Goal: Information Seeking & Learning: Compare options

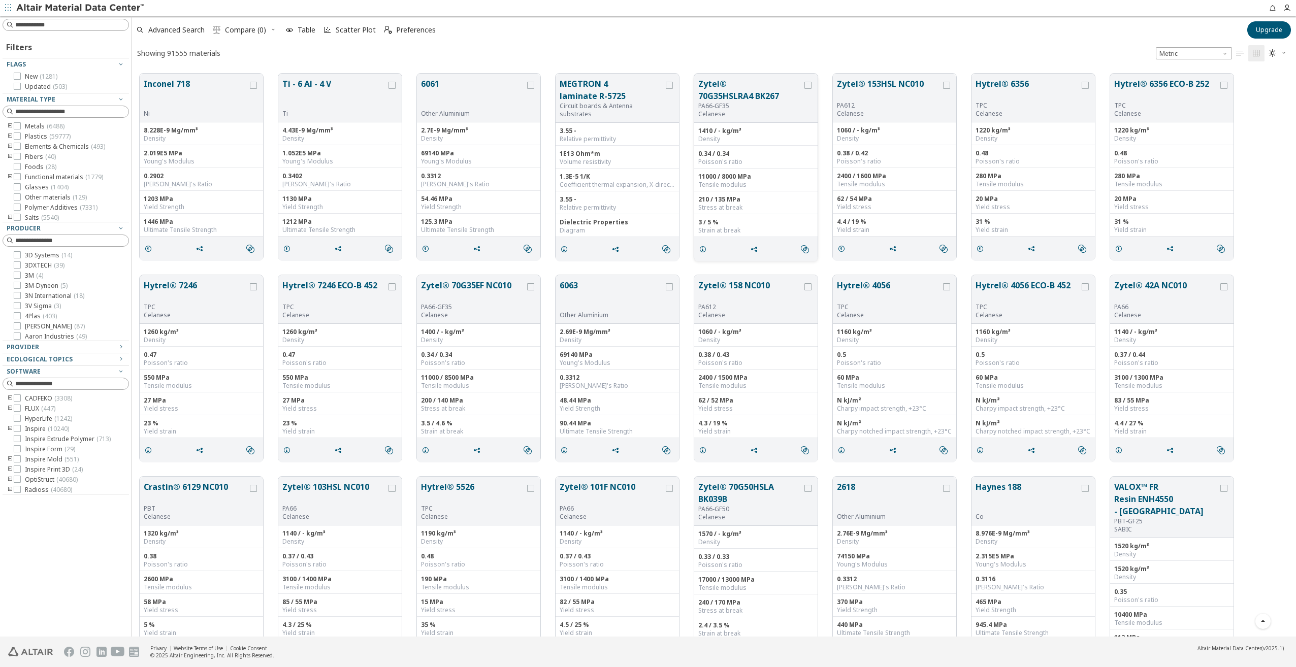
scroll to position [406, 0]
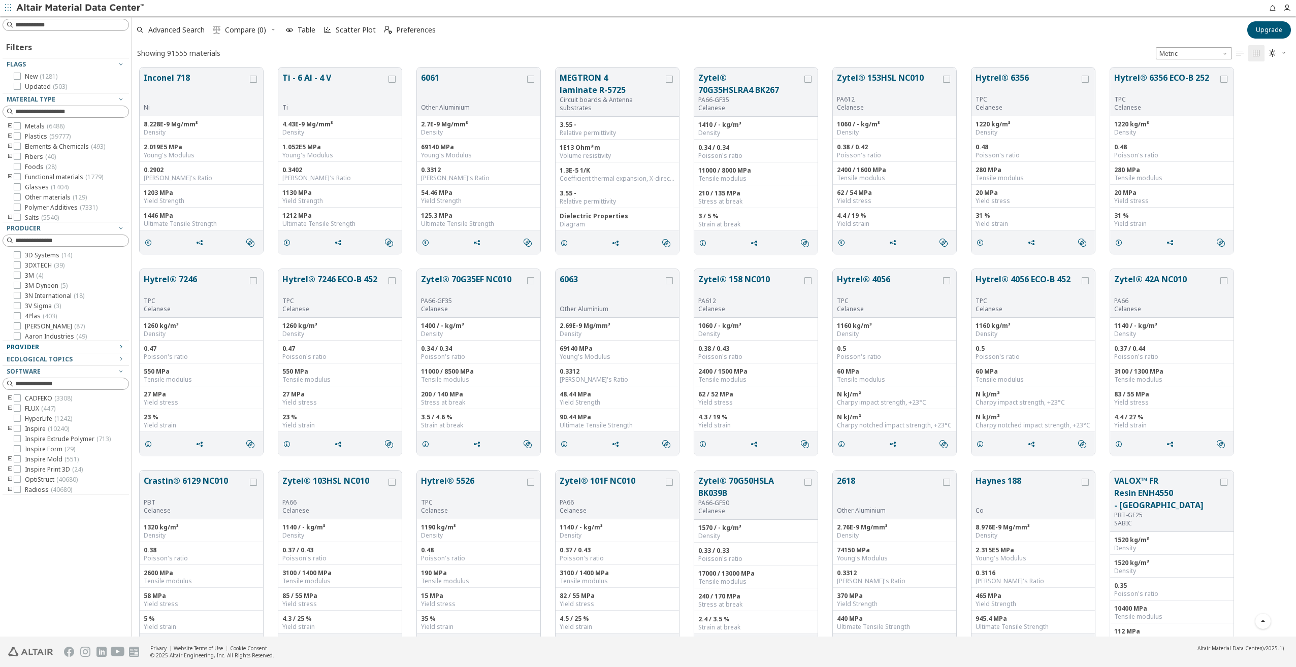
click at [123, 348] on icon "button" at bounding box center [121, 347] width 8 height 8
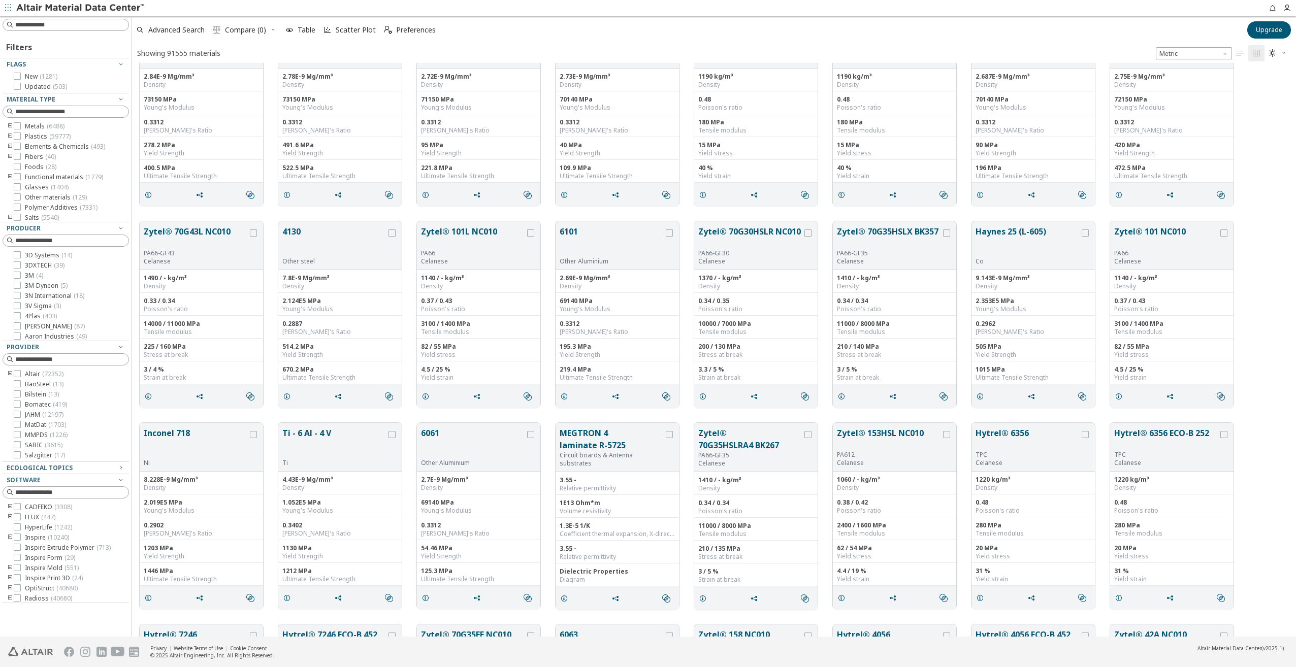
scroll to position [0, 0]
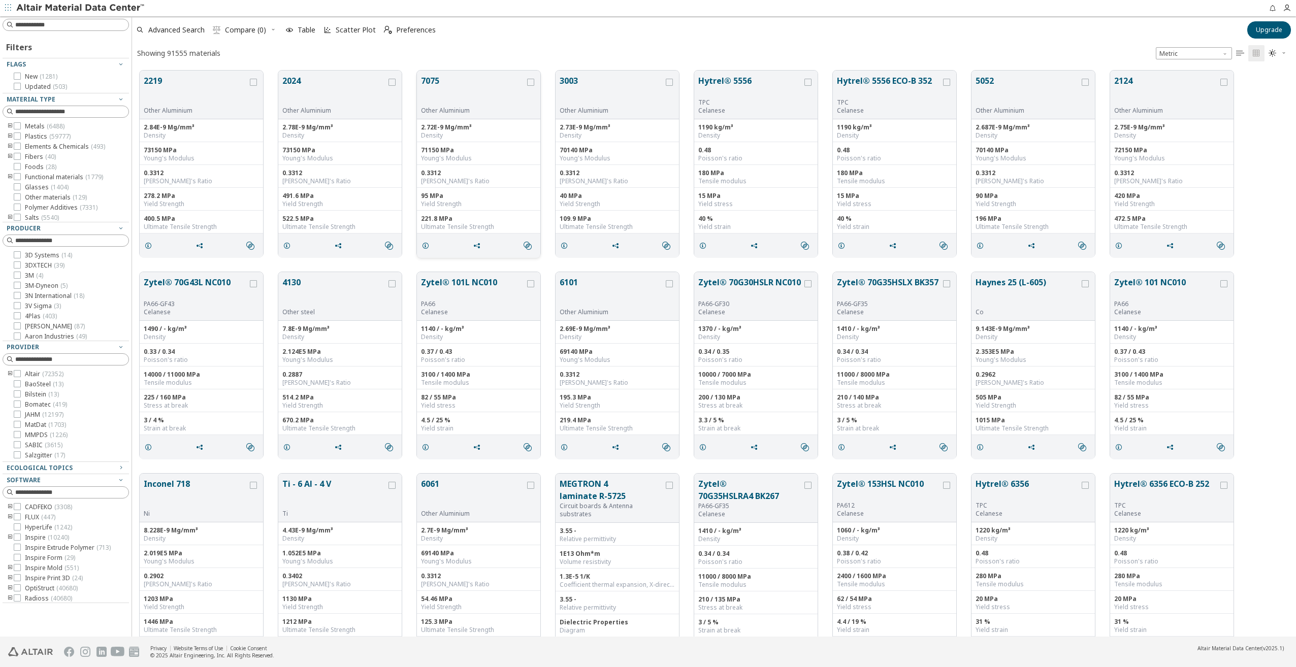
click at [452, 81] on button "7075" at bounding box center [473, 91] width 104 height 32
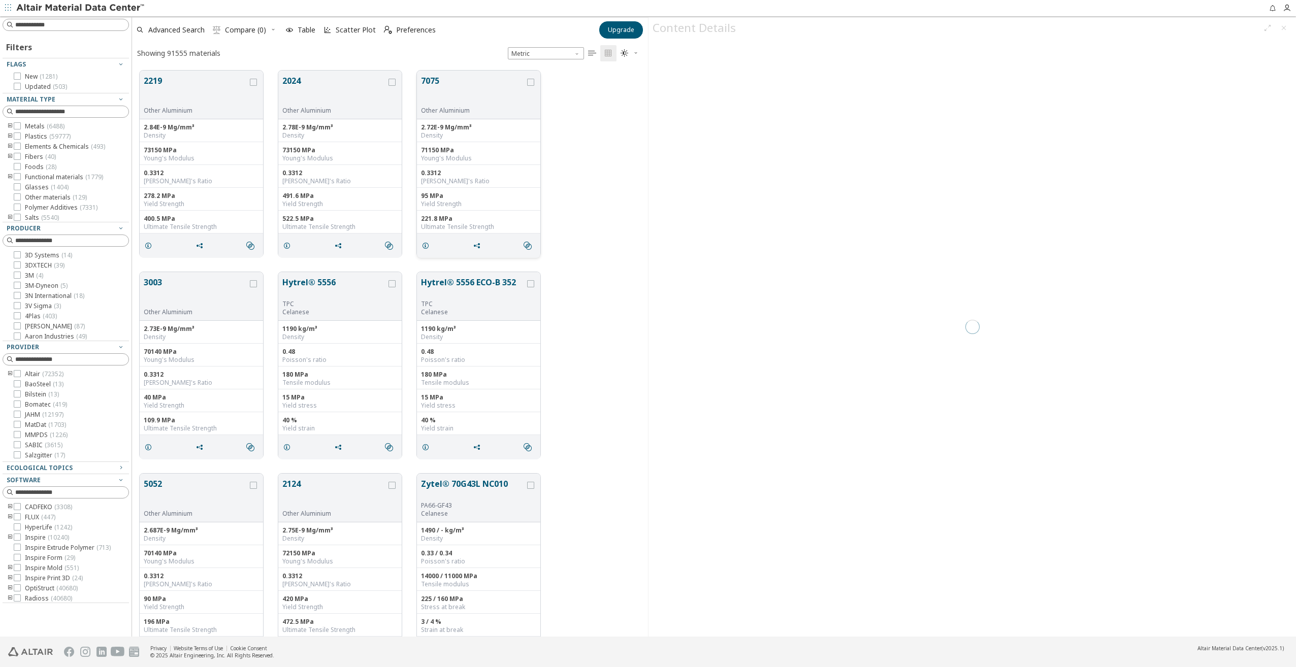
scroll to position [566, 508]
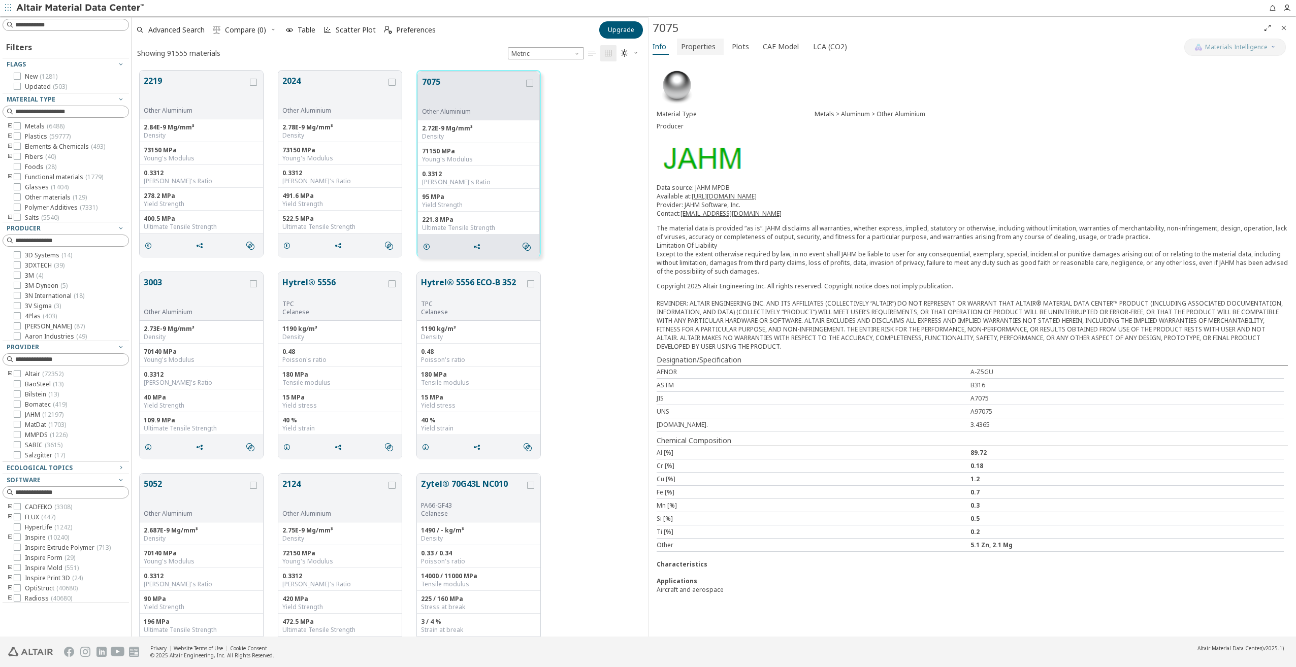
click at [697, 47] on span "Properties" at bounding box center [698, 47] width 35 height 16
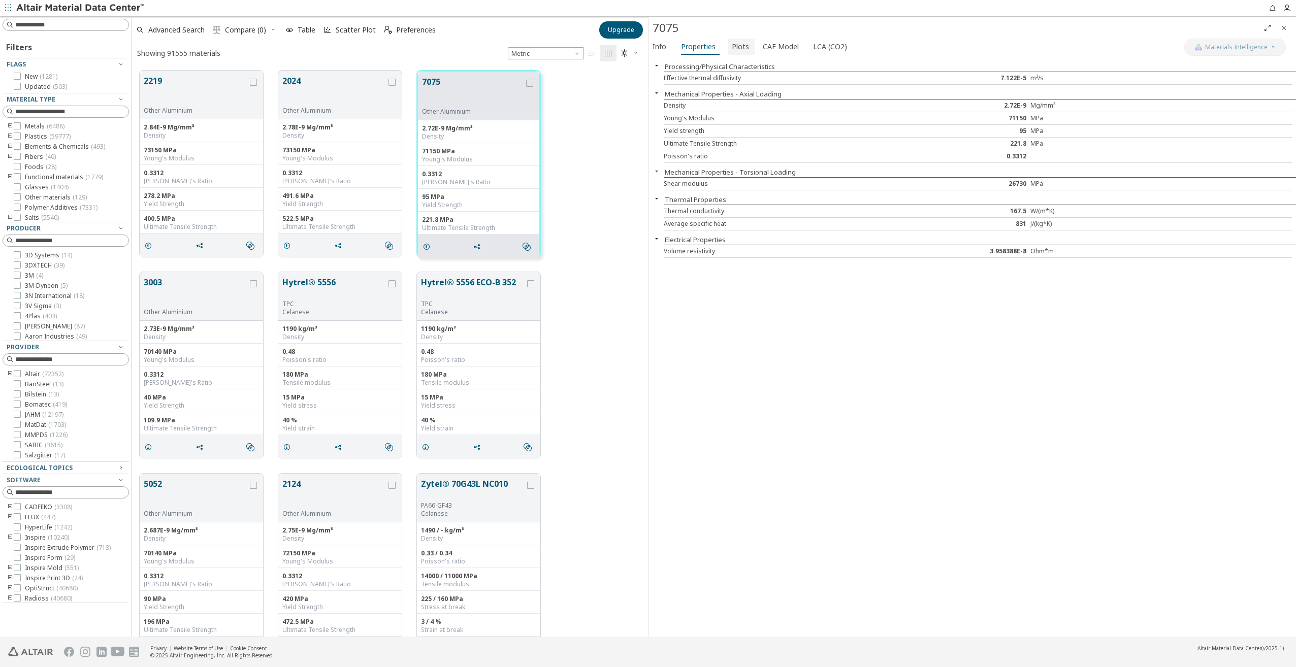
click at [735, 52] on span "Plots" at bounding box center [740, 47] width 17 height 16
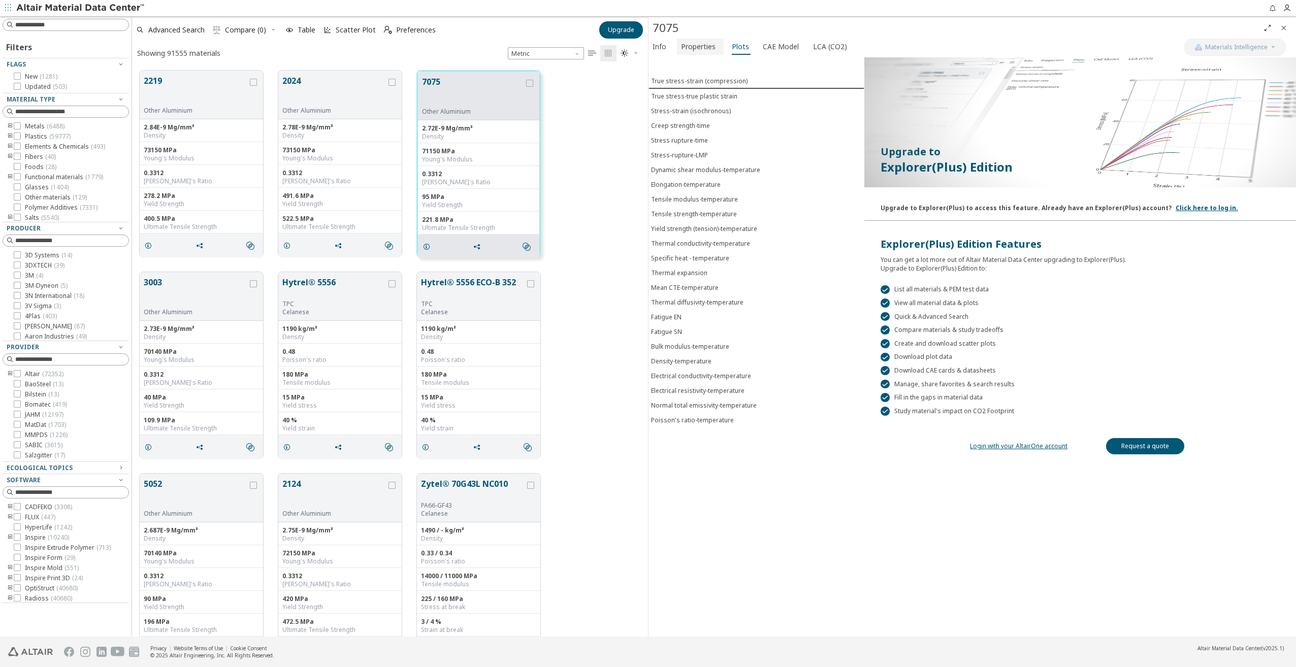
click at [710, 42] on span "Properties" at bounding box center [698, 47] width 35 height 16
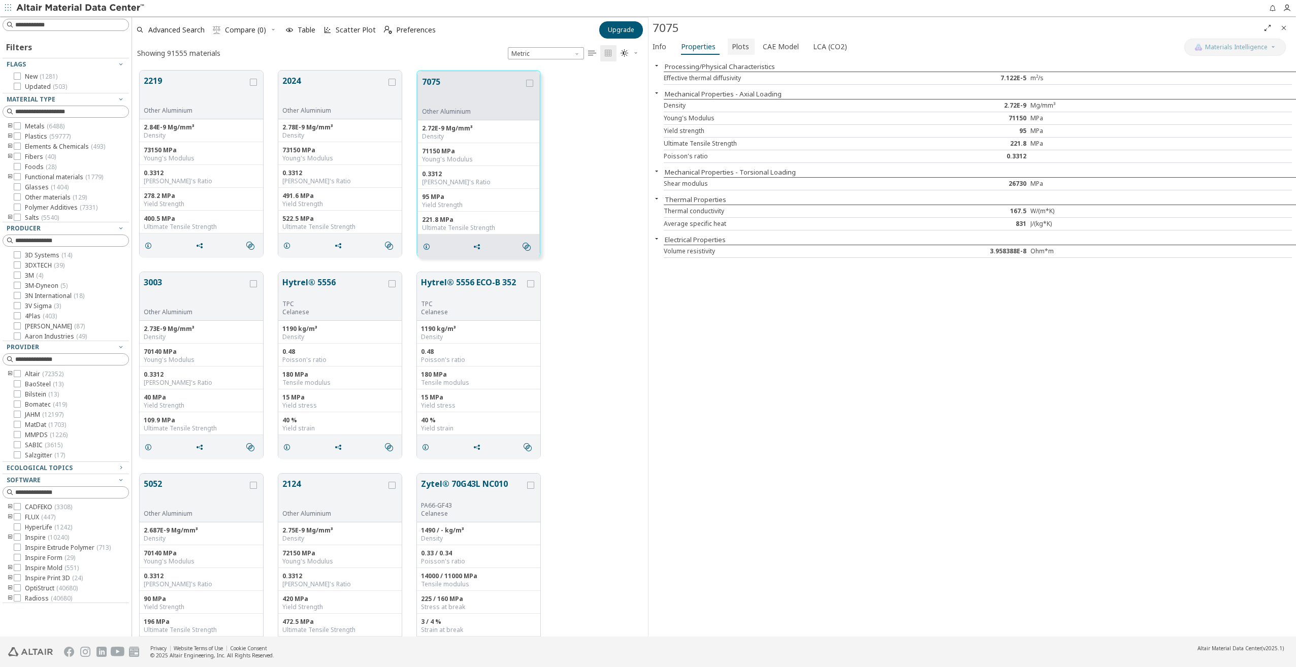
click at [734, 52] on span "Plots" at bounding box center [740, 47] width 17 height 16
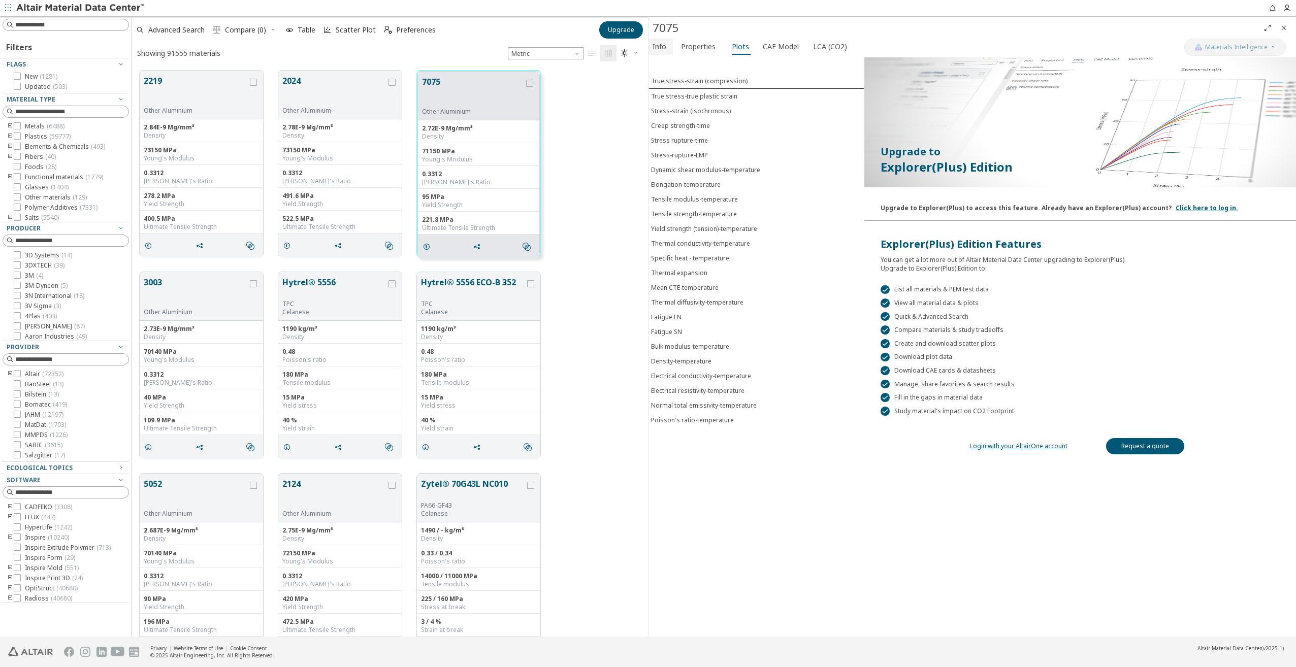
click at [667, 51] on button "Info" at bounding box center [660, 47] width 24 height 16
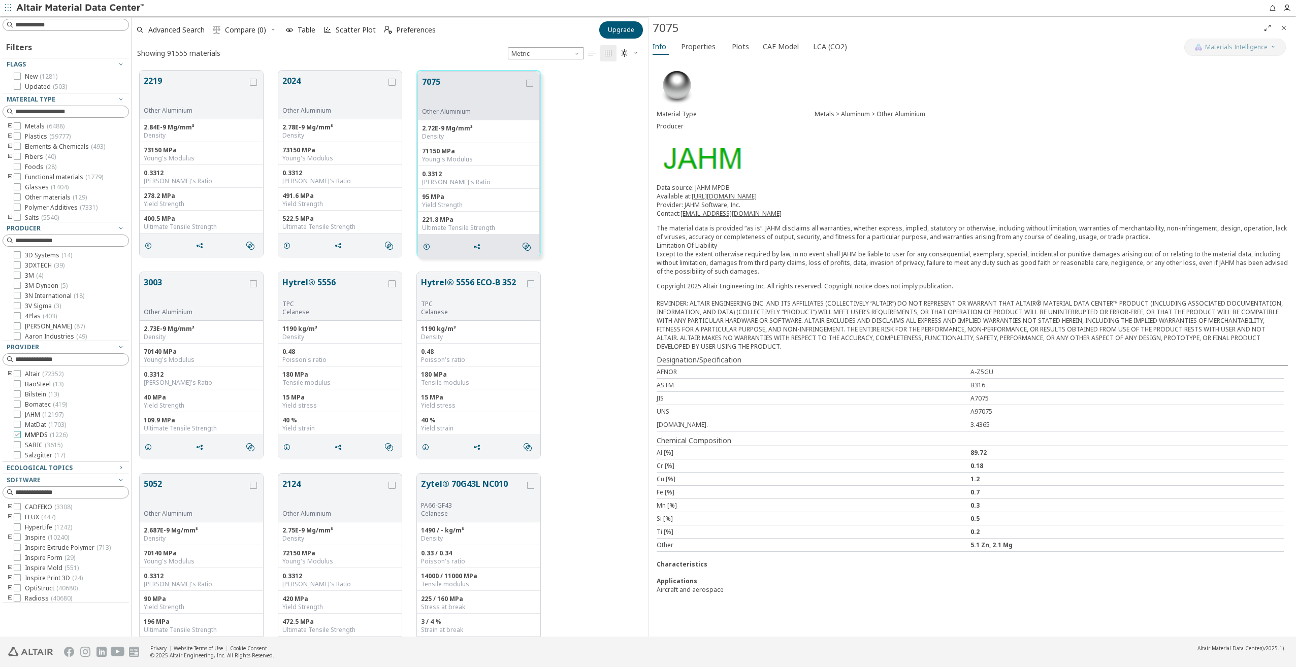
click at [42, 434] on span "MMPDS ( 1226 )" at bounding box center [46, 435] width 43 height 8
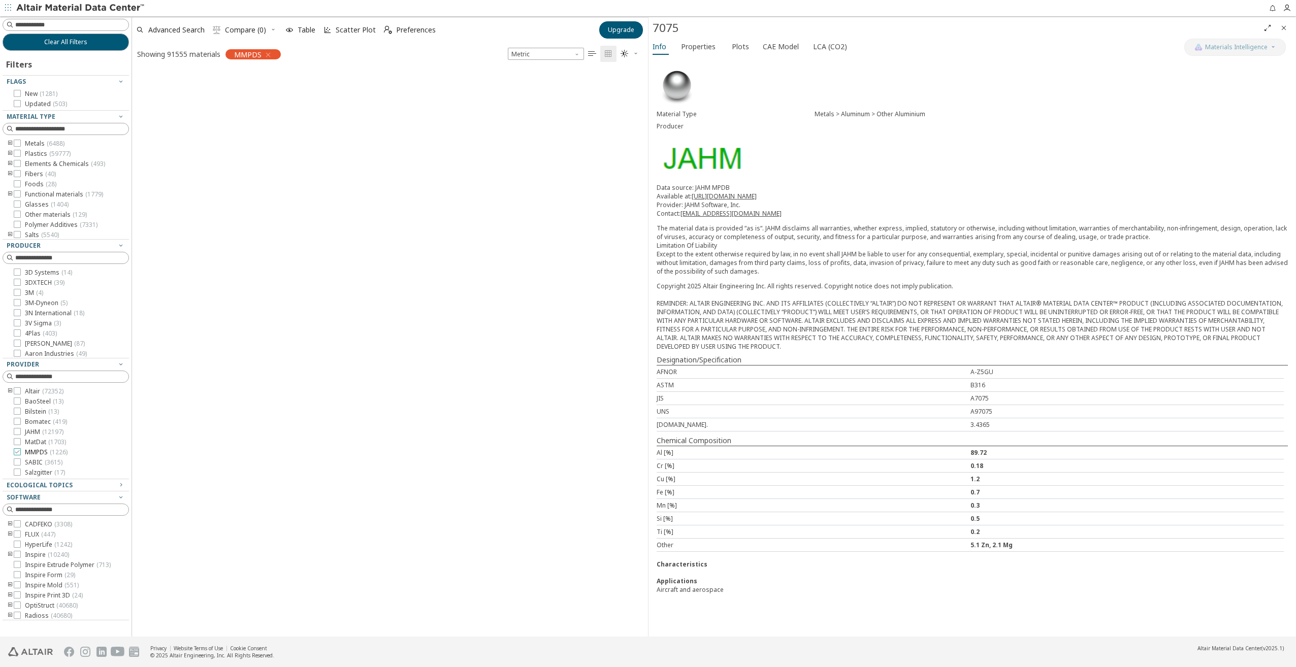
scroll to position [8, 8]
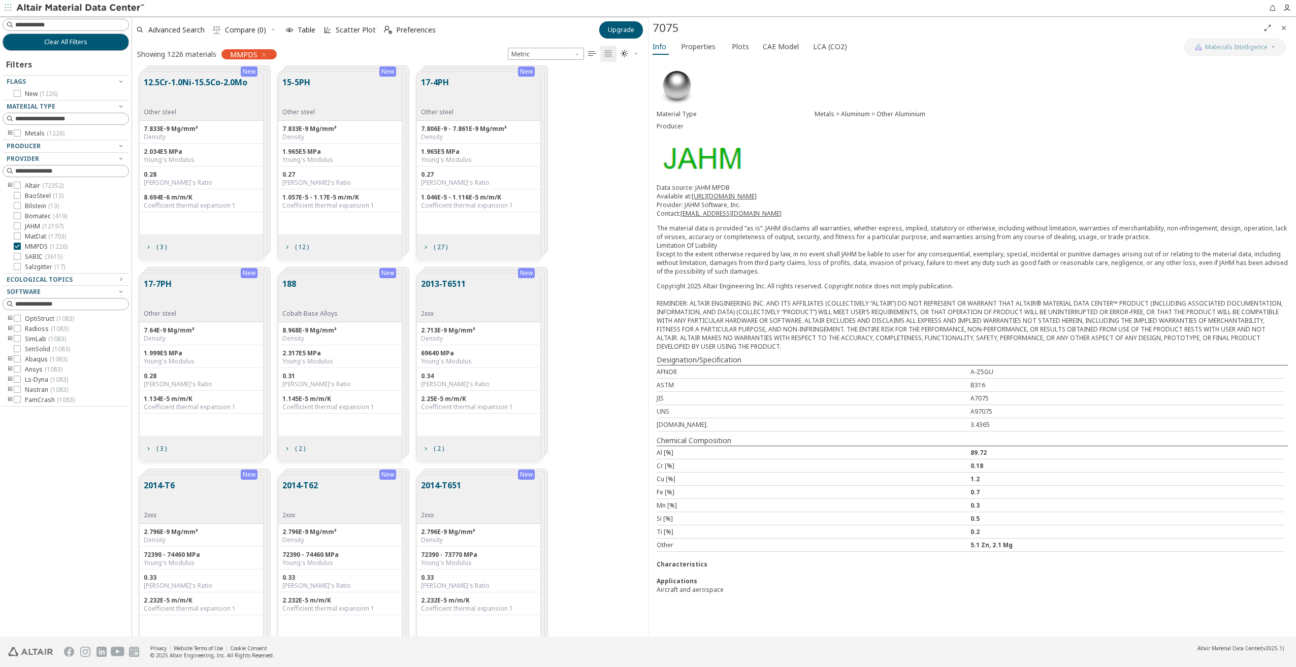
click at [437, 83] on button "17-4PH" at bounding box center [437, 92] width 32 height 32
click at [437, 247] on span "( 27 )" at bounding box center [441, 247] width 14 height 6
click at [1287, 27] on icon "Close" at bounding box center [1283, 28] width 8 height 8
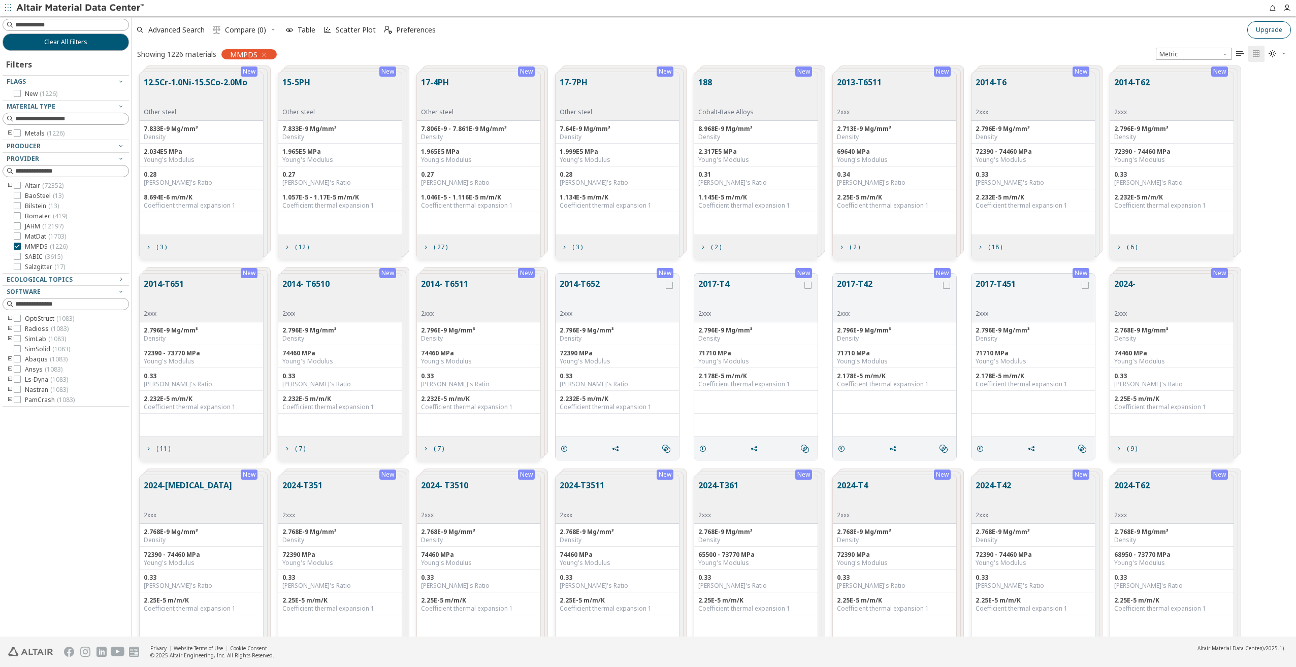
scroll to position [564, 1155]
click at [456, 86] on div "17-4PH Other steel" at bounding box center [439, 96] width 37 height 40
click at [447, 80] on button "17-4PH" at bounding box center [437, 92] width 32 height 32
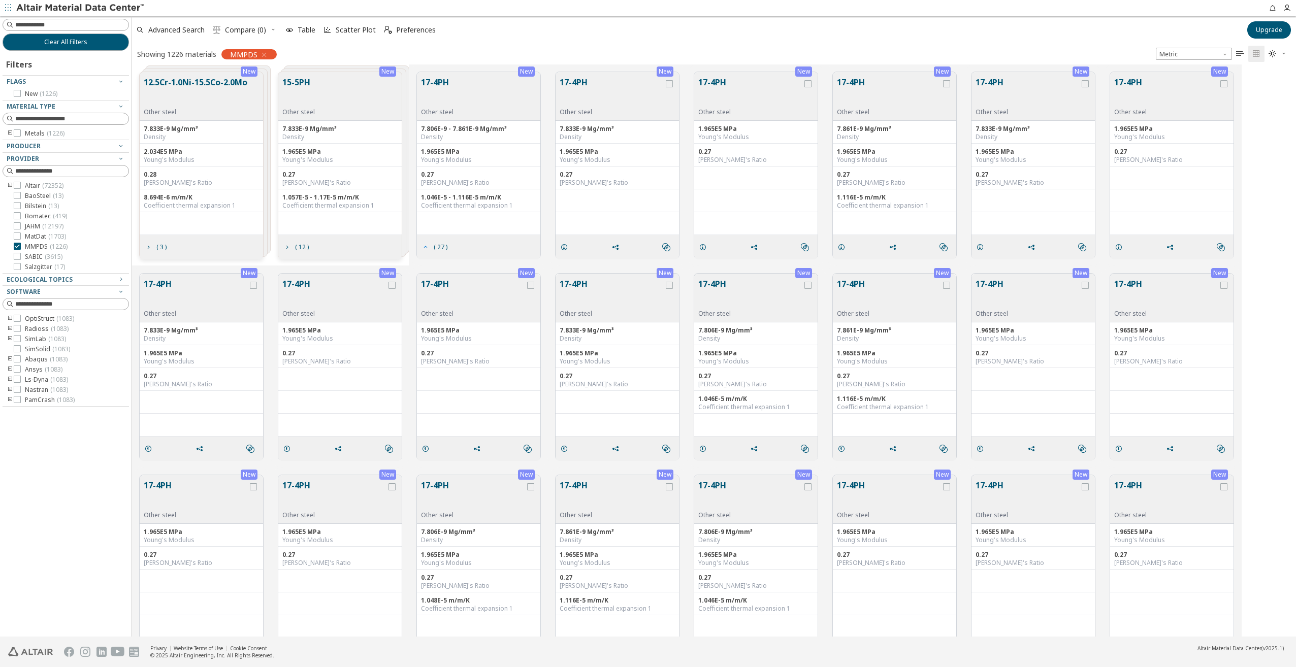
click at [428, 248] on icon "grid" at bounding box center [425, 247] width 8 height 8
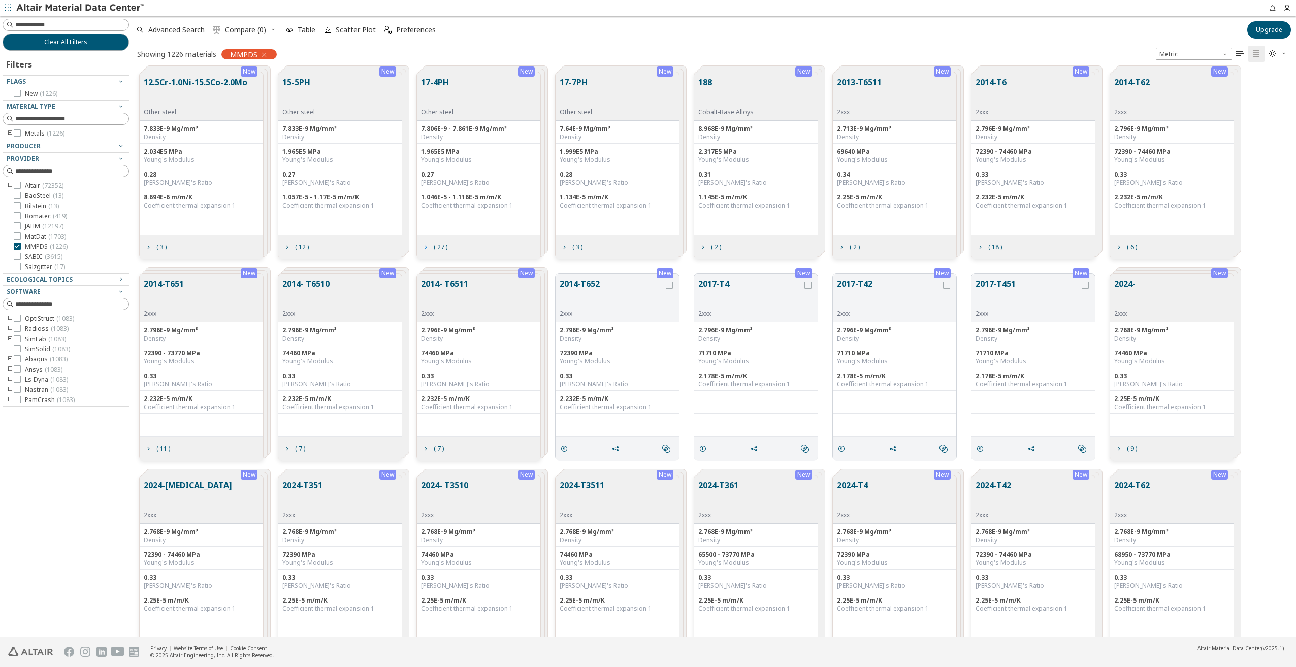
click at [429, 246] on span "( 27 )" at bounding box center [434, 247] width 30 height 19
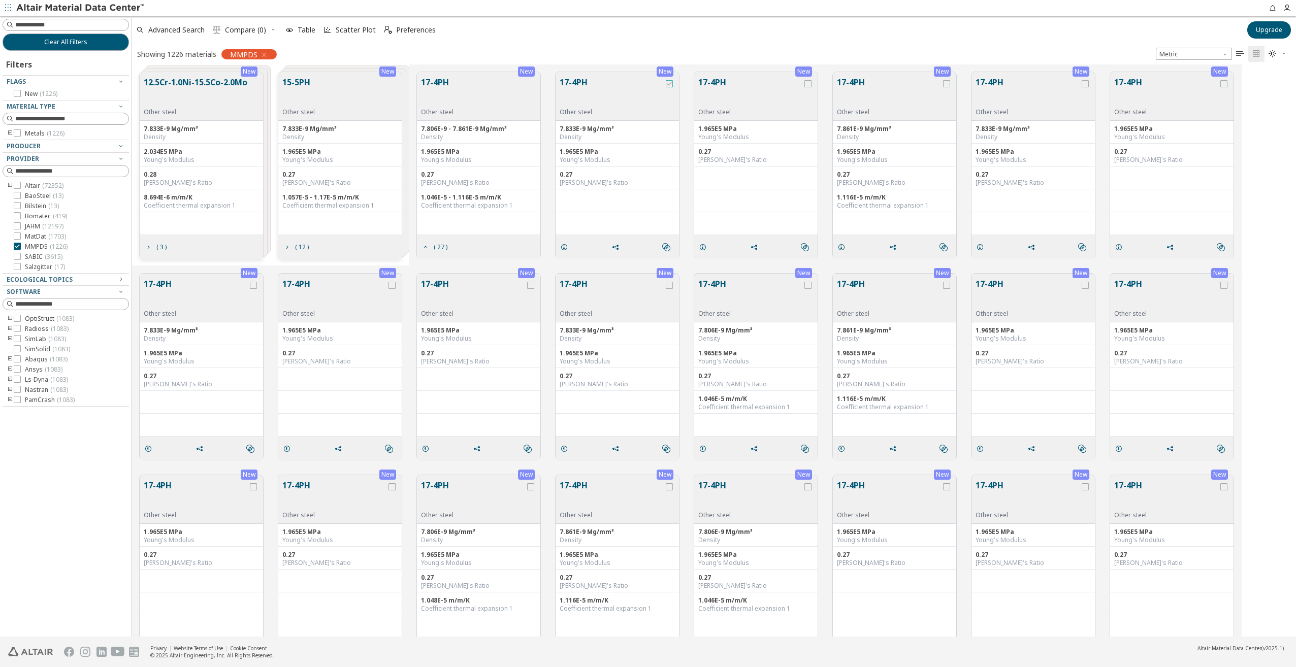
click at [667, 82] on icon "grid" at bounding box center [669, 83] width 7 height 7
click at [563, 243] on icon "grid" at bounding box center [564, 247] width 8 height 8
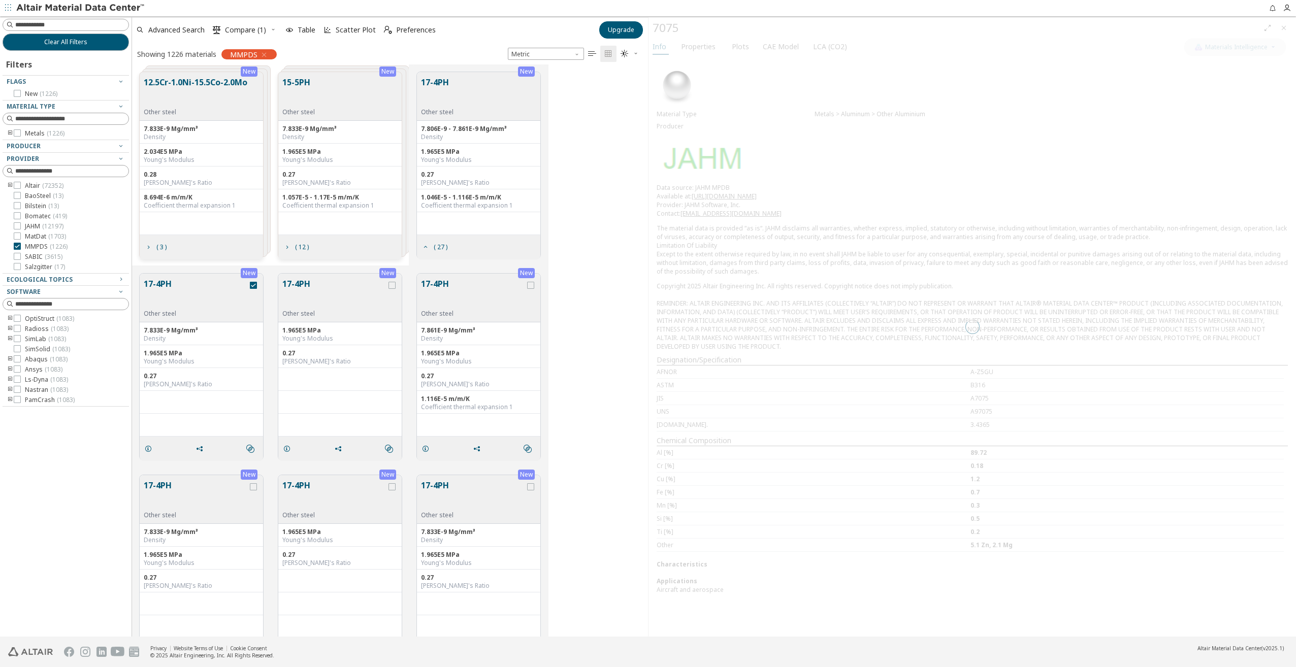
scroll to position [564, 508]
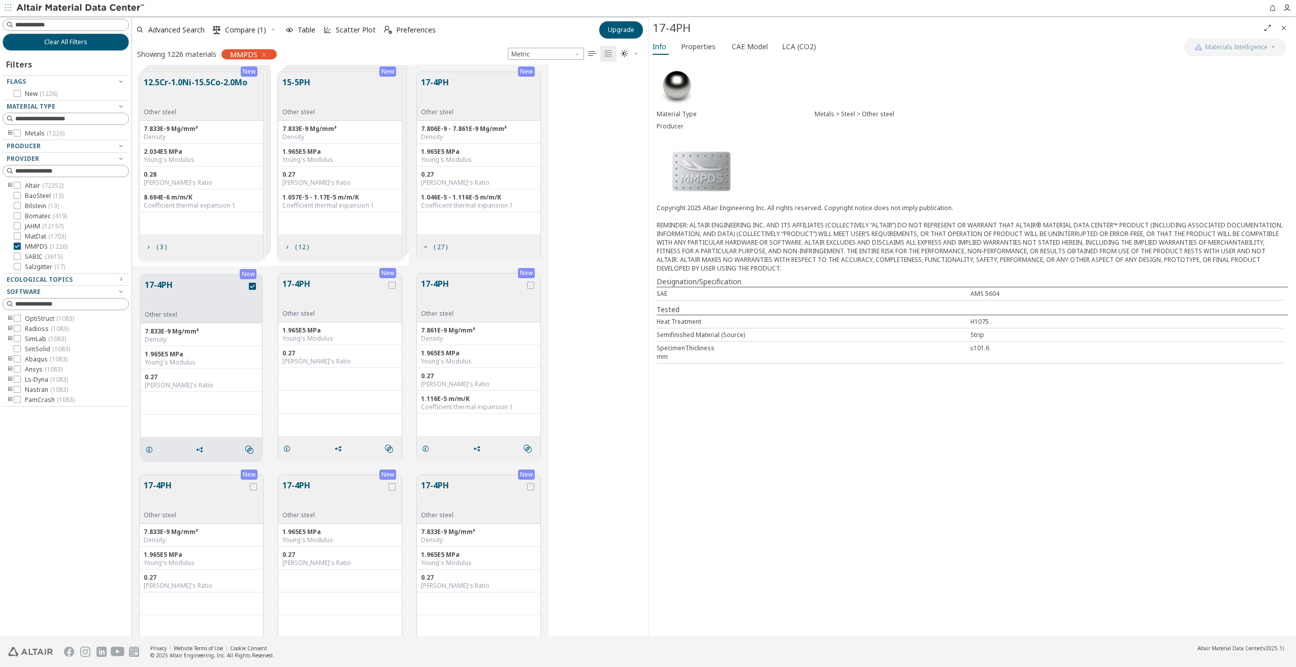
click at [979, 330] on div "Strip" at bounding box center [1127, 334] width 314 height 9
click at [706, 32] on div "17-4PH" at bounding box center [955, 28] width 607 height 16
click at [707, 41] on span "Properties" at bounding box center [698, 47] width 35 height 16
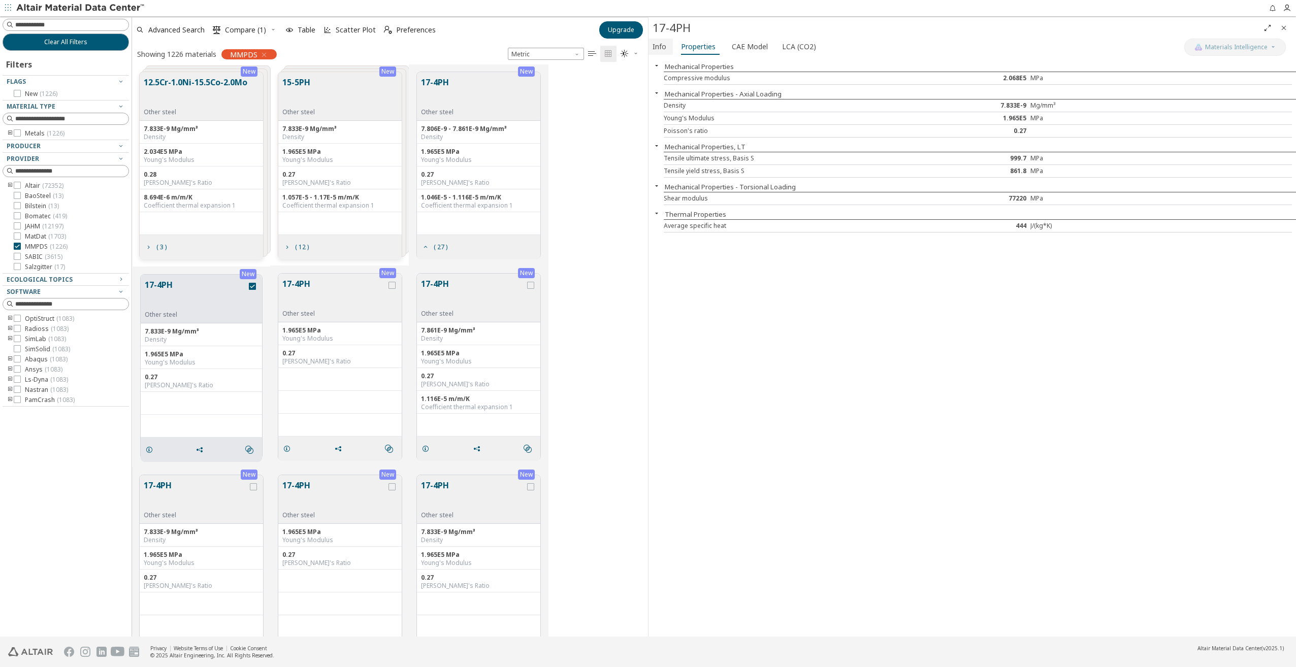
click at [657, 44] on span "Info" at bounding box center [659, 47] width 14 height 16
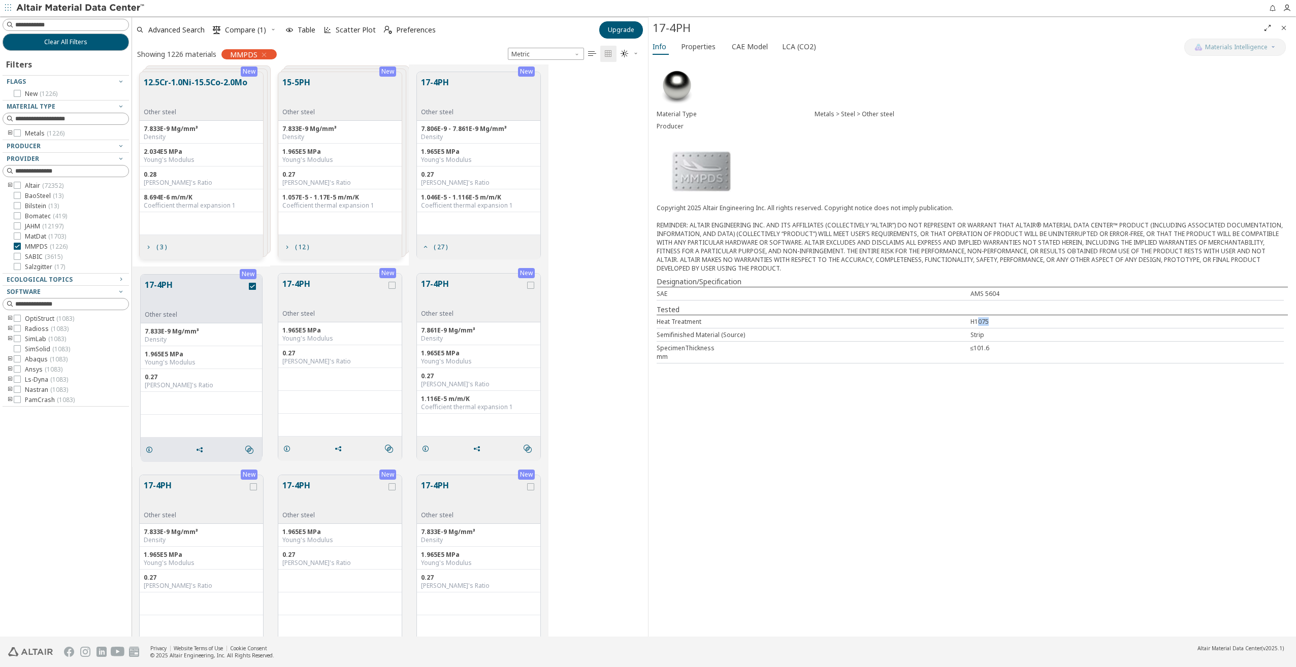
drag, startPoint x: 991, startPoint y: 315, endPoint x: 979, endPoint y: 314, distance: 12.2
click at [979, 317] on div "H1075" at bounding box center [1127, 321] width 314 height 9
click at [975, 330] on div "Strip" at bounding box center [1127, 334] width 314 height 9
click at [977, 317] on div "H1075" at bounding box center [1127, 321] width 314 height 9
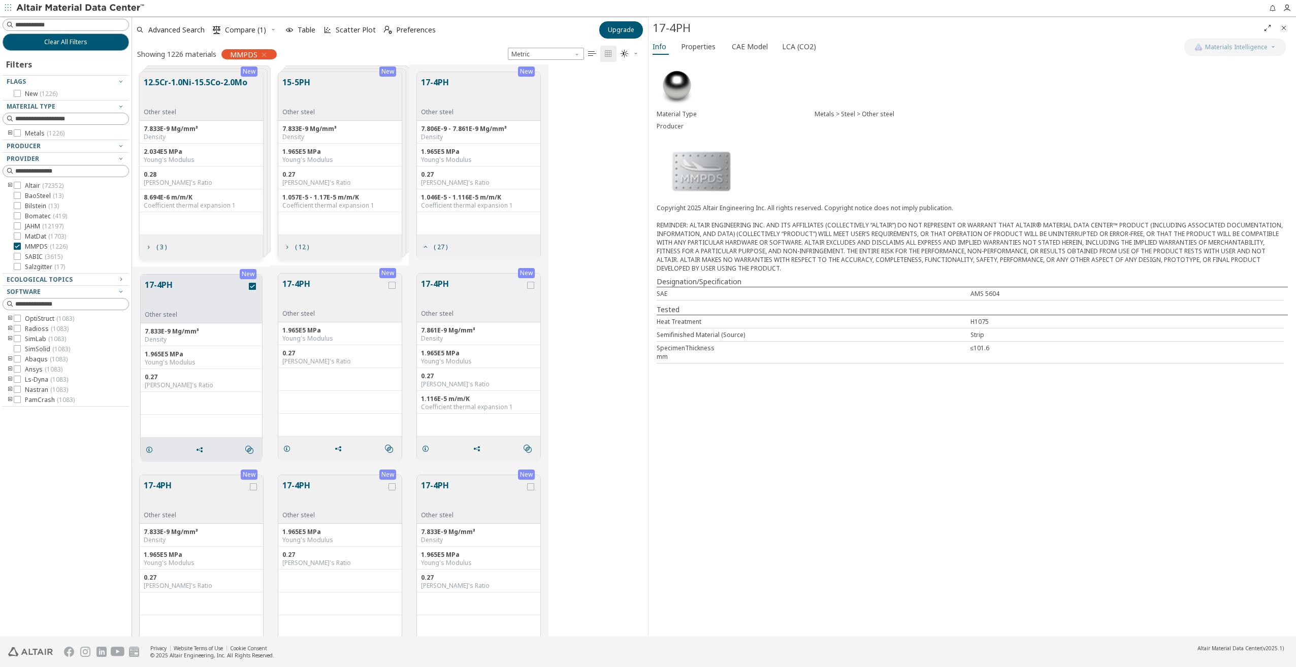
click at [1286, 28] on icon "Close" at bounding box center [1283, 28] width 8 height 8
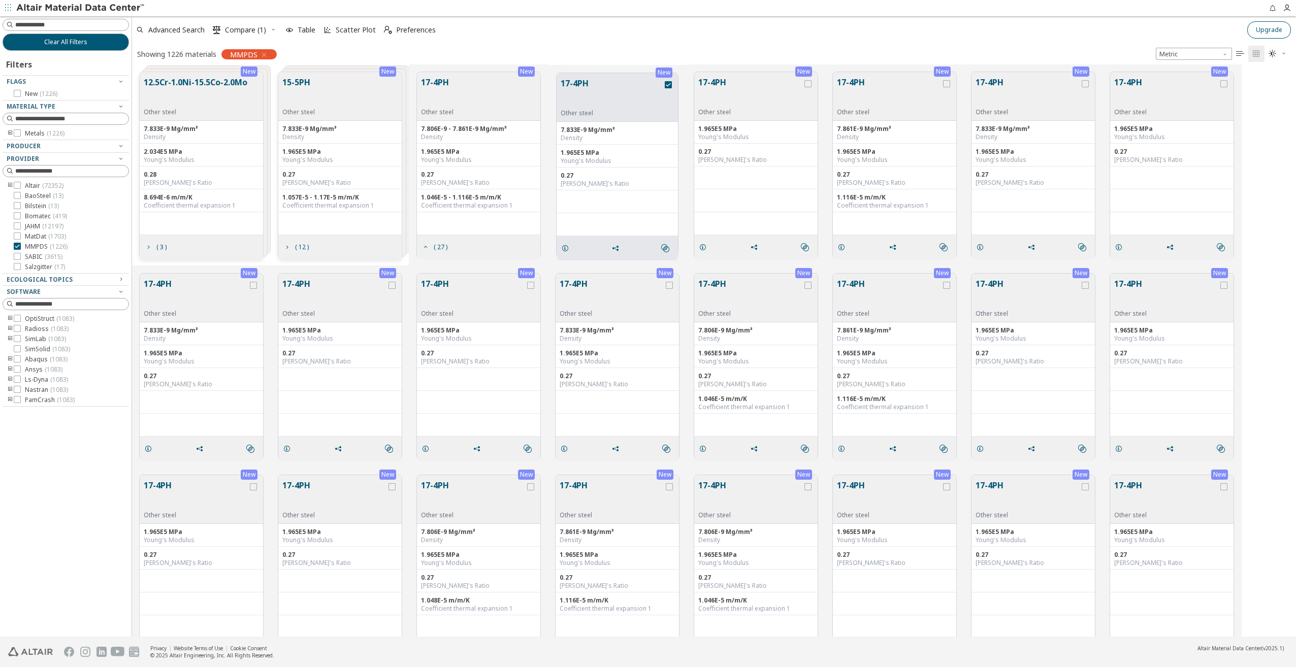
scroll to position [564, 1155]
click at [671, 85] on div "grid" at bounding box center [668, 84] width 7 height 7
click at [102, 282] on div "Ecological Topics" at bounding box center [62, 280] width 110 height 8
click at [106, 281] on div at bounding box center [63, 283] width 121 height 5
click at [120, 142] on icon "button" at bounding box center [121, 146] width 8 height 8
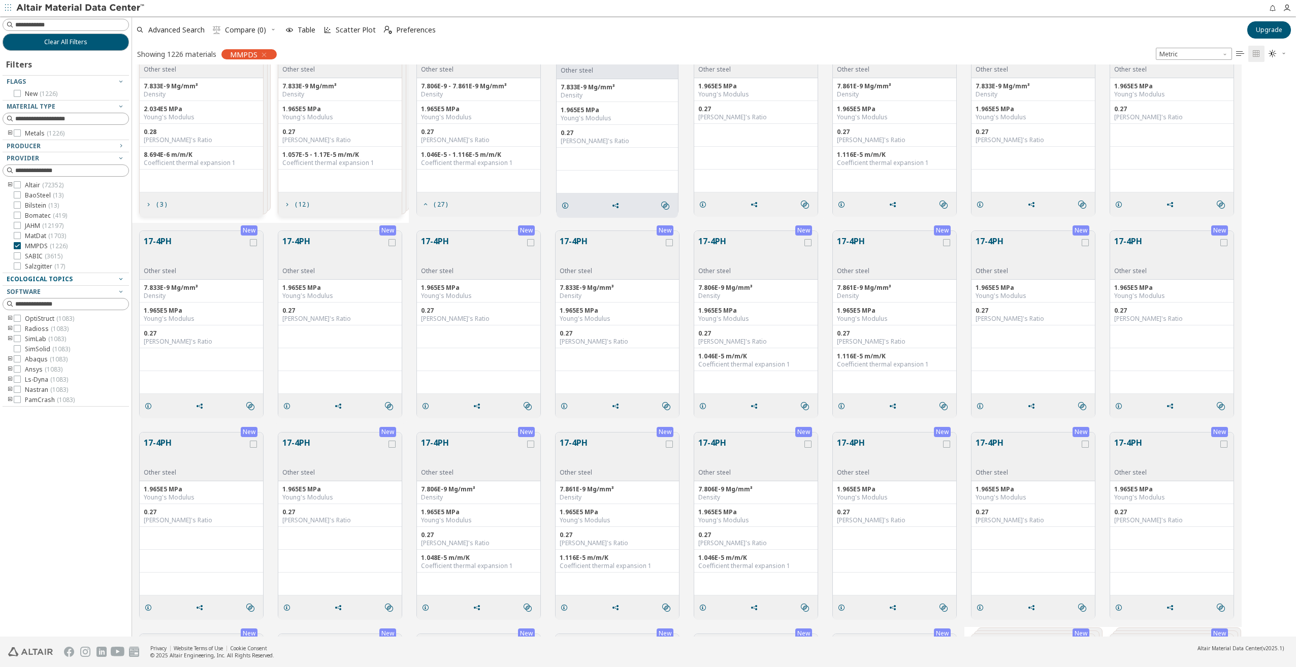
scroll to position [0, 0]
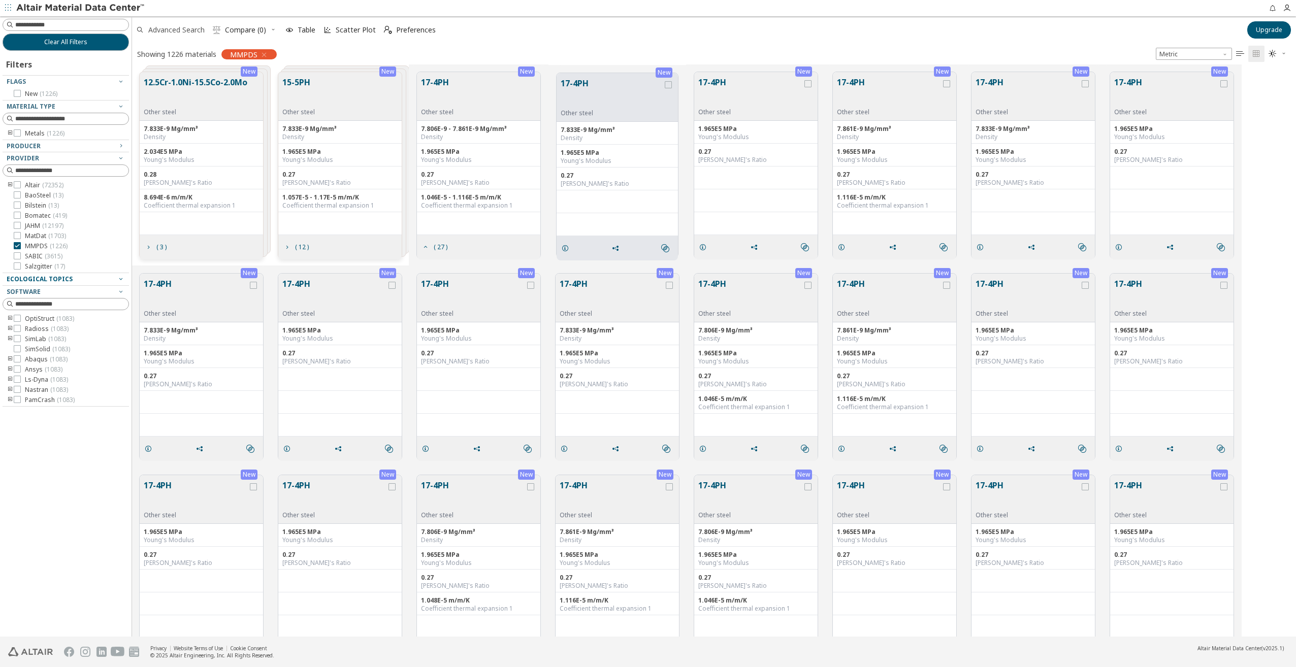
click at [191, 39] on span "Advanced Search" at bounding box center [170, 30] width 73 height 22
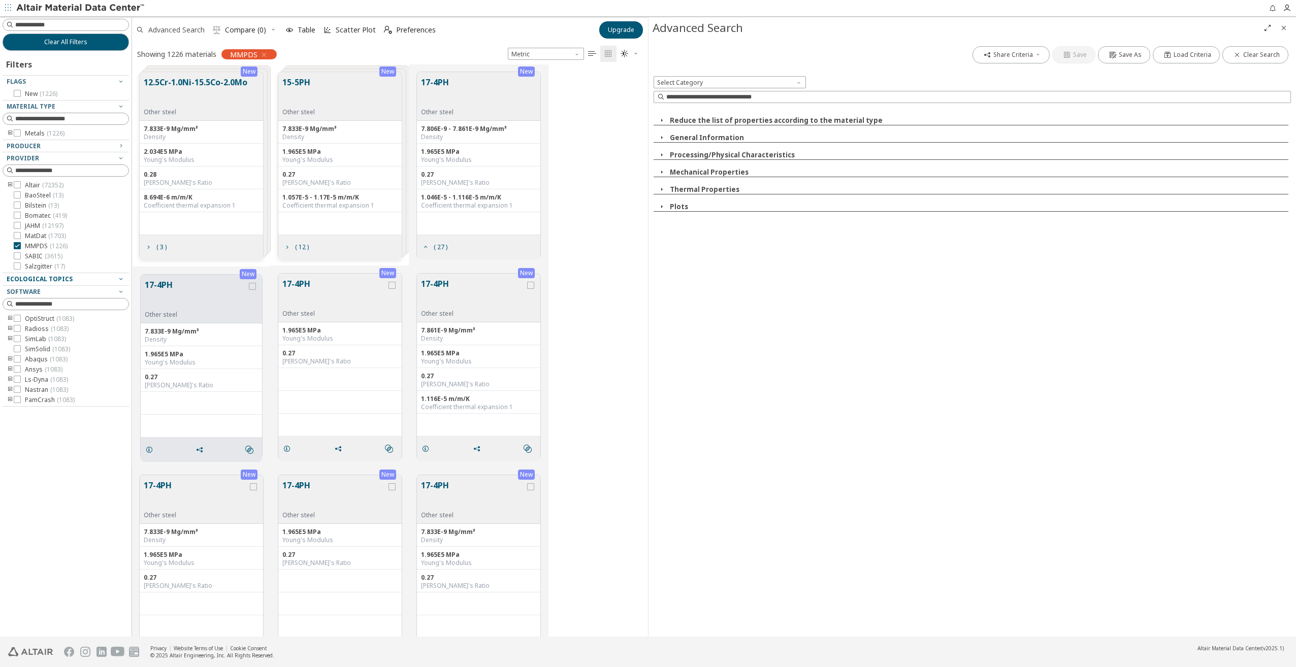
scroll to position [564, 508]
click at [672, 188] on button "Thermal Properties" at bounding box center [705, 189] width 70 height 9
drag, startPoint x: 671, startPoint y: 187, endPoint x: 849, endPoint y: 325, distance: 225.7
click at [855, 398] on div "Share Criteria Save Save As Load Criteria Clear Search Select Category Reduce t…" at bounding box center [971, 338] width 647 height 598
click at [727, 178] on div "Reduce the list of properties according to the material type Ecological Propert…" at bounding box center [971, 193] width 637 height 171
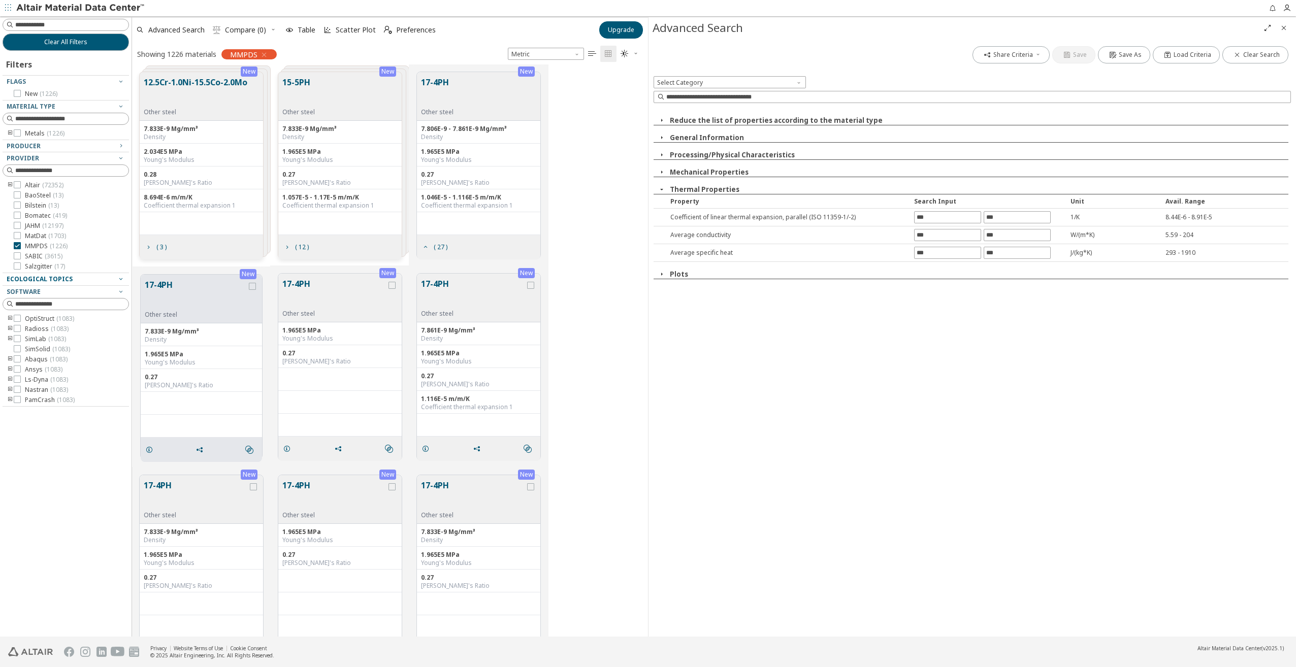
click at [732, 173] on button "Mechanical Properties" at bounding box center [709, 172] width 79 height 9
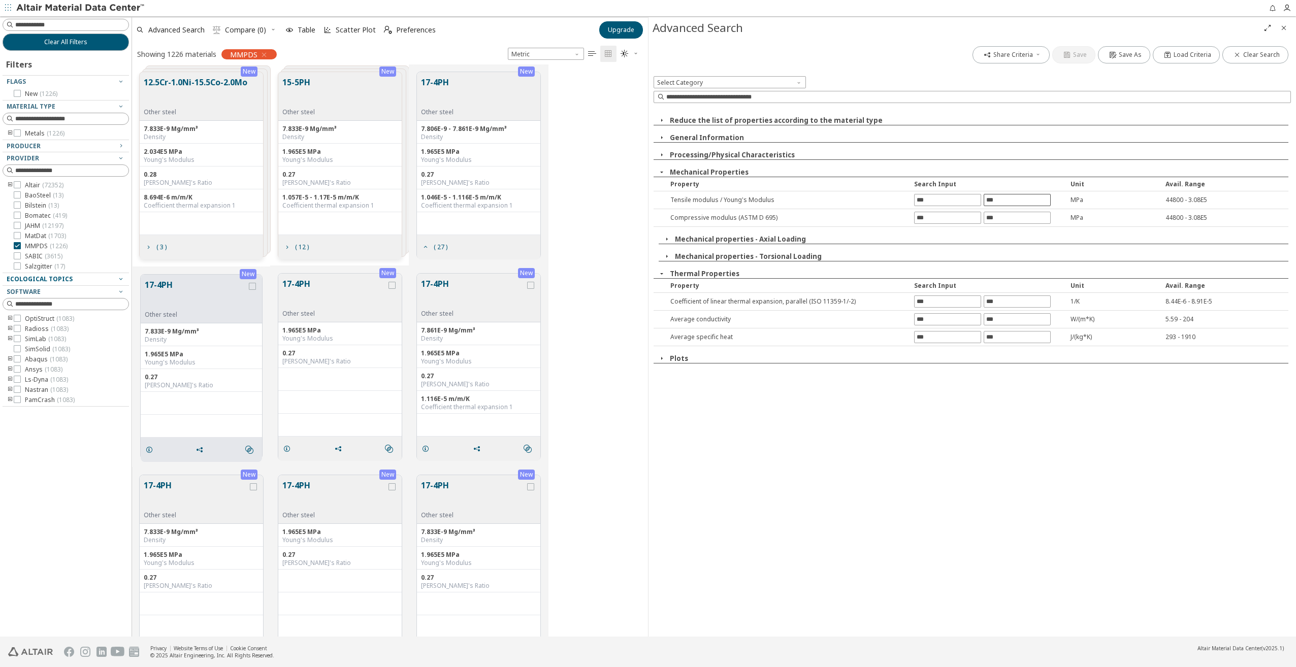
click at [1005, 197] on input "text" at bounding box center [1017, 199] width 66 height 11
click at [1013, 212] on input "text" at bounding box center [1017, 217] width 66 height 11
click at [737, 165] on div "Reduce the list of properties according to the material type Ecological Propert…" at bounding box center [971, 235] width 637 height 255
click at [737, 169] on button "Mechanical Properties" at bounding box center [709, 172] width 79 height 9
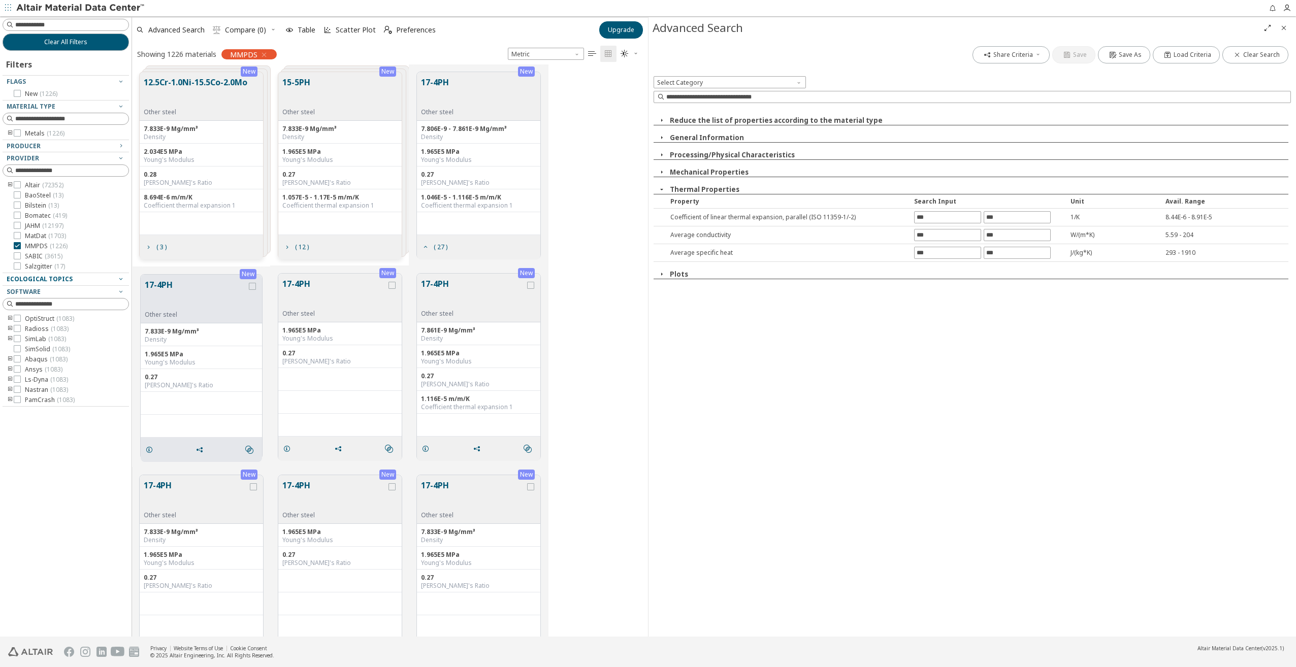
click at [736, 152] on button "Processing/Physical Characteristics" at bounding box center [732, 154] width 125 height 9
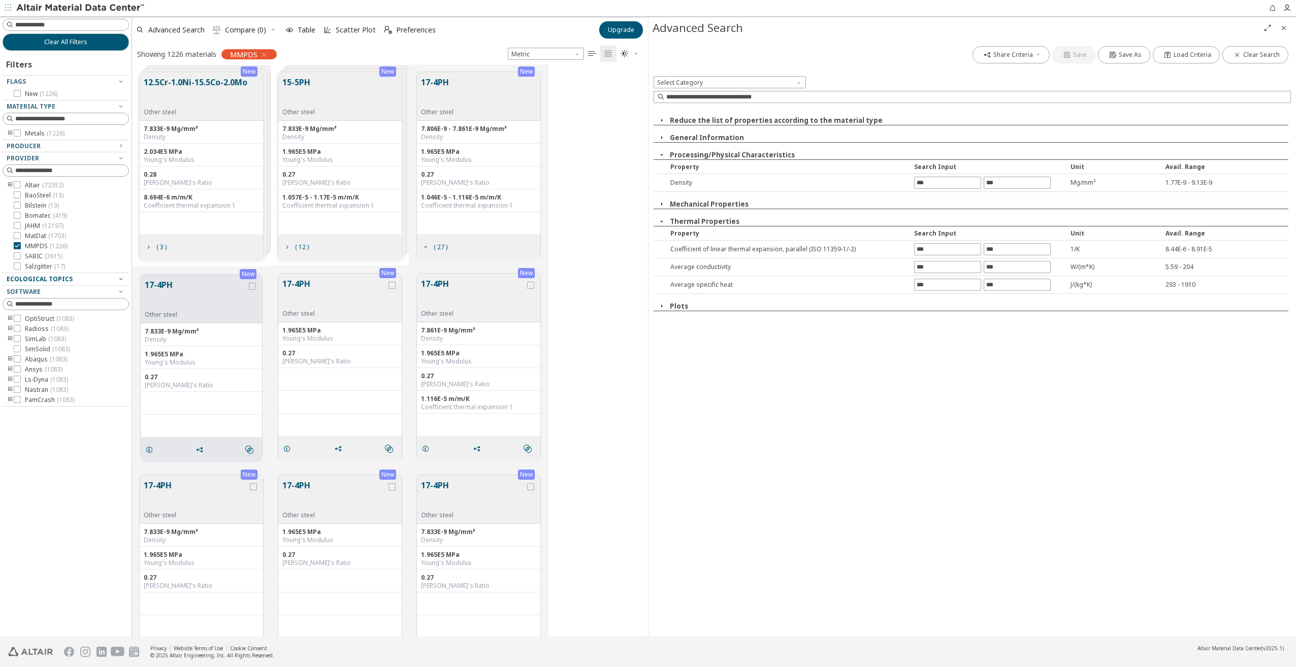
click at [741, 138] on div "General Information" at bounding box center [970, 138] width 635 height 10
click at [735, 138] on button "General Information" at bounding box center [707, 137] width 74 height 9
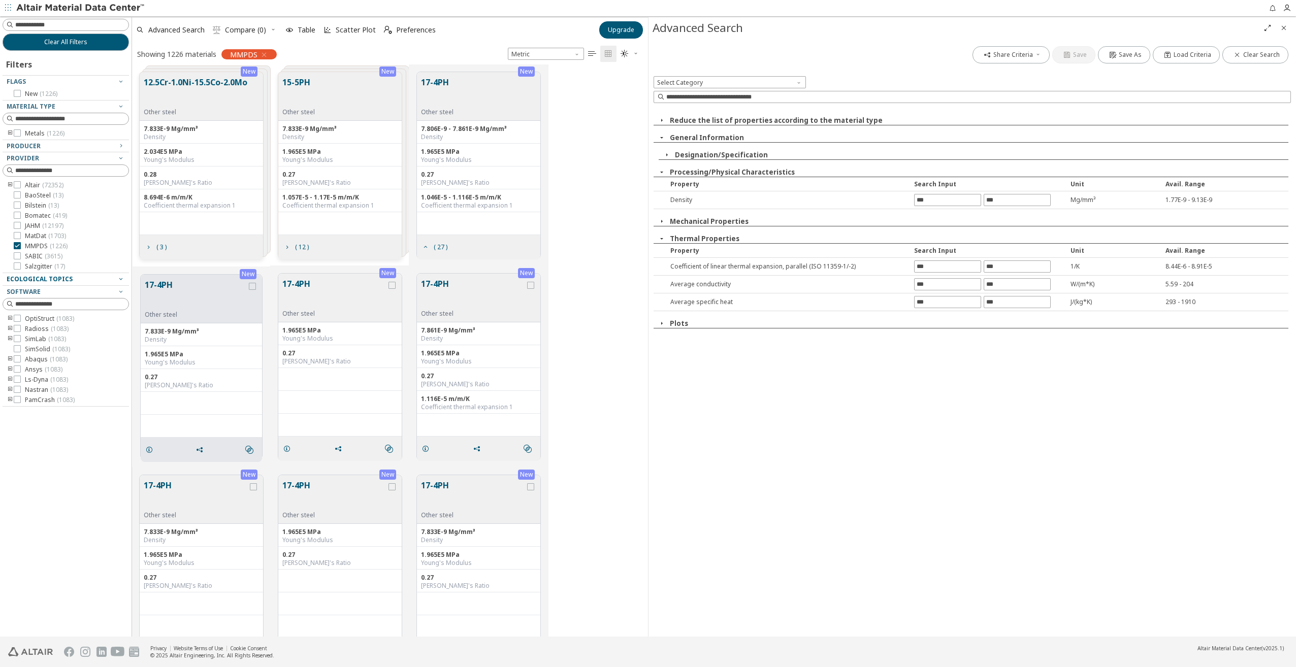
click at [735, 153] on button "Designation/Specification" at bounding box center [721, 154] width 93 height 9
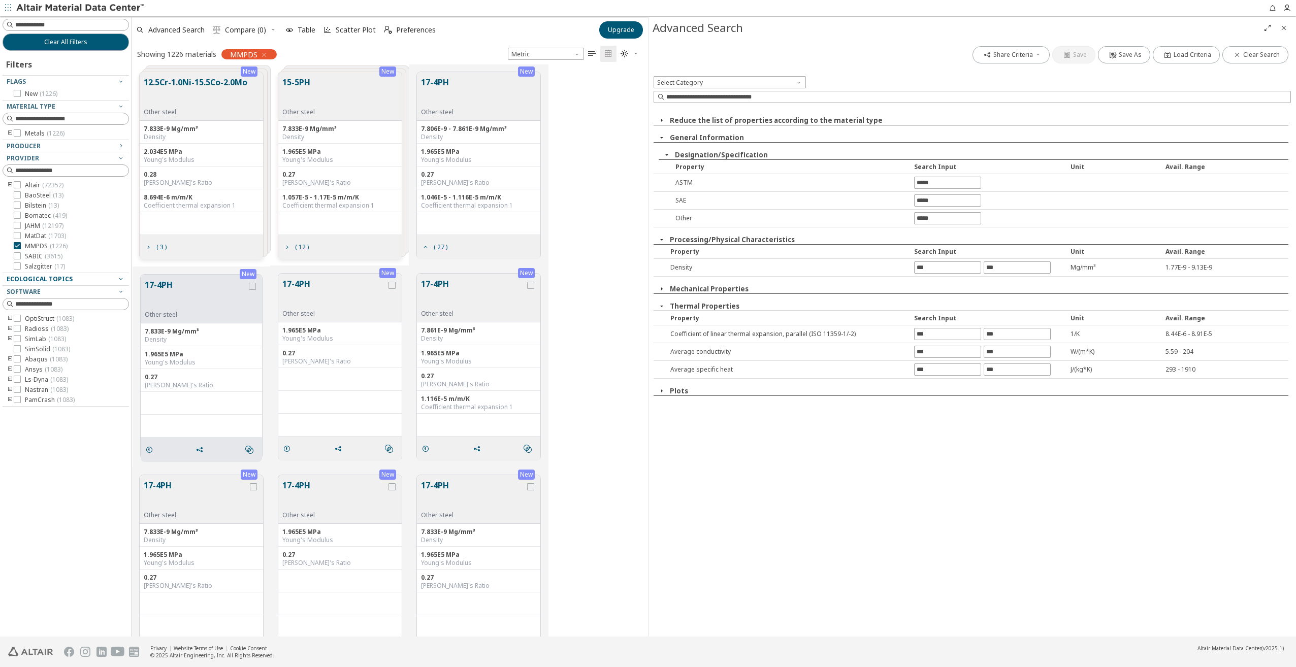
click at [253, 29] on span "Compare (0)" at bounding box center [245, 29] width 41 height 7
click at [273, 29] on span " Compare (0)" at bounding box center [245, 30] width 73 height 22
click at [222, 31] on span " Compare (0)" at bounding box center [239, 30] width 57 height 22
click at [236, 27] on span "Compare (0)" at bounding box center [245, 29] width 41 height 7
click at [249, 28] on span "Compare (0)" at bounding box center [245, 29] width 41 height 7
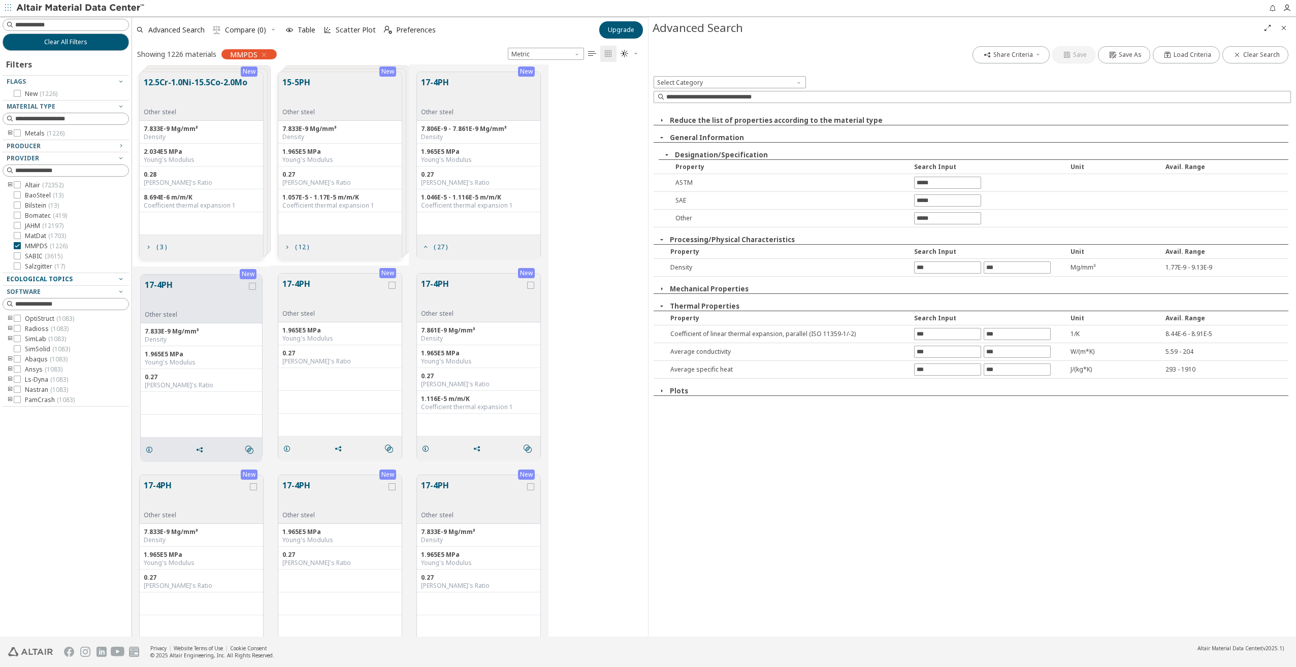
click at [272, 29] on span " Compare (0)" at bounding box center [245, 30] width 73 height 22
click at [1282, 25] on icon "Close" at bounding box center [1283, 28] width 8 height 8
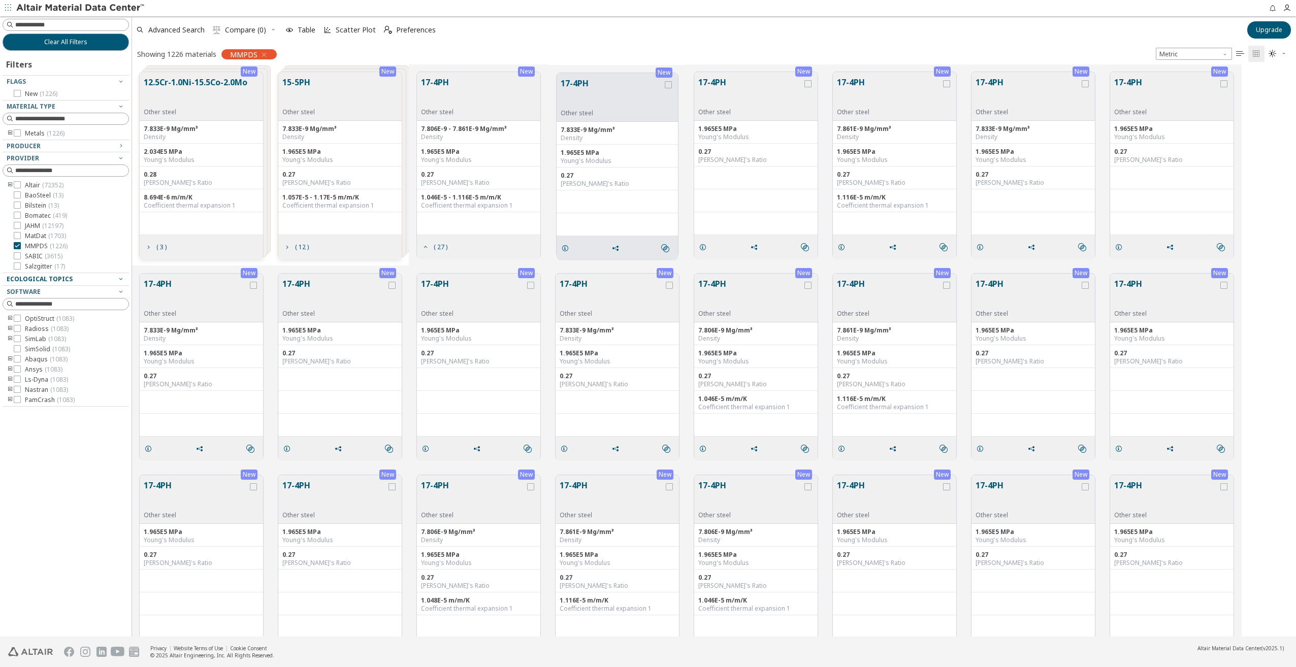
scroll to position [564, 1155]
click at [816, 86] on div "17-4PH Other steel" at bounding box center [755, 96] width 123 height 49
click at [809, 82] on icon "grid" at bounding box center [807, 83] width 7 height 7
drag, startPoint x: 944, startPoint y: 82, endPoint x: 955, endPoint y: 83, distance: 11.2
click at [946, 82] on icon "grid" at bounding box center [946, 83] width 7 height 7
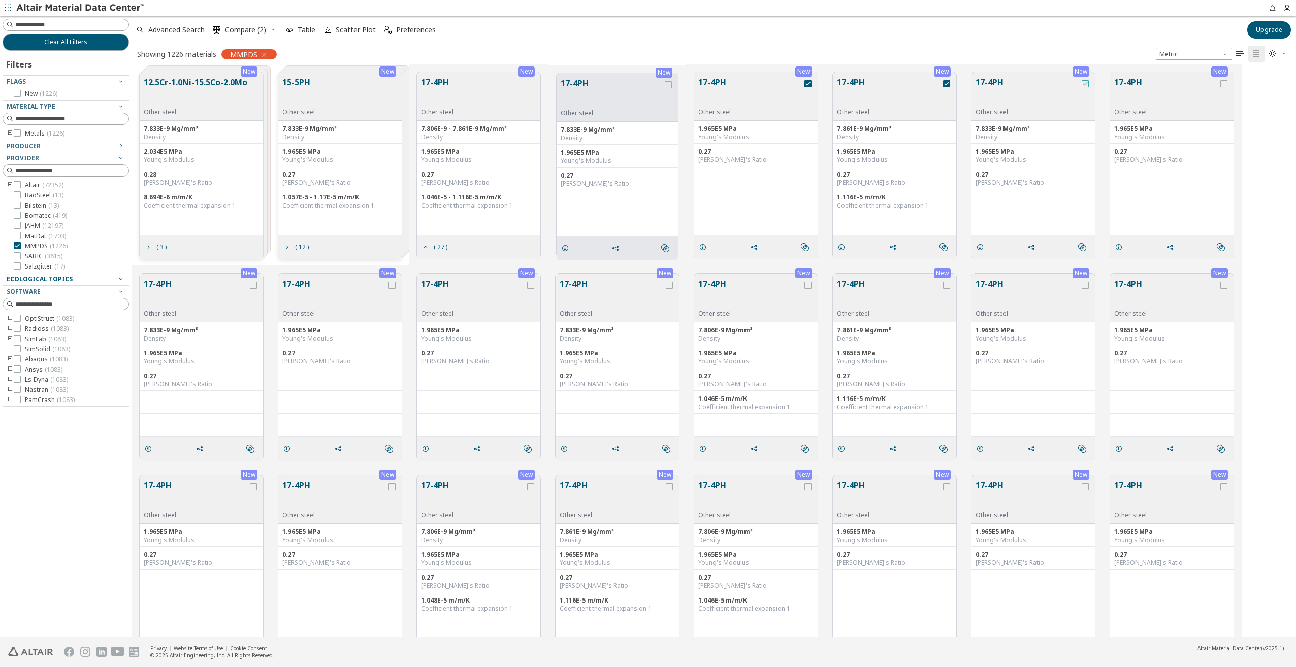
click at [1083, 82] on icon "grid" at bounding box center [1084, 83] width 7 height 7
click at [234, 30] on span "Compare (3)" at bounding box center [245, 29] width 41 height 7
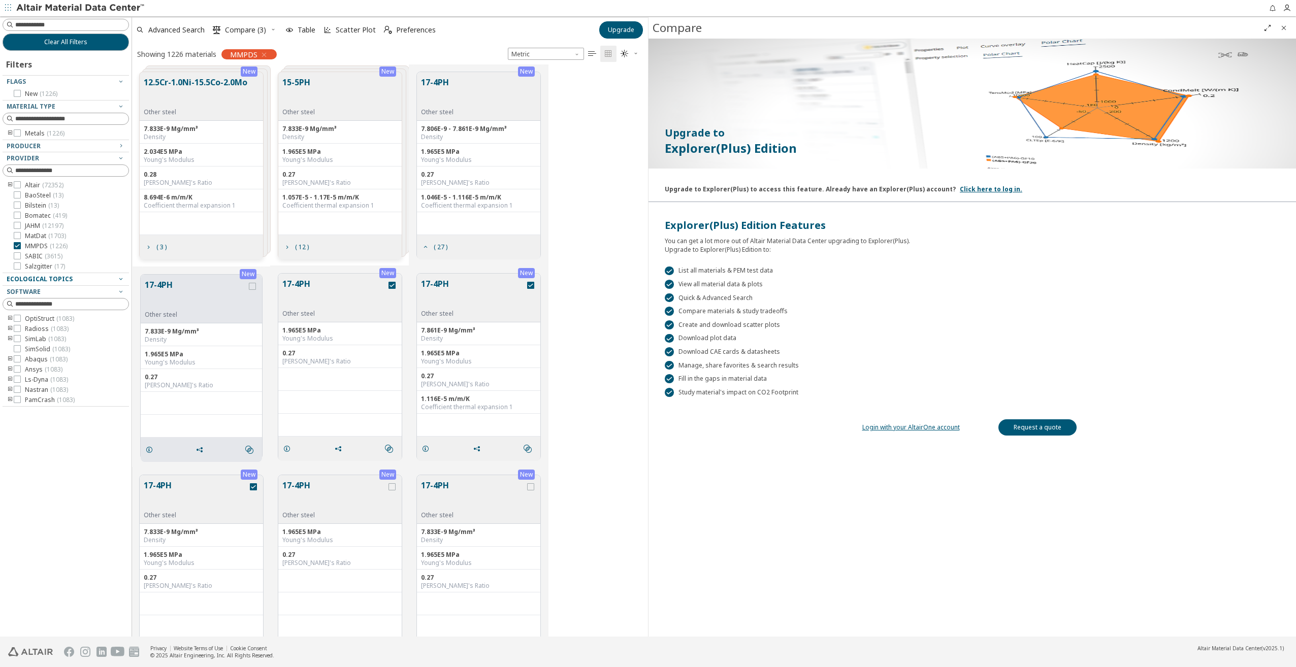
click at [926, 425] on link "Login with your AltairOne account" at bounding box center [910, 427] width 97 height 9
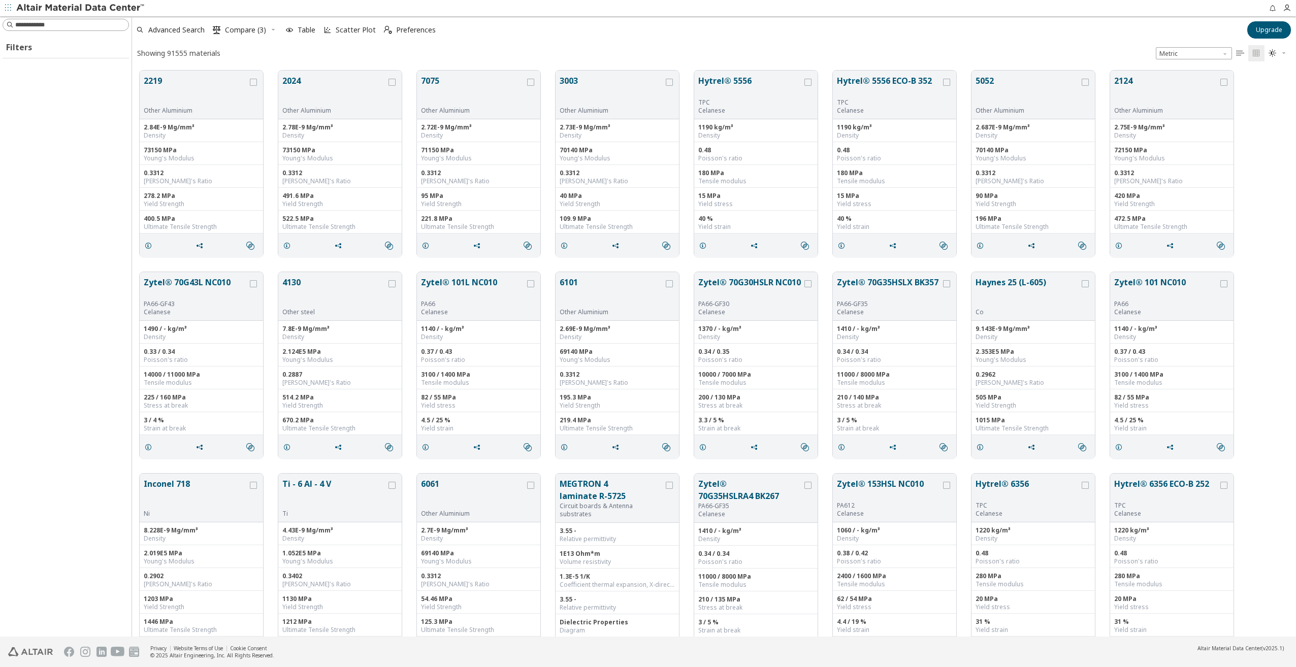
scroll to position [8, 8]
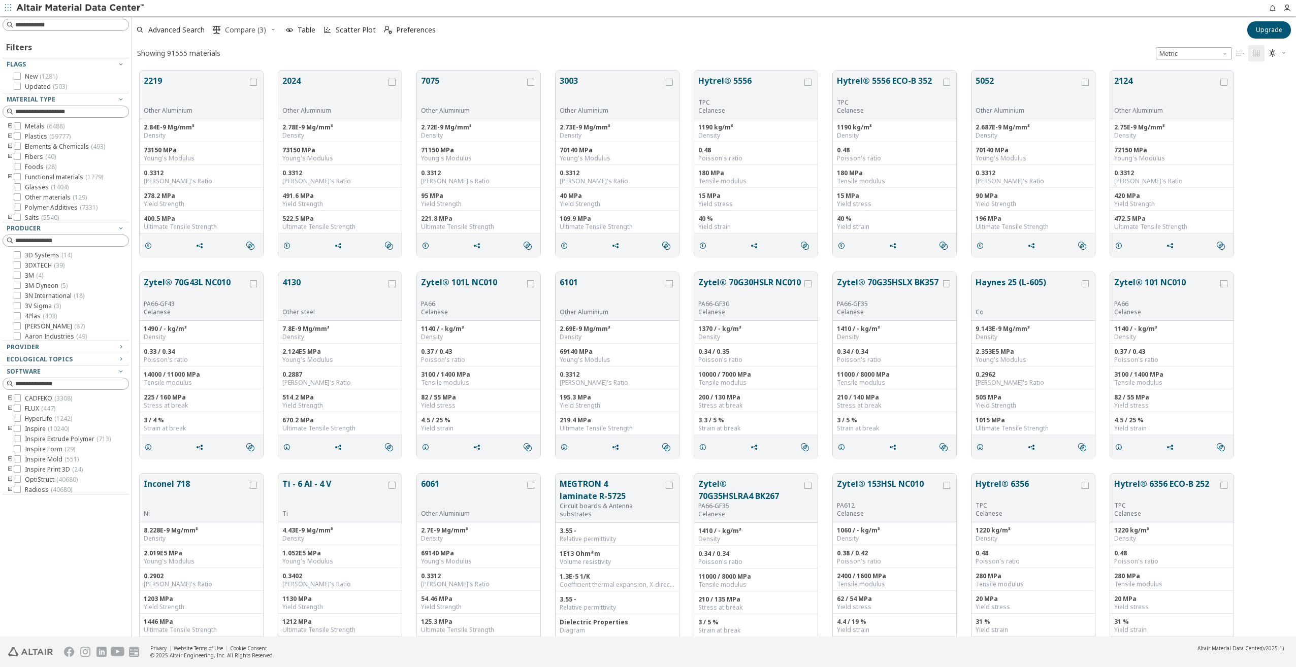
click at [268, 24] on span " Compare (3)" at bounding box center [239, 30] width 57 height 22
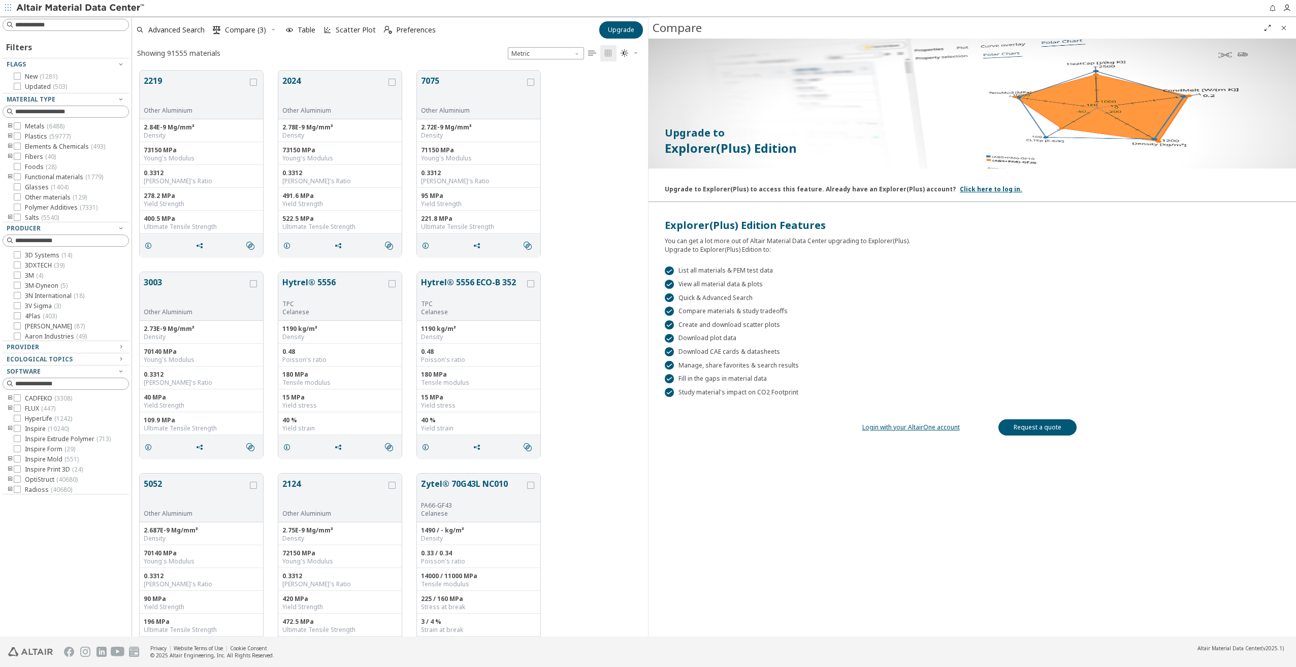
click at [1283, 27] on icon "Close" at bounding box center [1283, 28] width 8 height 8
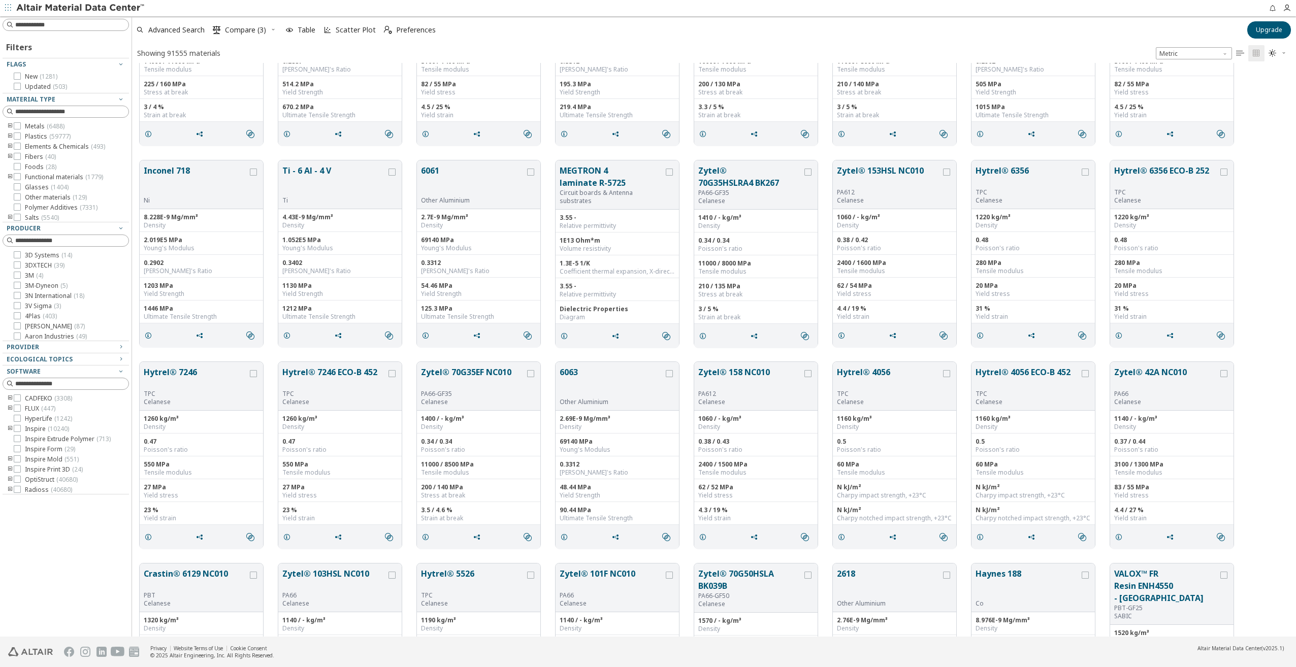
scroll to position [0, 0]
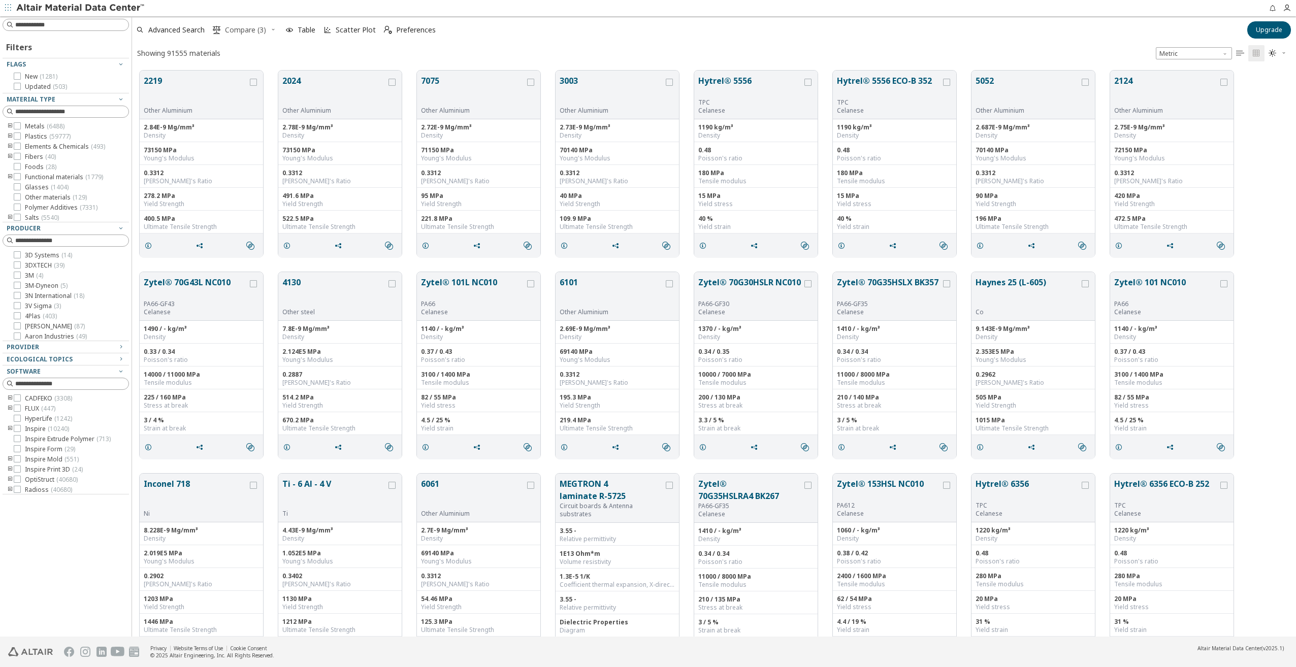
click at [241, 28] on span "Compare (3)" at bounding box center [245, 29] width 41 height 7
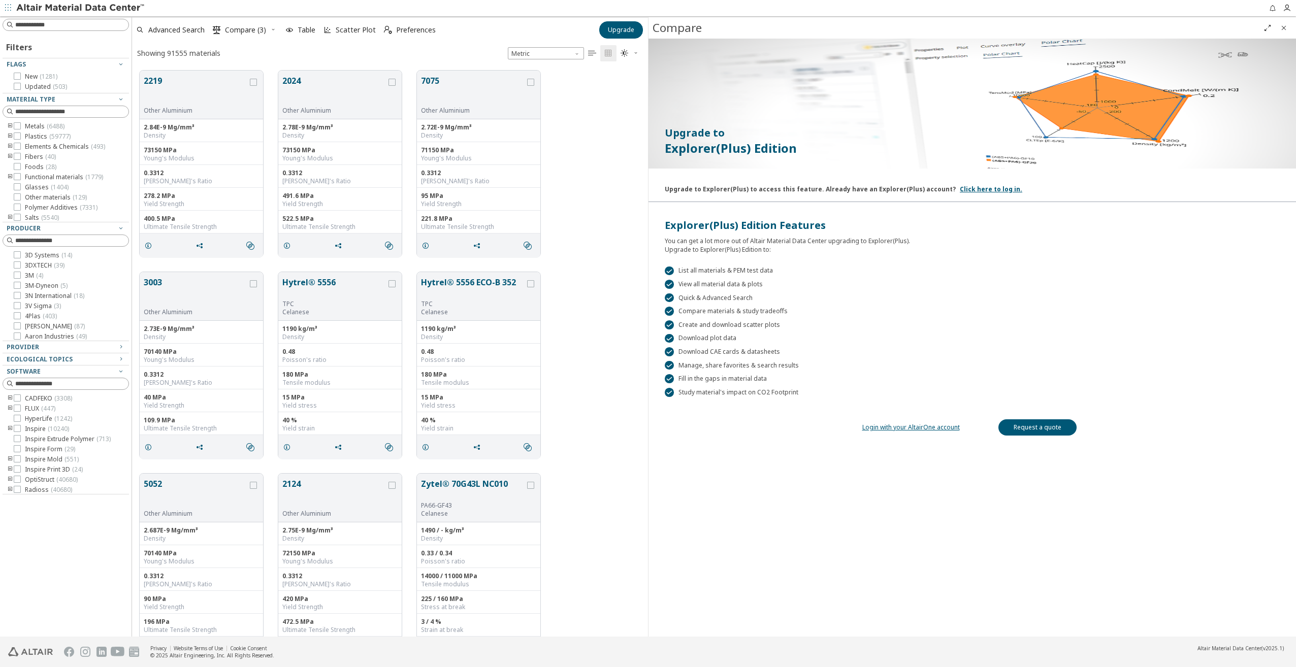
click at [273, 33] on icon "button" at bounding box center [273, 30] width 6 height 8
click at [182, 27] on span "Advanced Search" at bounding box center [176, 29] width 56 height 7
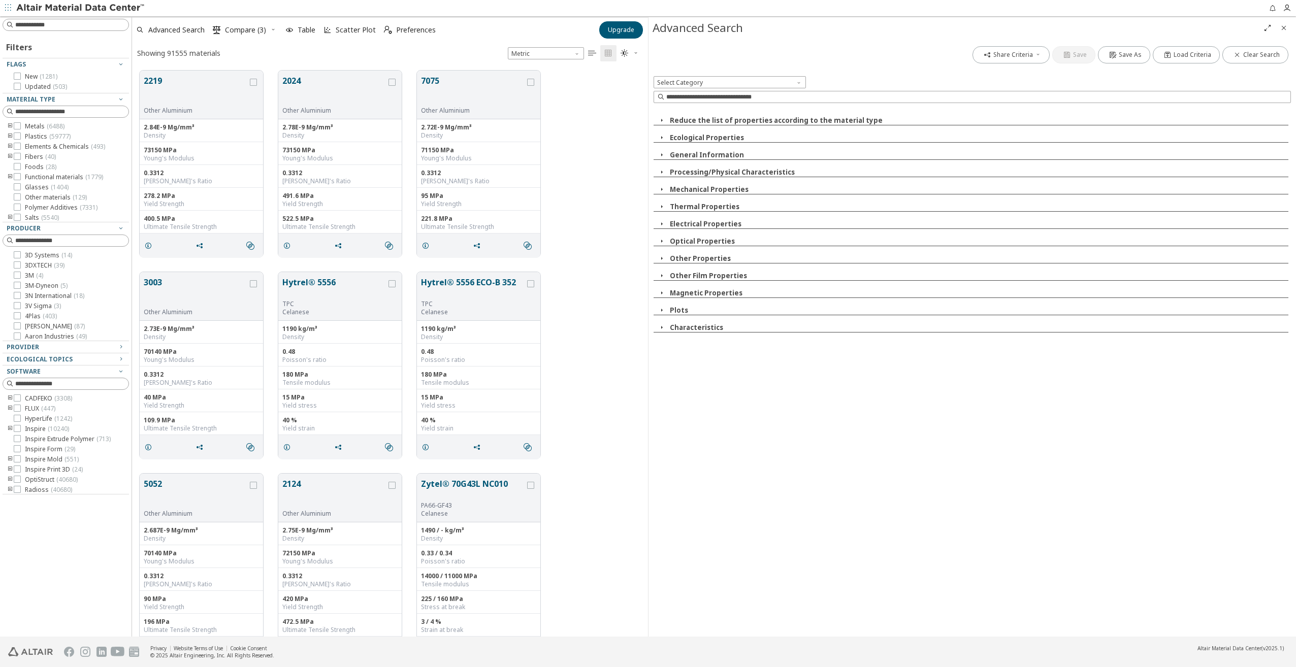
click at [709, 190] on button "Mechanical Properties" at bounding box center [709, 189] width 79 height 9
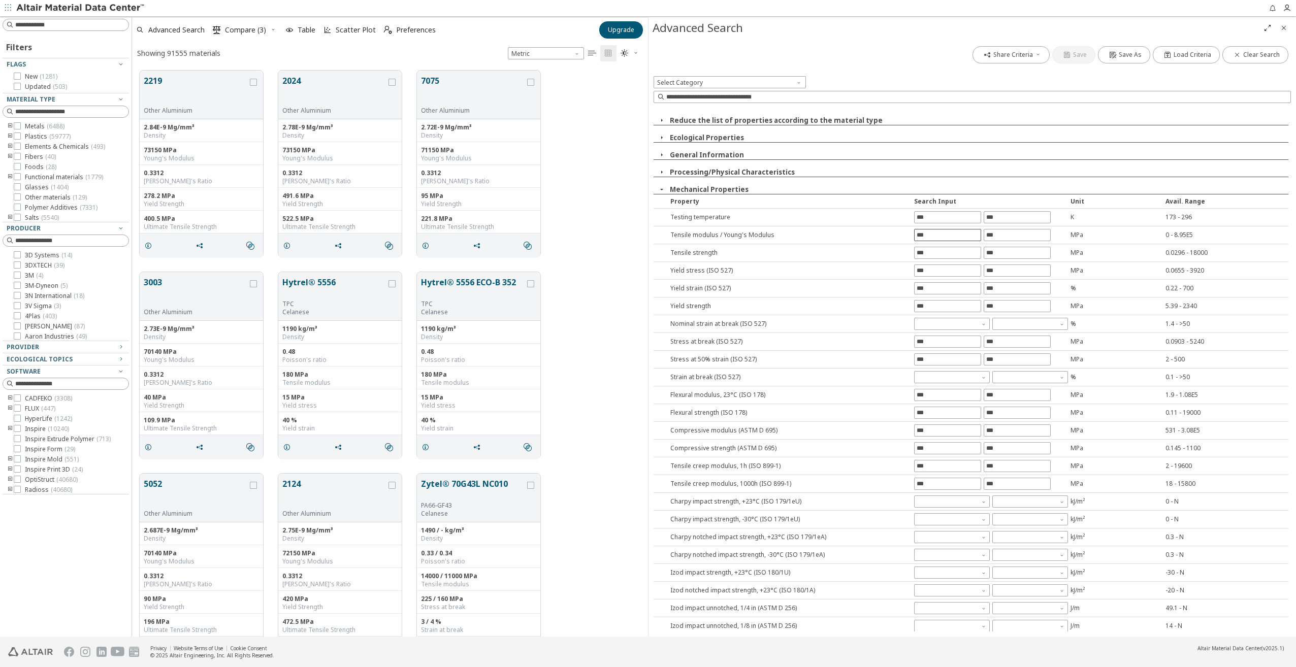
click at [951, 236] on input "text" at bounding box center [947, 234] width 66 height 11
type input "****"
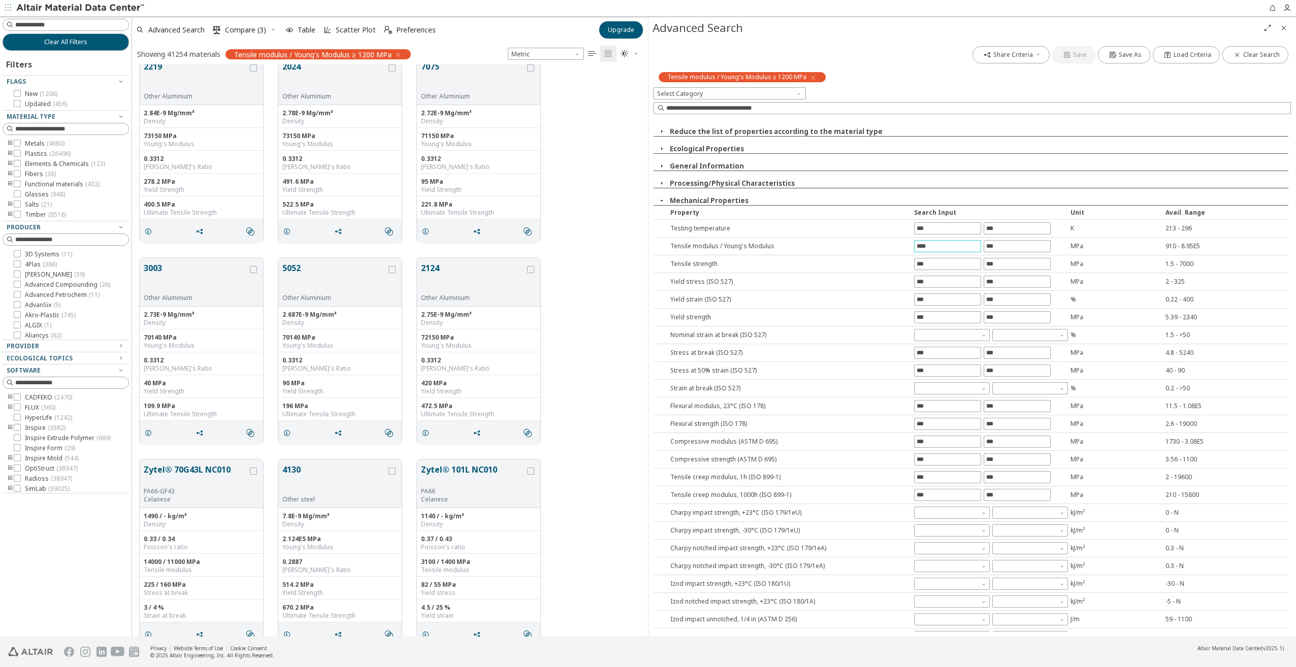
scroll to position [0, 0]
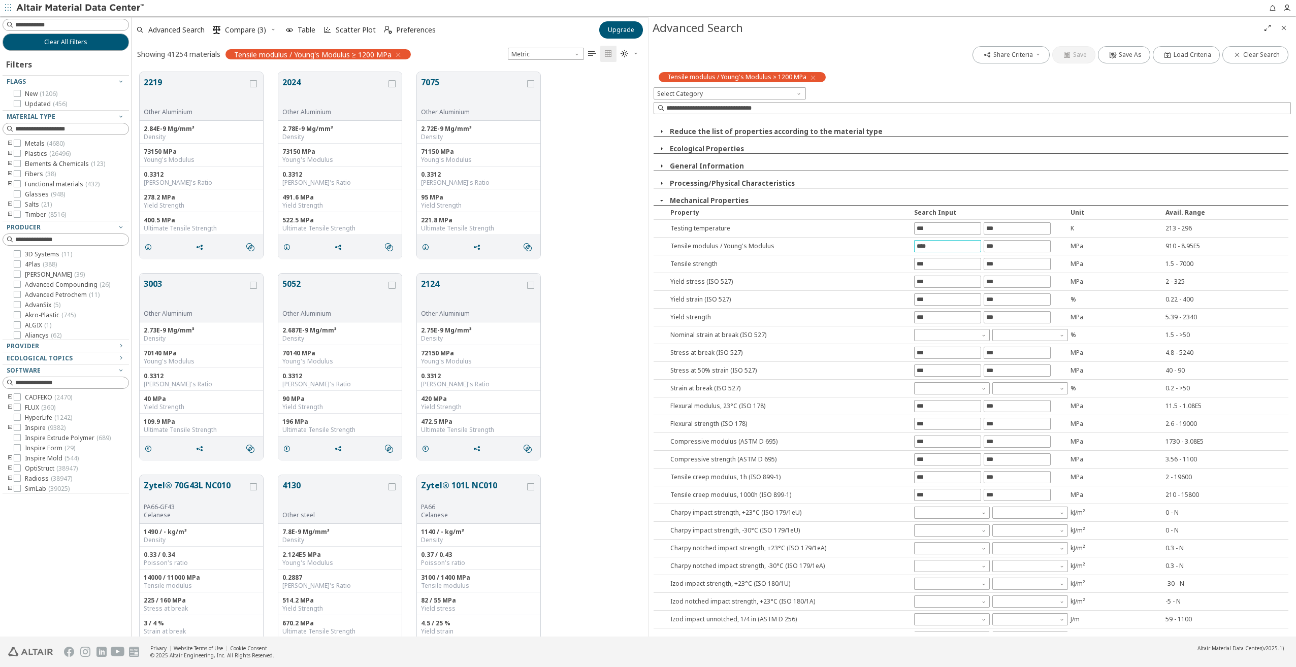
click at [942, 241] on input "****" at bounding box center [947, 246] width 66 height 11
click at [942, 242] on input "****" at bounding box center [947, 246] width 66 height 11
click at [918, 261] on div "Share Criteria Save Save As Load Criteria Clear Search Tensile modulus / Young'…" at bounding box center [971, 338] width 647 height 598
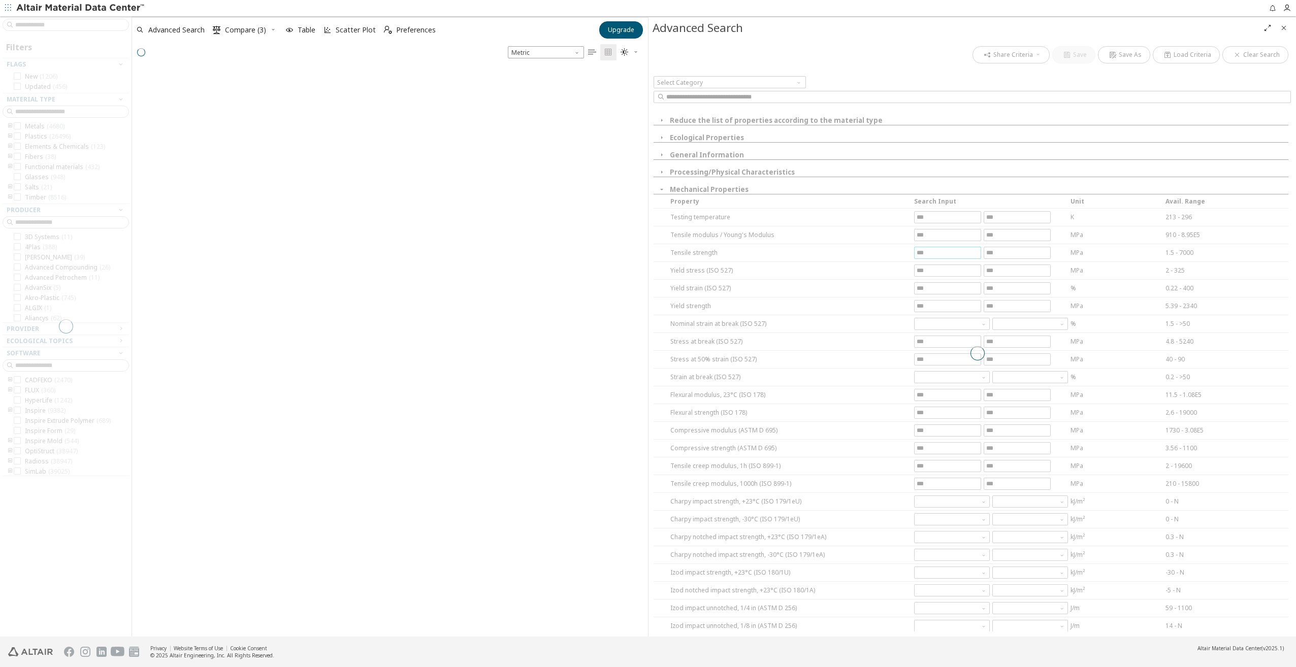
scroll to position [8, 8]
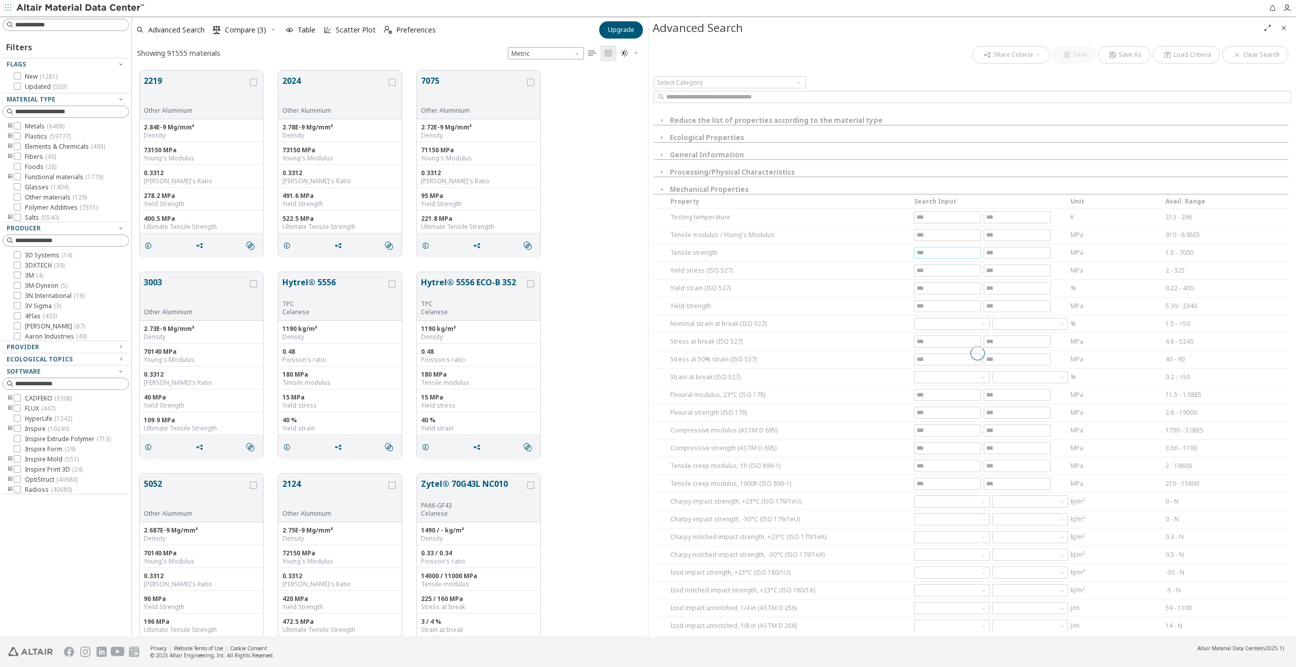
click at [941, 305] on div at bounding box center [976, 353] width 647 height 619
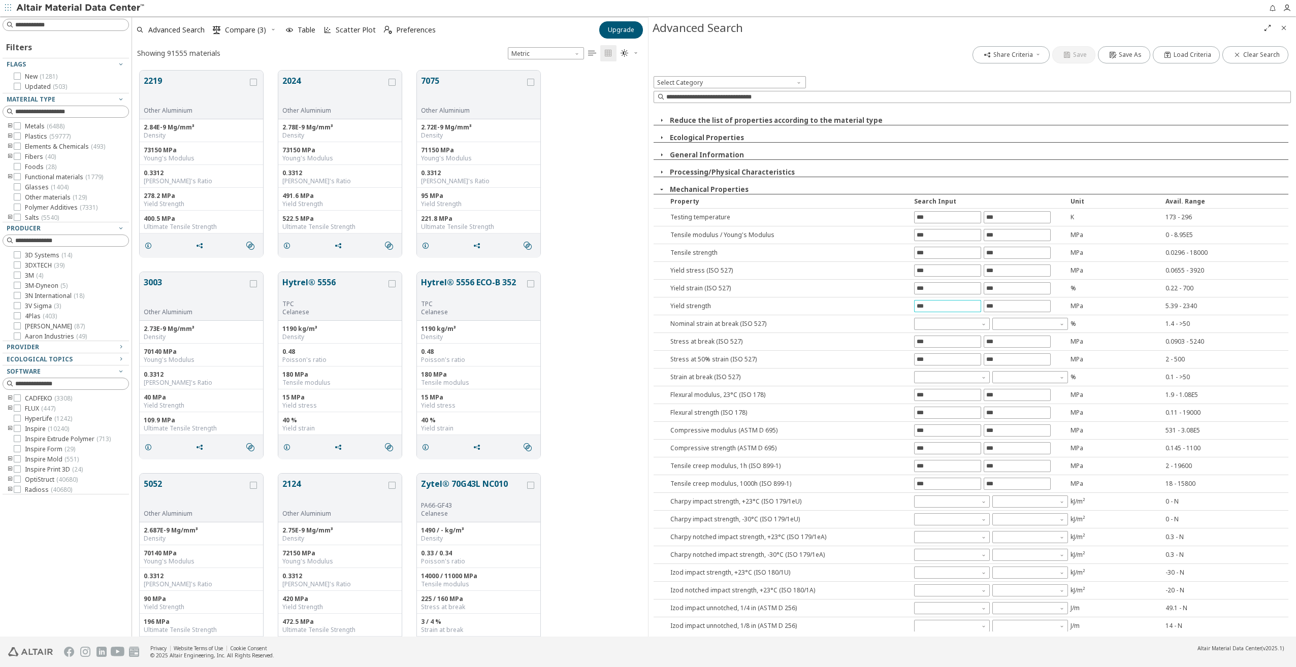
click at [937, 302] on input "text" at bounding box center [947, 306] width 66 height 11
type input "****"
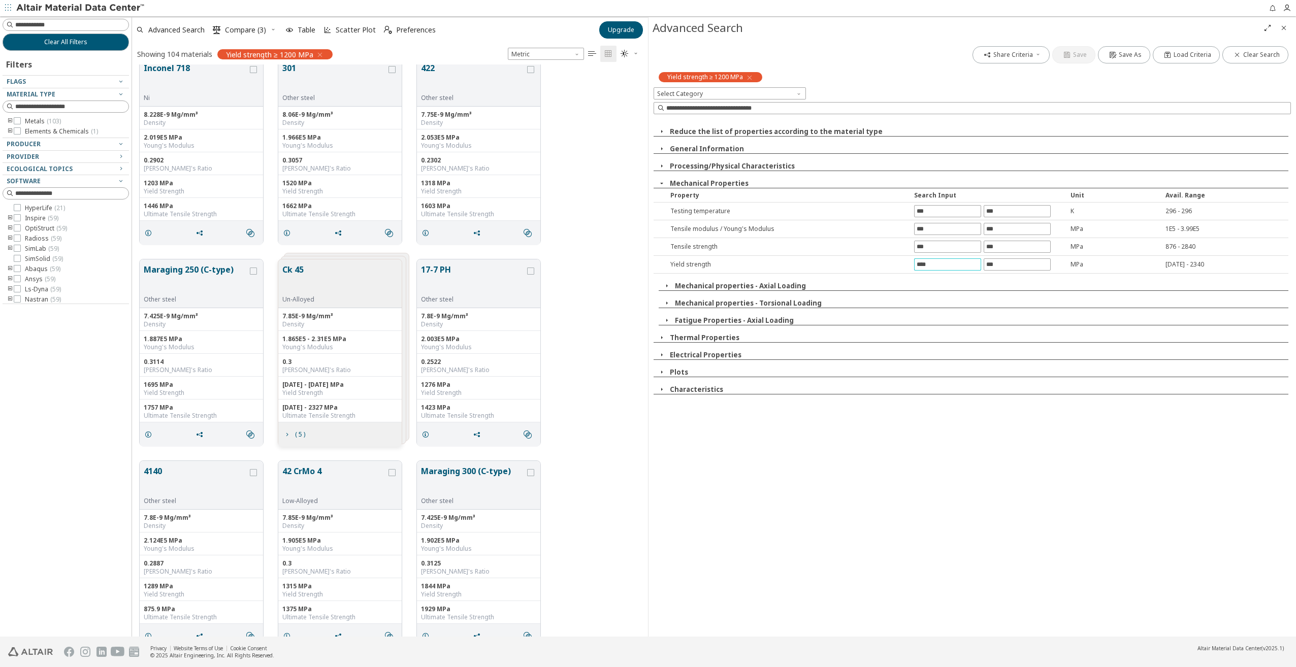
scroll to position [0, 0]
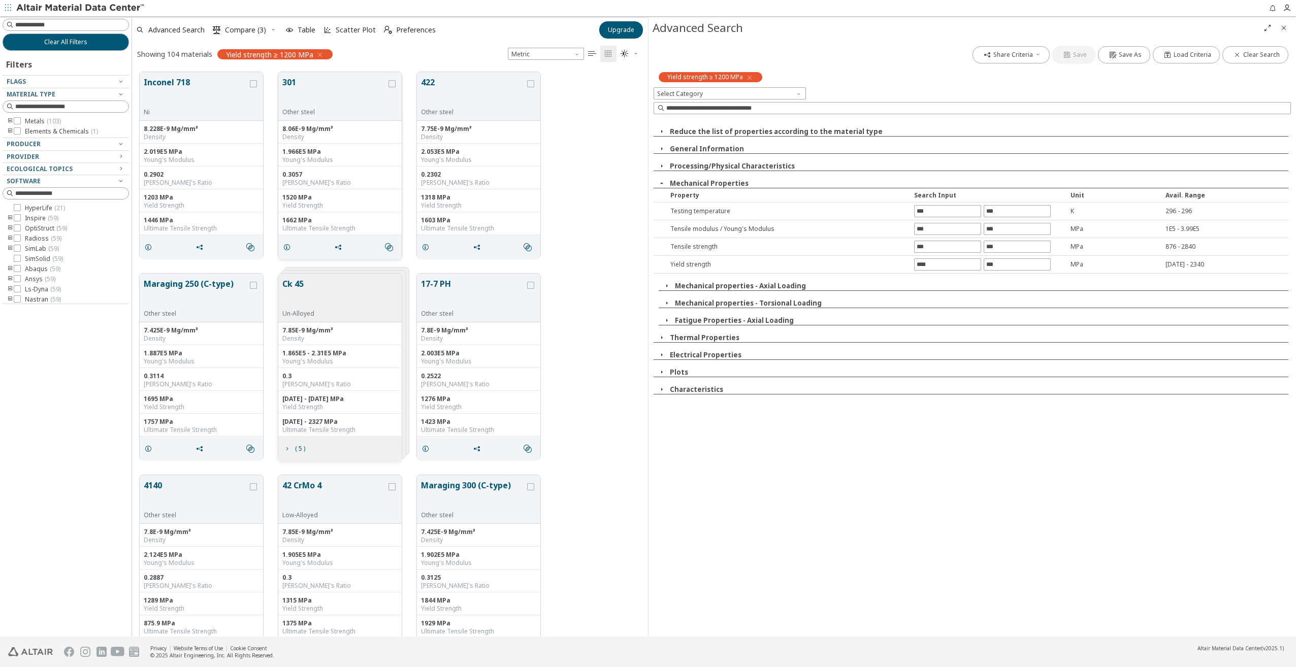
click at [295, 80] on button "301" at bounding box center [334, 92] width 104 height 32
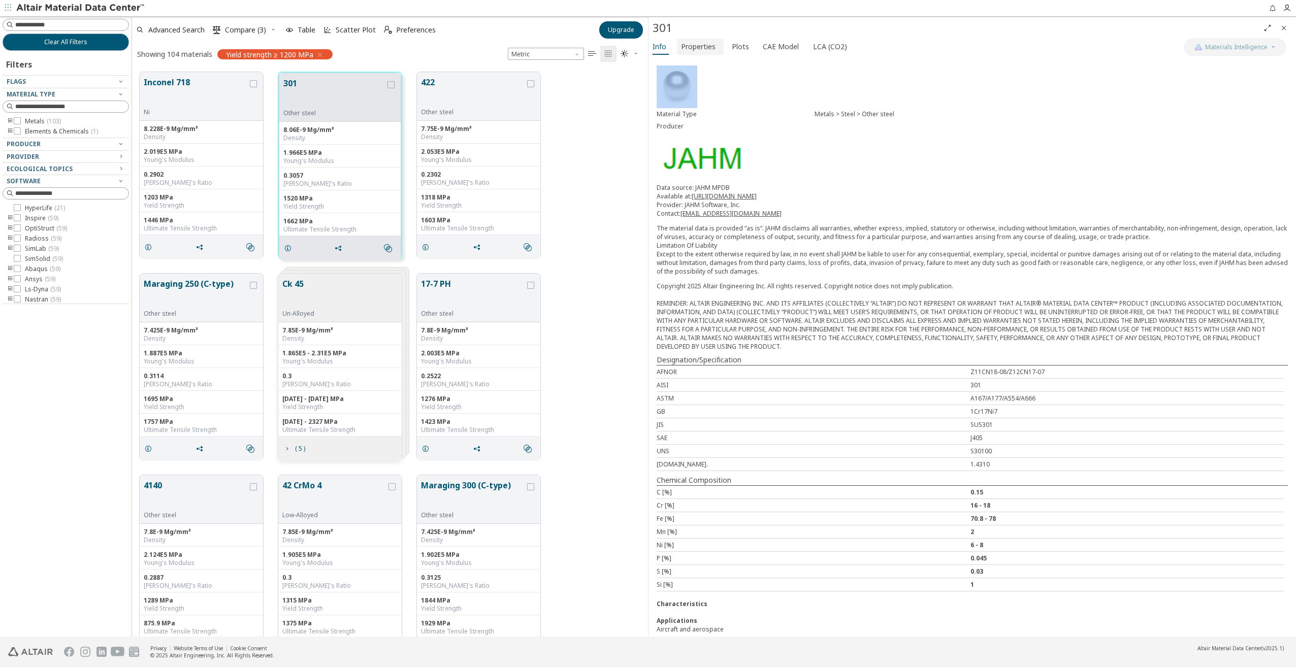
click at [695, 38] on div "301 Materials Intelligence Info Properties Plots CAE Model LCA (CO2) Material T…" at bounding box center [972, 326] width 648 height 619
drag, startPoint x: 695, startPoint y: 38, endPoint x: 692, endPoint y: 45, distance: 7.7
click at [692, 45] on span "Properties" at bounding box center [698, 47] width 35 height 16
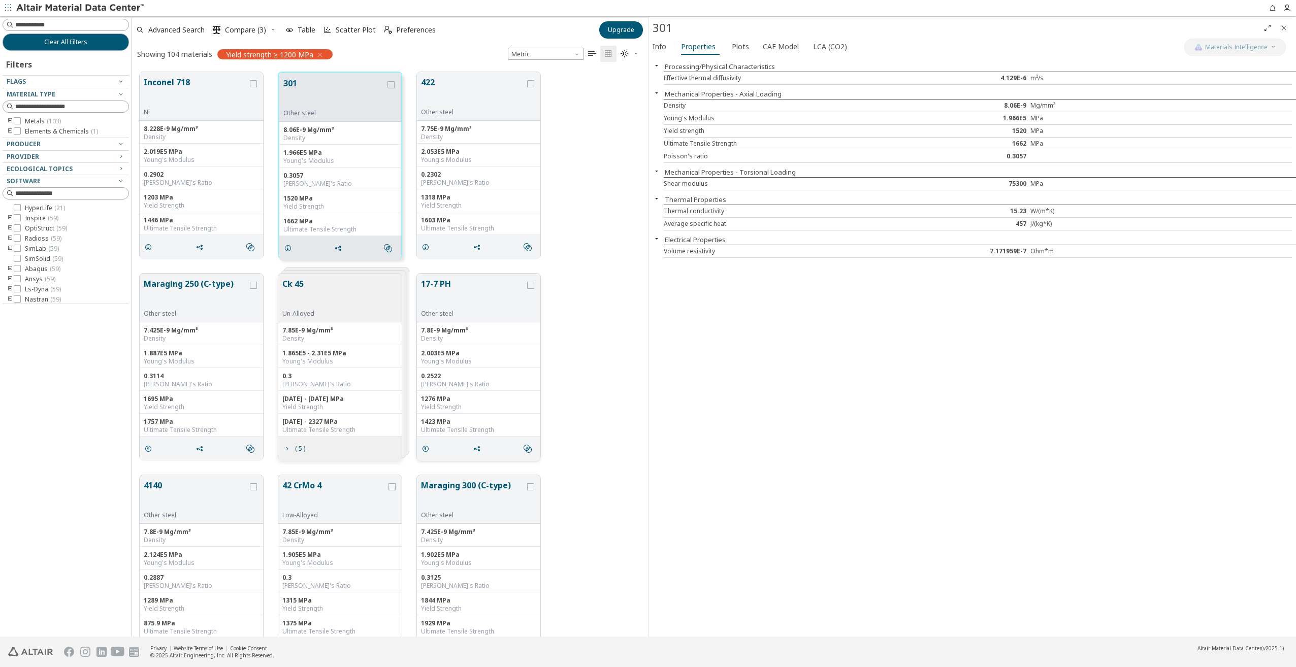
click at [511, 294] on button "17-7 PH" at bounding box center [473, 294] width 104 height 32
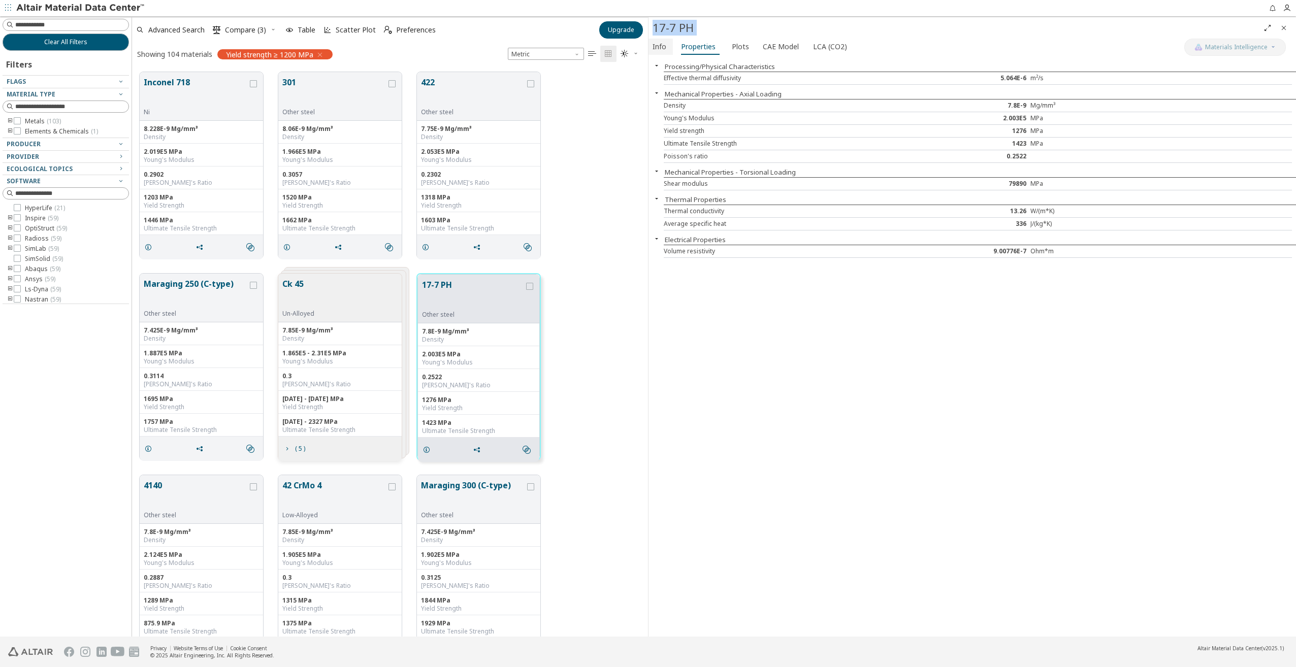
click at [659, 44] on span "Info" at bounding box center [659, 47] width 14 height 16
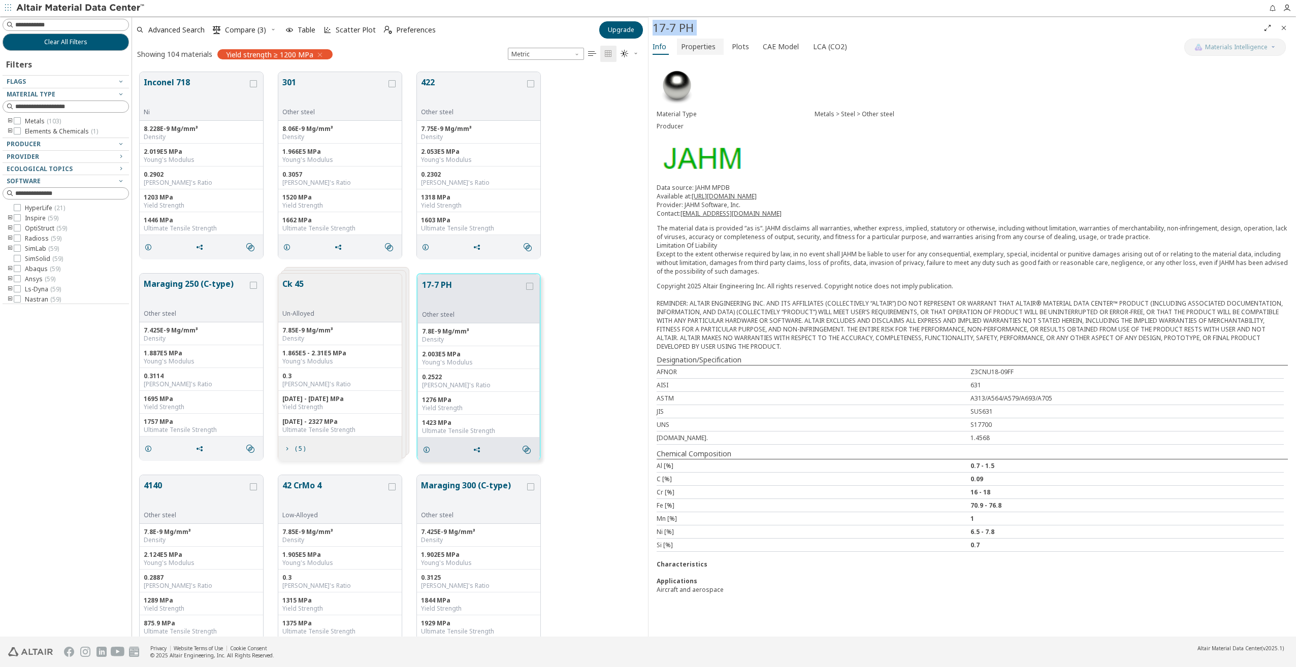
click at [705, 50] on span "Properties" at bounding box center [698, 47] width 35 height 16
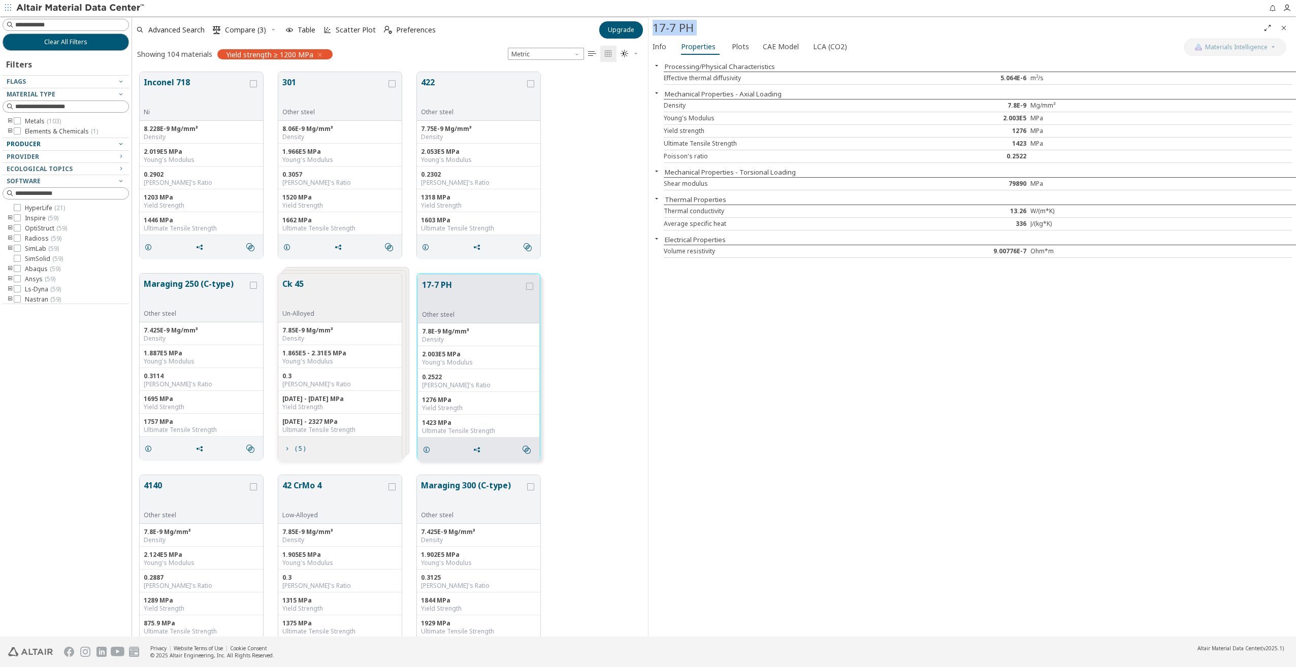
click at [60, 143] on div "Producer" at bounding box center [62, 144] width 110 height 8
click at [61, 153] on div "Provider" at bounding box center [62, 156] width 110 height 8
click at [1287, 29] on span "Close" at bounding box center [1283, 28] width 12 height 16
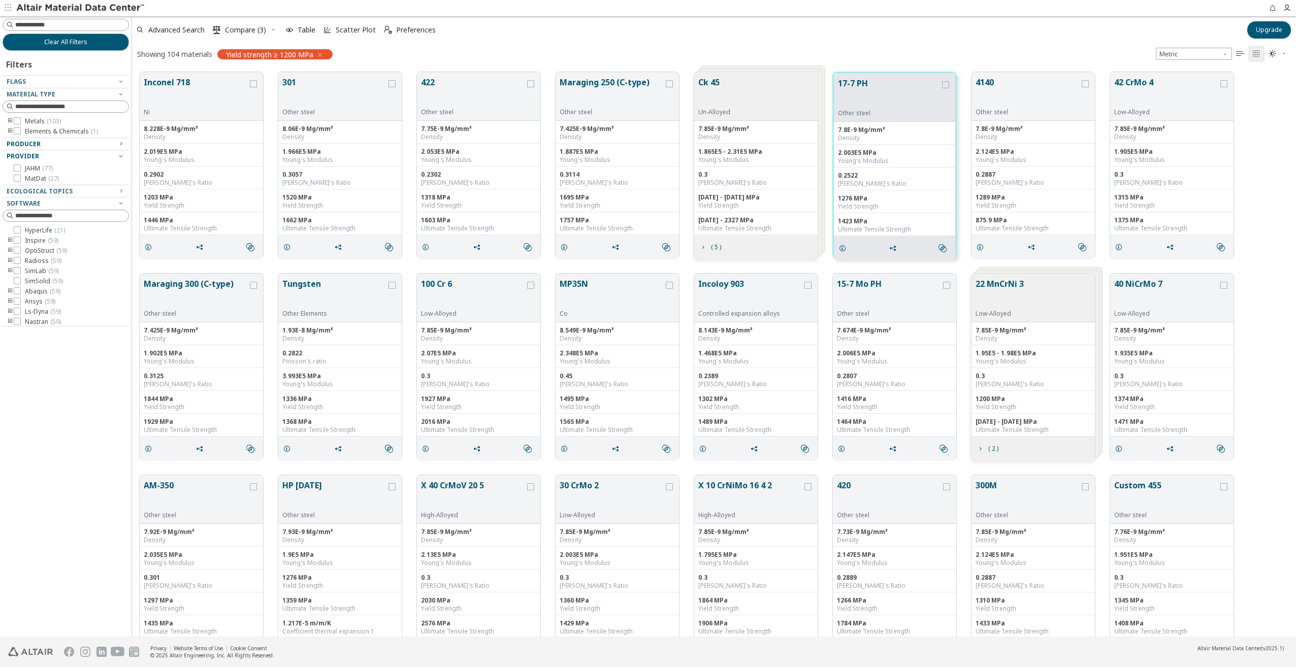
click at [323, 54] on icon "button" at bounding box center [320, 55] width 8 height 8
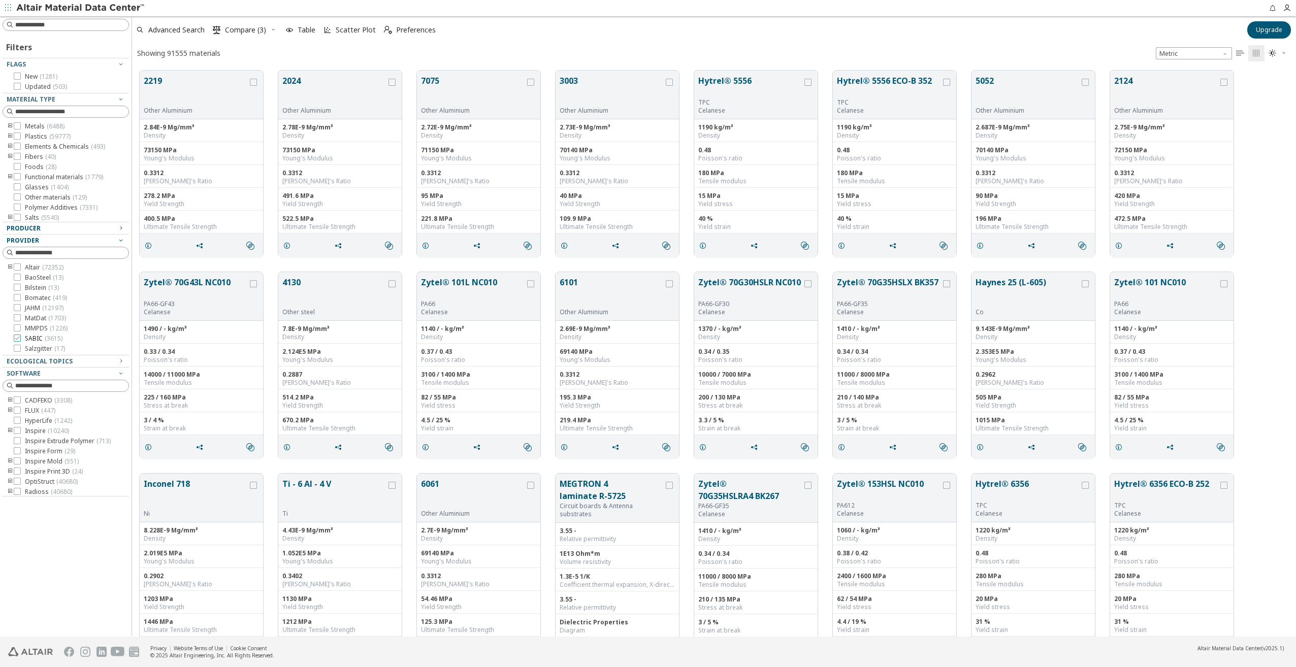
scroll to position [8, 8]
click at [119, 361] on icon "button" at bounding box center [121, 361] width 8 height 8
click at [32, 331] on span "MMPDS ( 1226 )" at bounding box center [46, 328] width 43 height 8
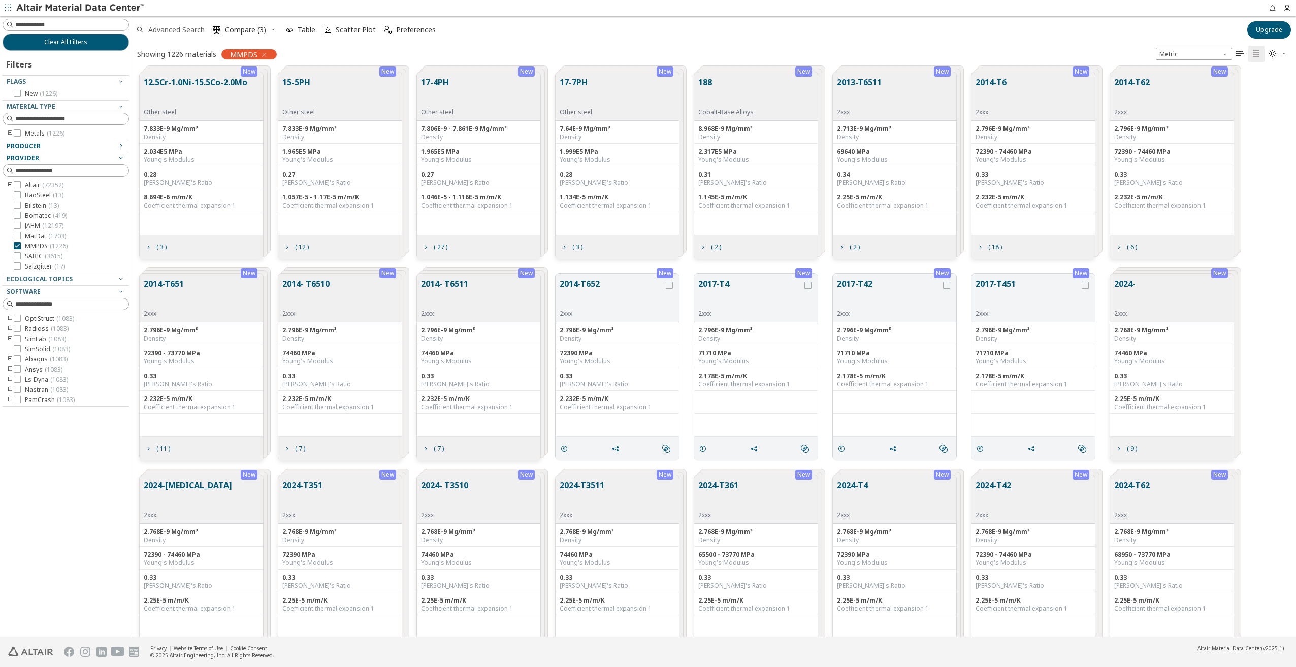
click at [196, 29] on span "Advanced Search" at bounding box center [176, 29] width 56 height 7
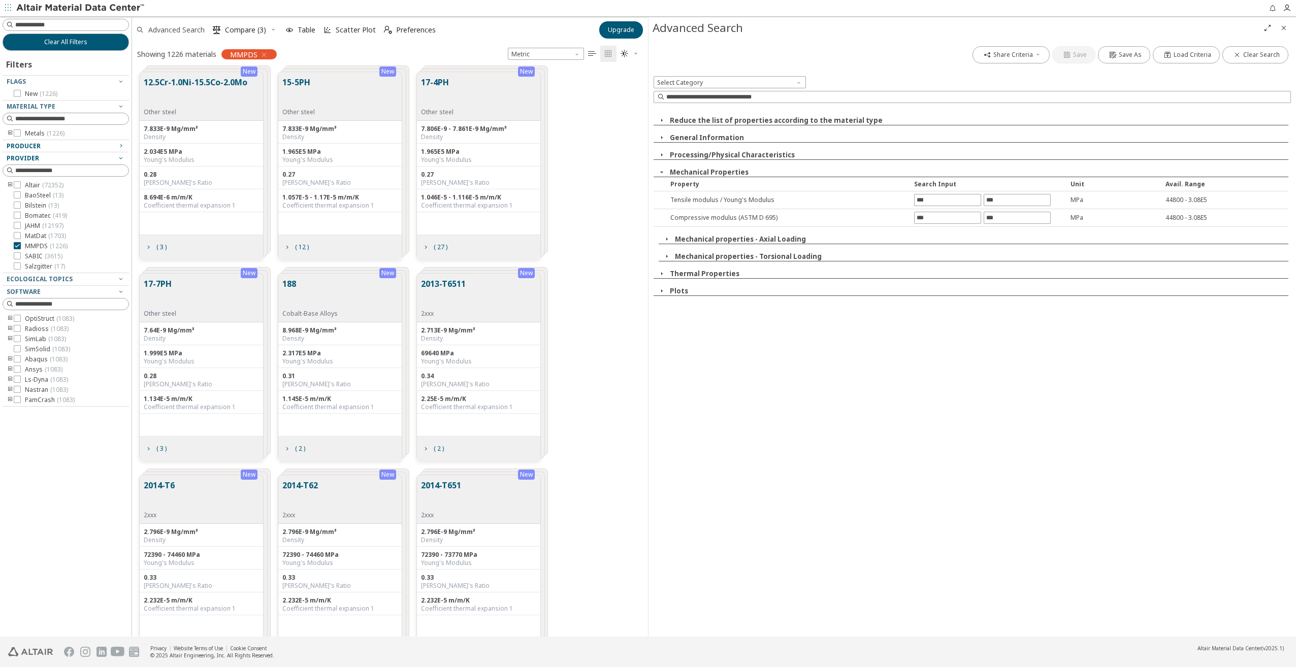
scroll to position [564, 508]
click at [946, 201] on input "text" at bounding box center [947, 199] width 66 height 11
click at [735, 236] on button "Mechanical properties - Axial Loading" at bounding box center [740, 239] width 131 height 9
click at [733, 284] on button "Mechanical properties - Torsional Loading" at bounding box center [748, 288] width 147 height 9
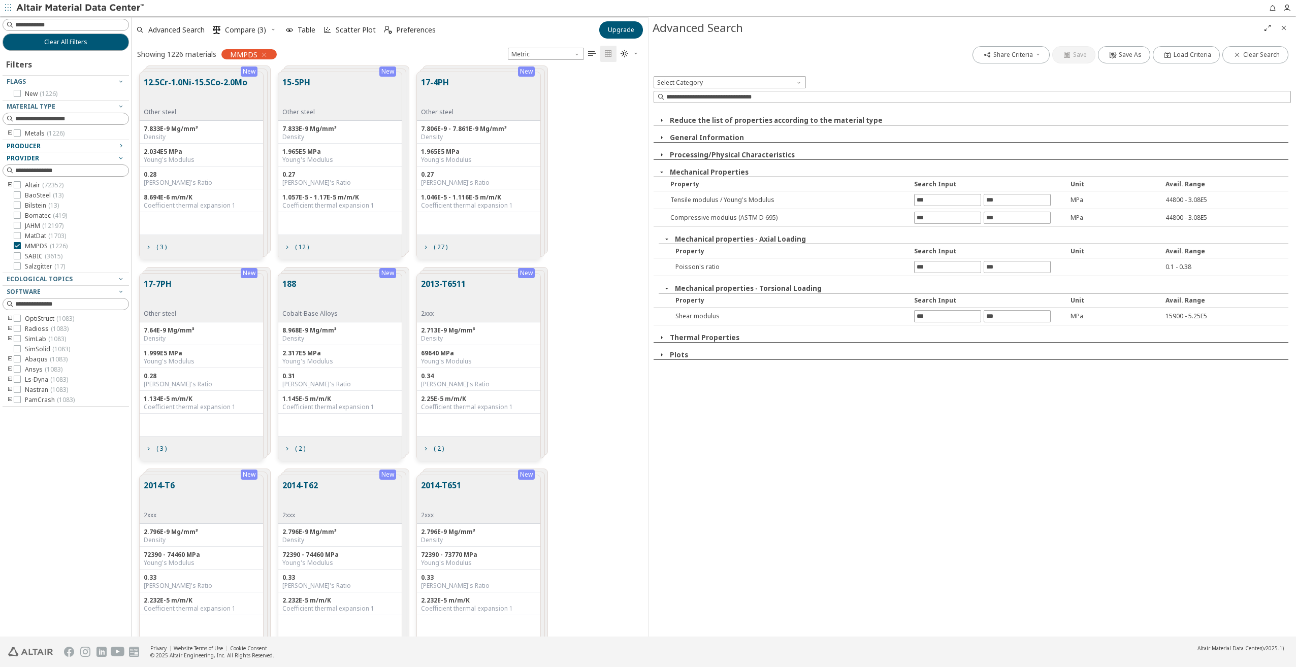
click at [735, 137] on button "General Information" at bounding box center [707, 137] width 74 height 9
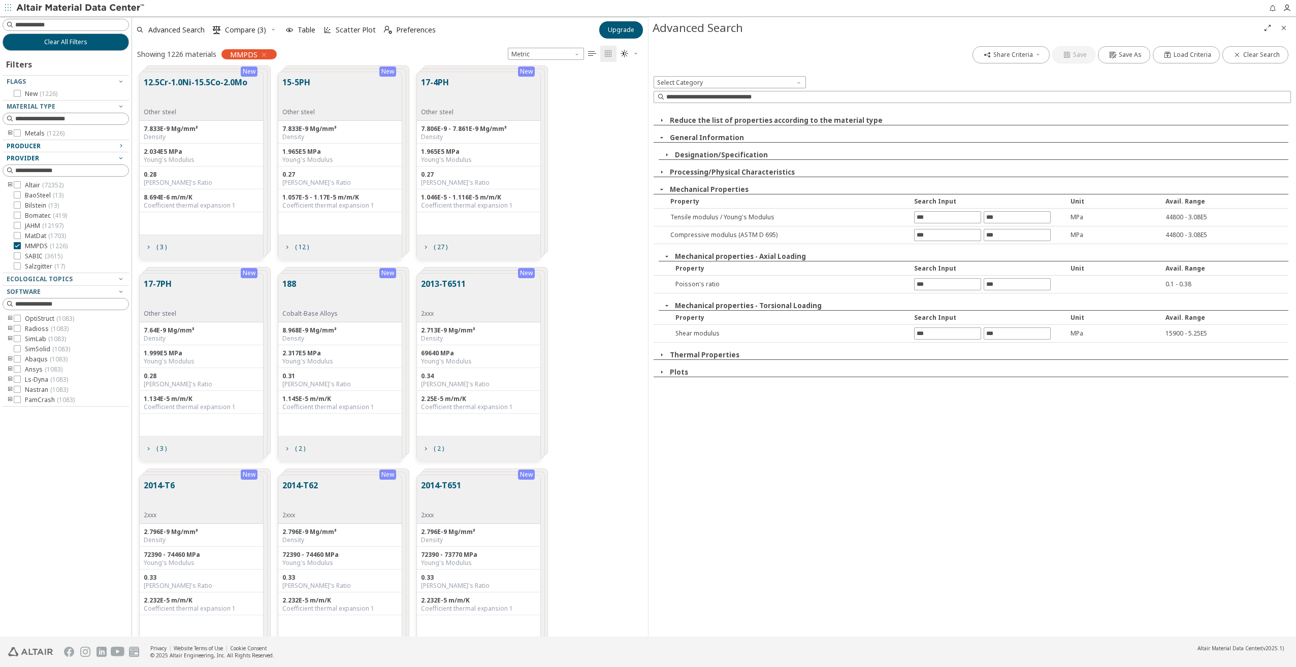
click at [738, 173] on button "Processing/Physical Characteristics" at bounding box center [732, 172] width 125 height 9
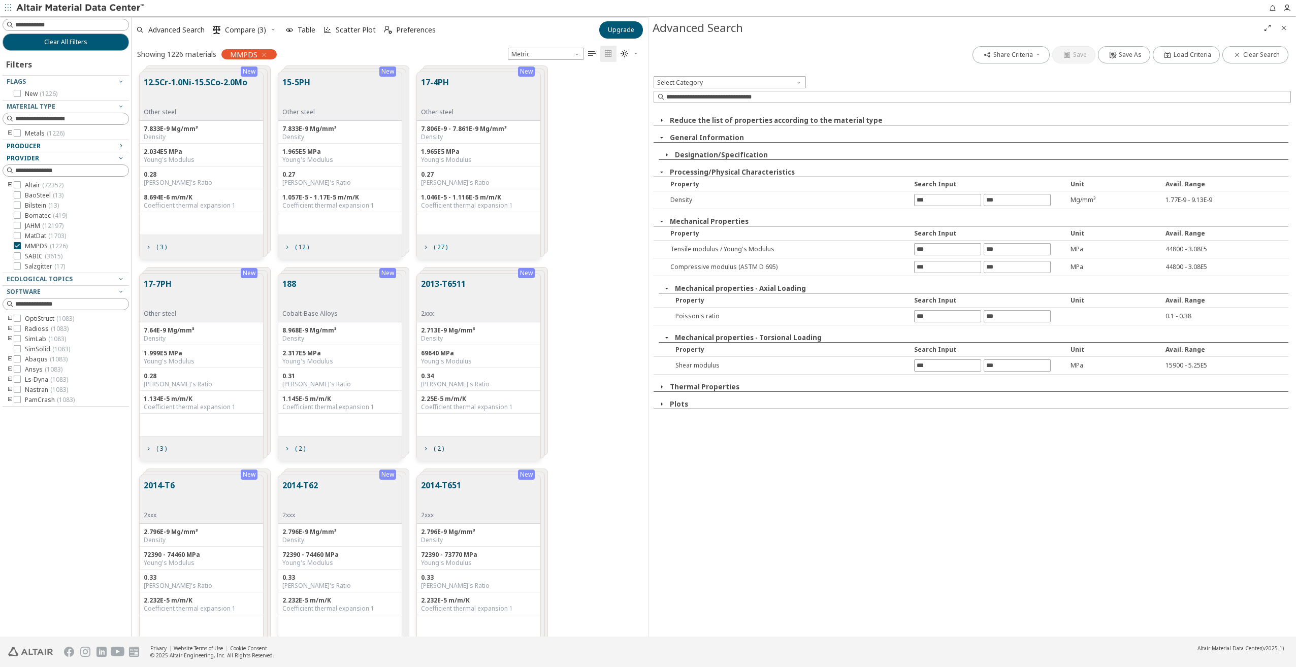
click at [786, 217] on div "Mechanical Properties" at bounding box center [970, 222] width 635 height 10
drag, startPoint x: 734, startPoint y: 221, endPoint x: 699, endPoint y: 220, distance: 35.5
click at [729, 221] on button "Mechanical Properties" at bounding box center [709, 221] width 79 height 9
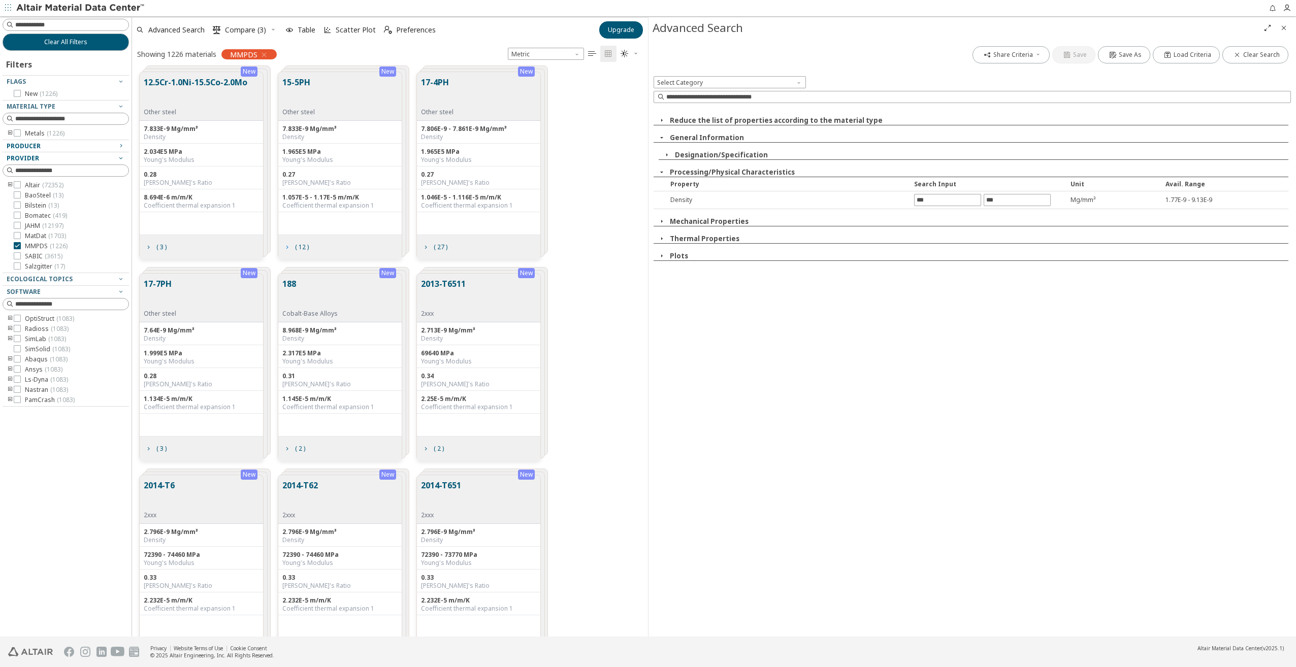
click at [302, 246] on span "( 12 )" at bounding box center [302, 247] width 14 height 6
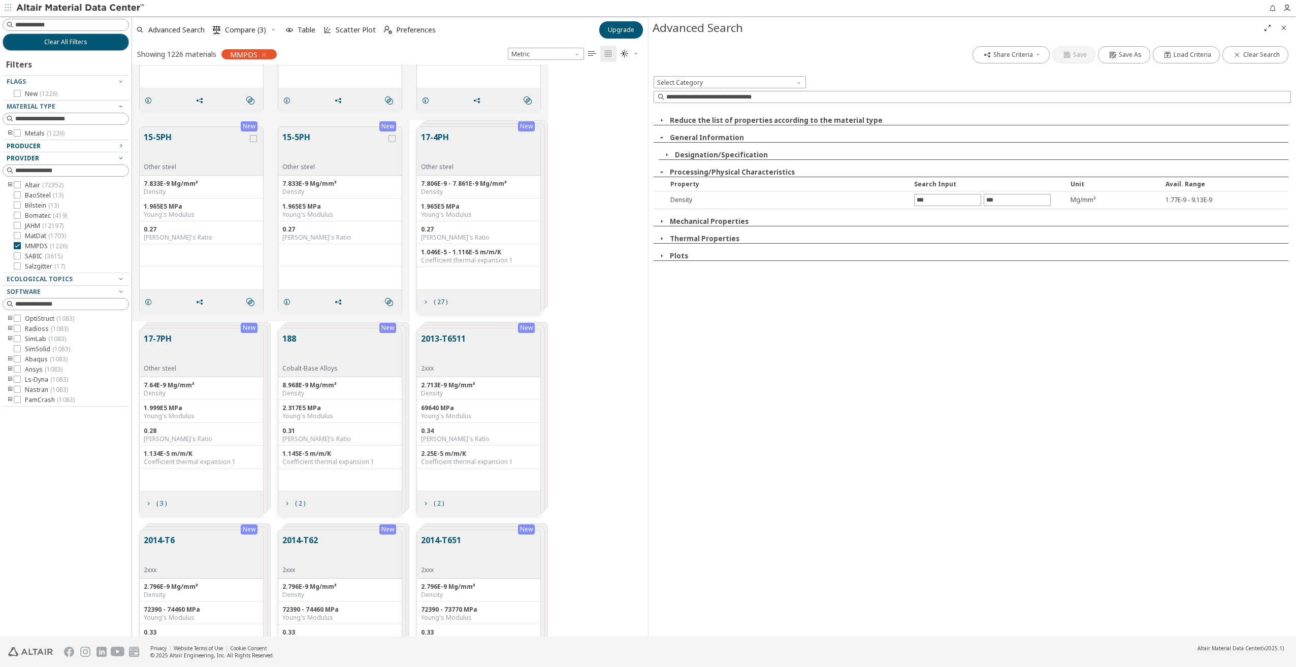
scroll to position [965, 0]
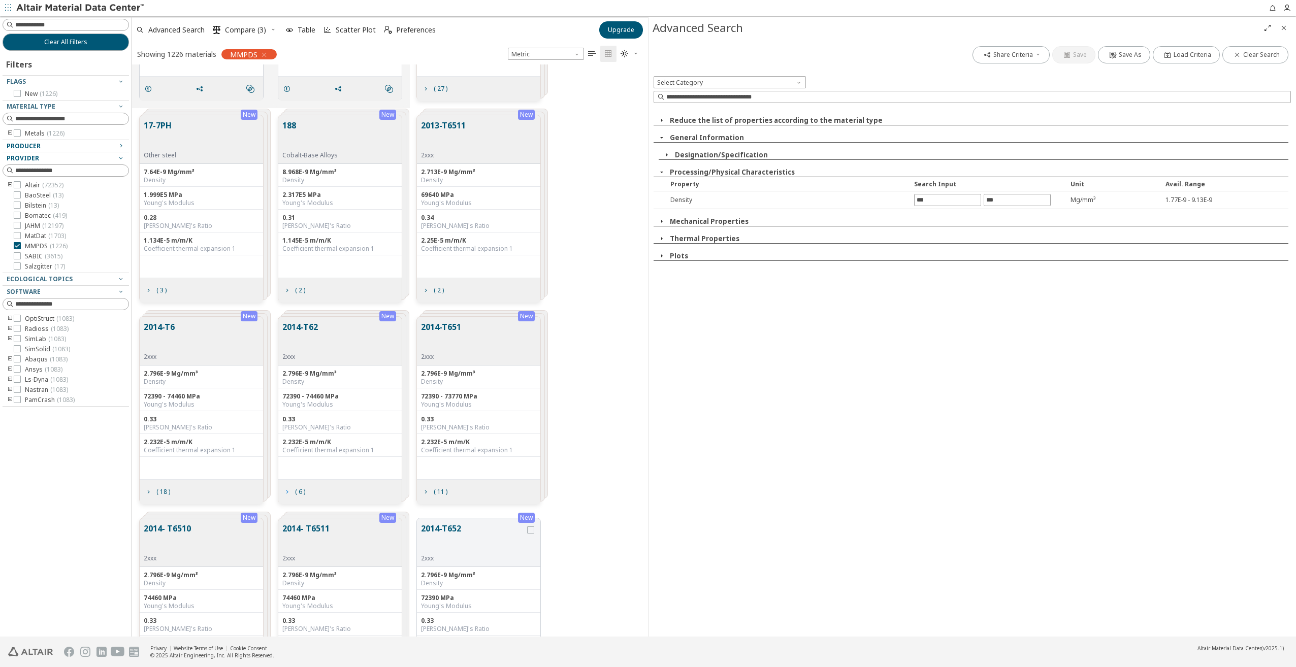
click at [288, 491] on icon "grid" at bounding box center [287, 492] width 8 height 8
click at [290, 492] on icon "grid" at bounding box center [287, 492] width 8 height 8
click at [426, 493] on icon "grid" at bounding box center [425, 492] width 8 height 8
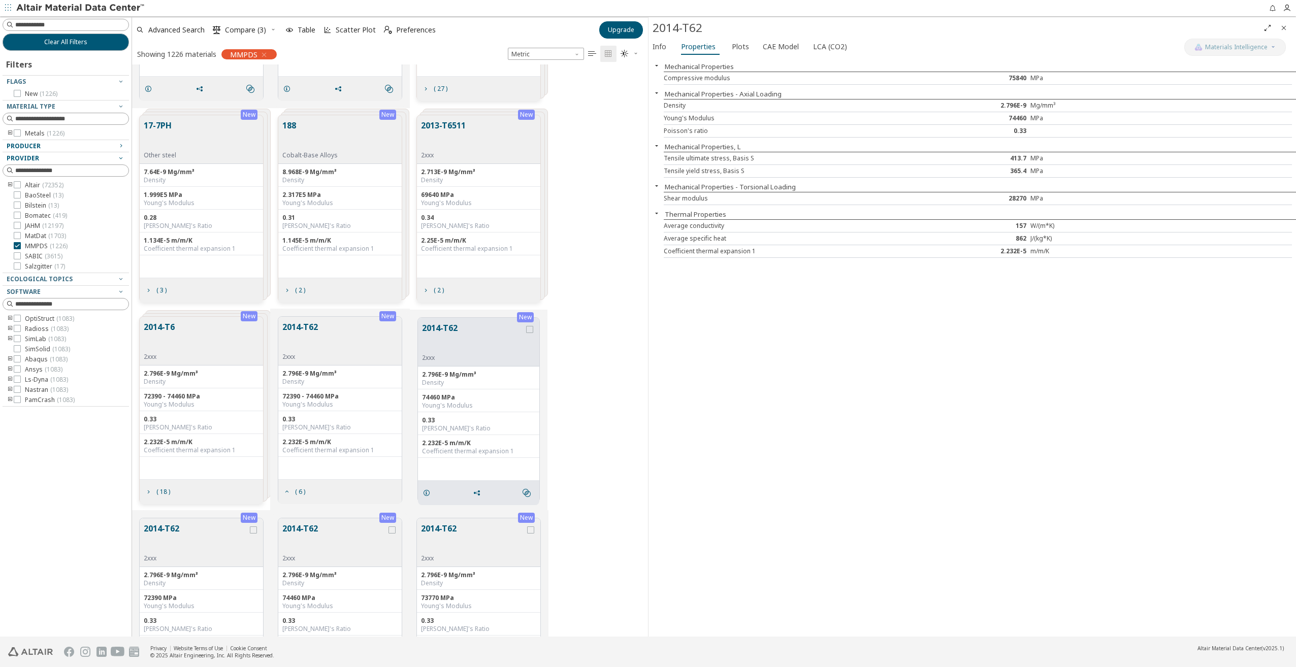
click at [1284, 27] on icon "Close" at bounding box center [1283, 28] width 8 height 8
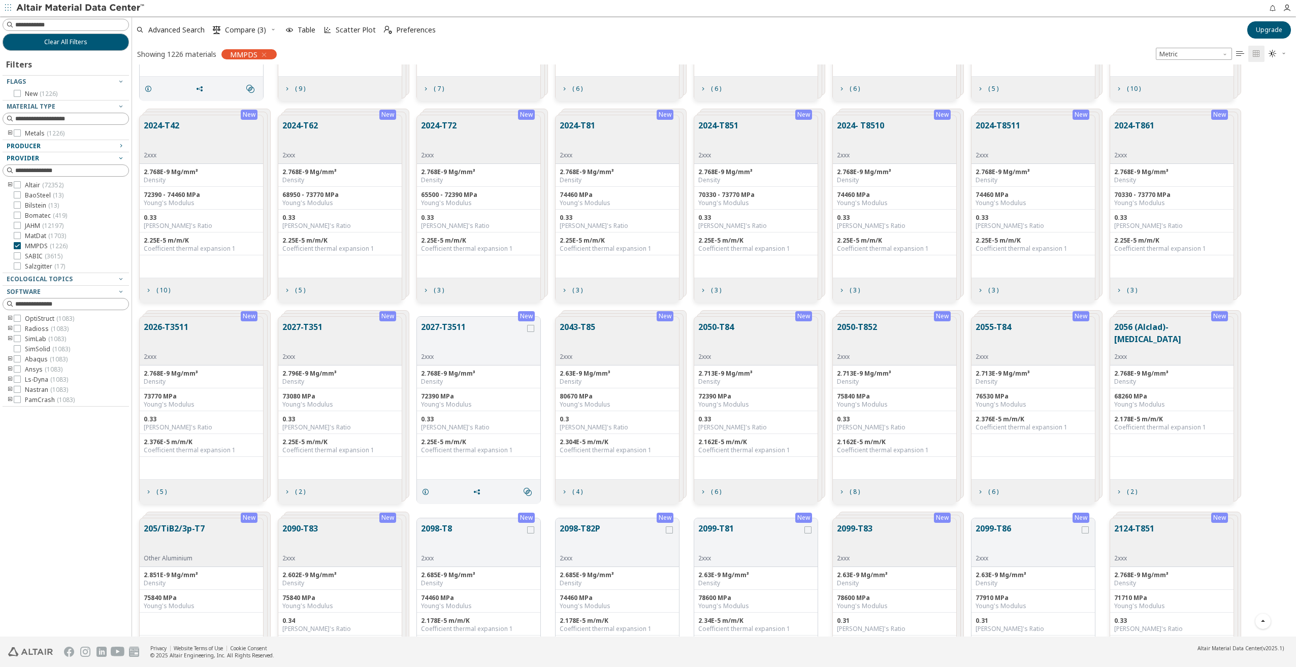
scroll to position [564, 1155]
click at [188, 33] on span "Advanced Search" at bounding box center [176, 29] width 56 height 7
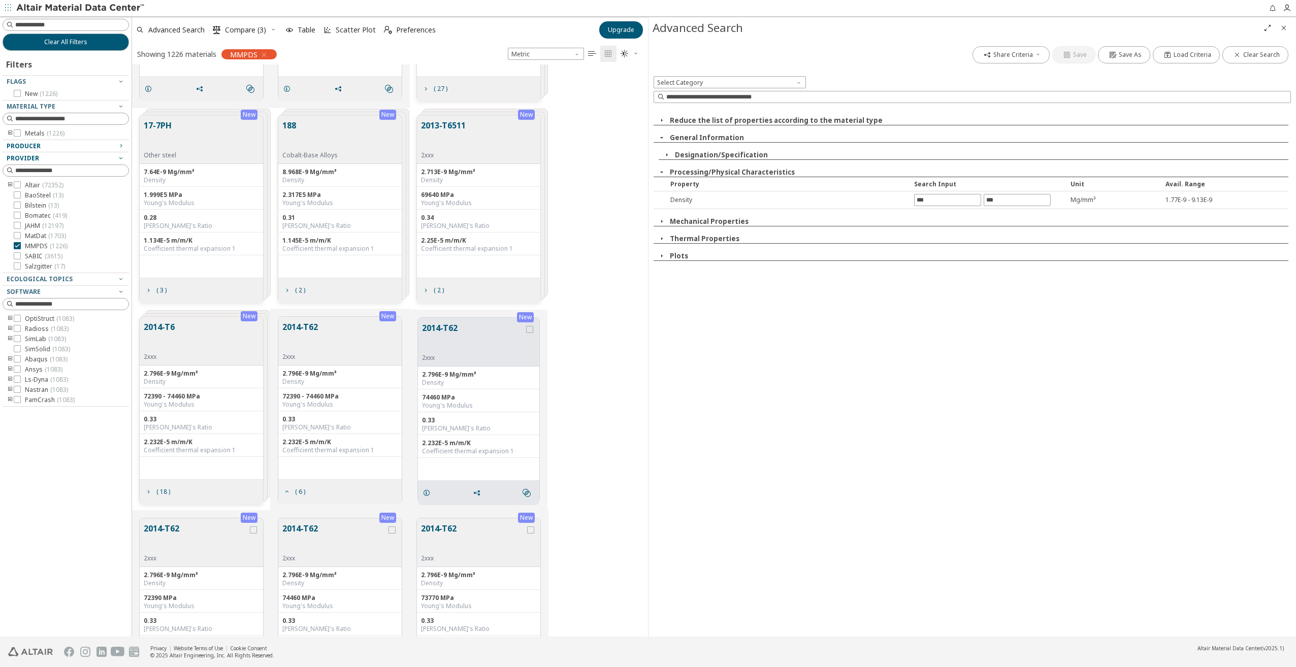
click at [745, 222] on div "Mechanical Properties" at bounding box center [970, 222] width 635 height 10
drag, startPoint x: 668, startPoint y: 220, endPoint x: 656, endPoint y: 219, distance: 12.2
click at [667, 220] on button "button" at bounding box center [661, 221] width 16 height 9
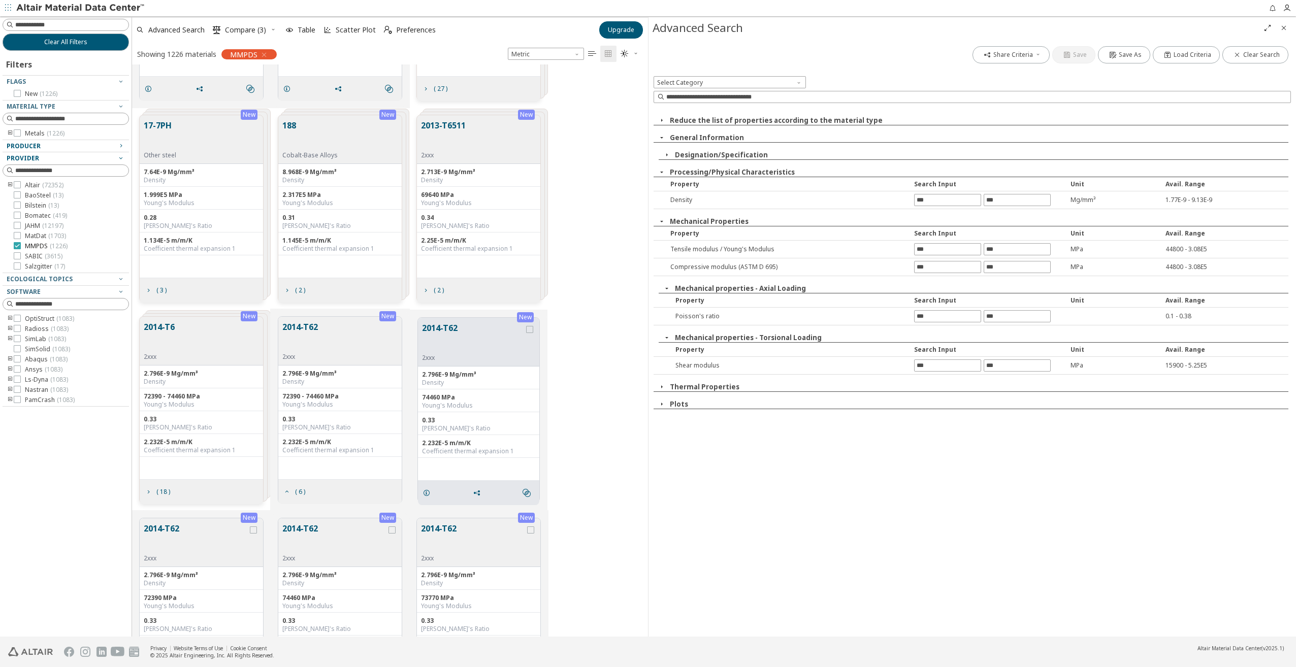
click at [16, 246] on icon at bounding box center [17, 245] width 7 height 7
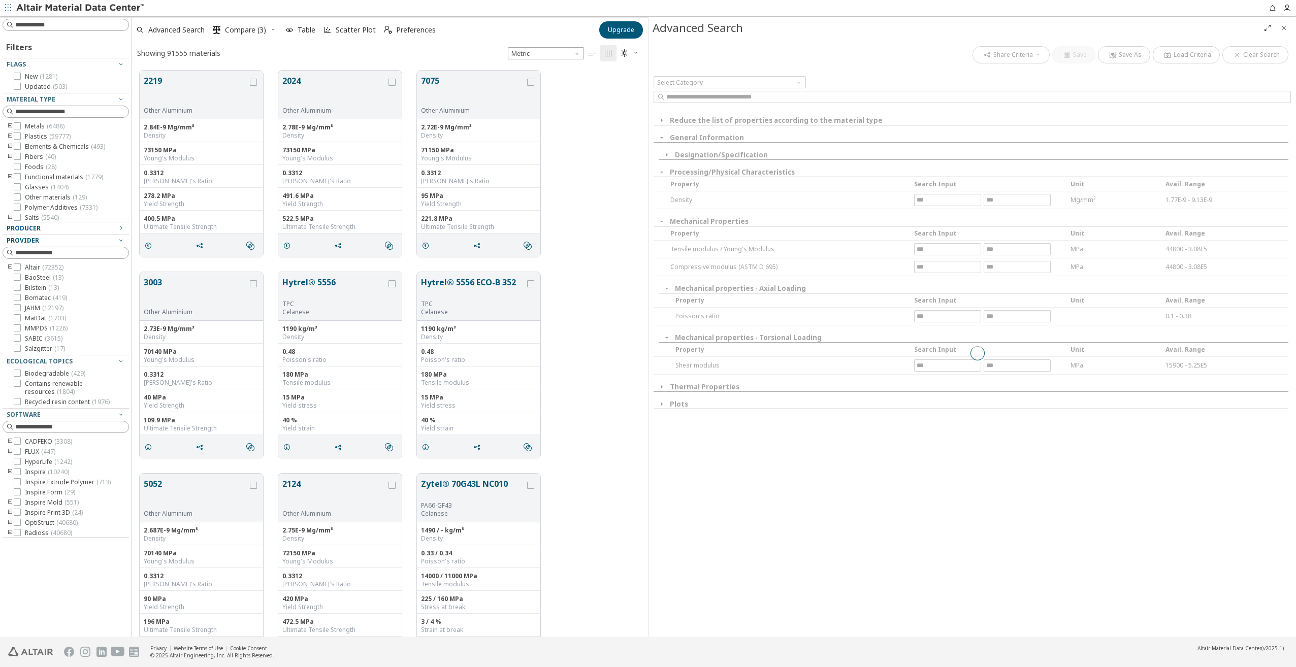
scroll to position [8, 8]
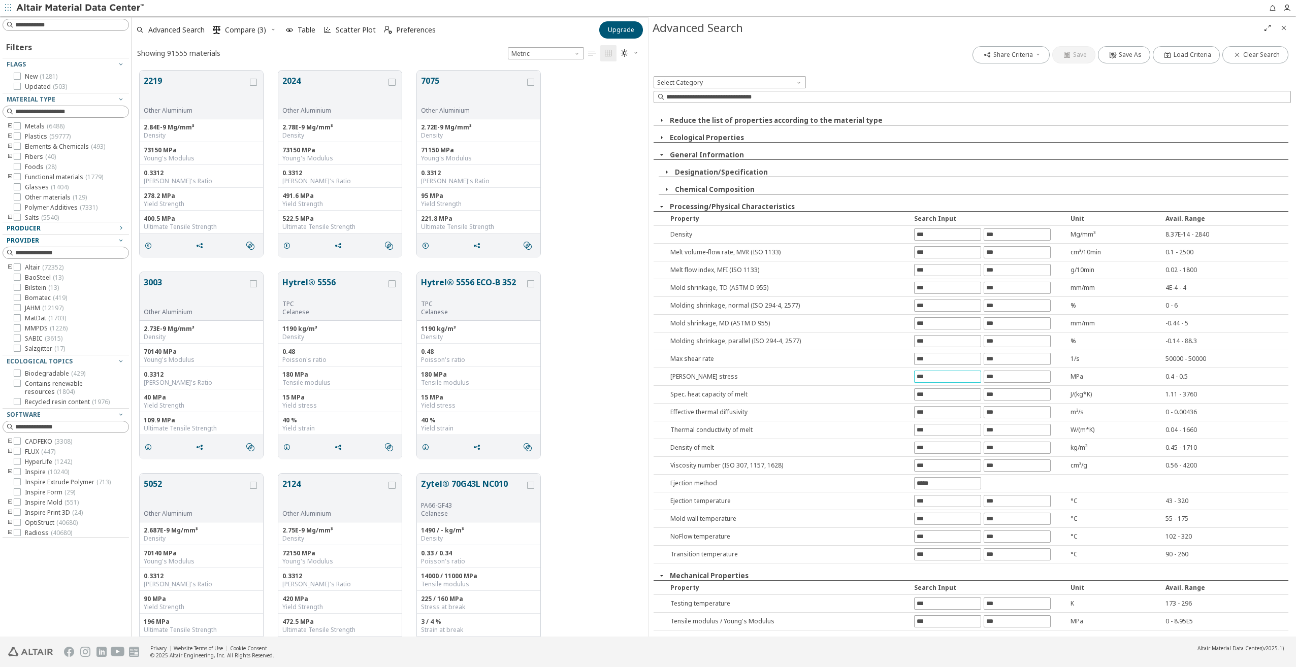
click at [957, 371] on input "text" at bounding box center [947, 376] width 66 height 11
click at [753, 205] on button "Processing/Physical Characteristics" at bounding box center [732, 206] width 125 height 9
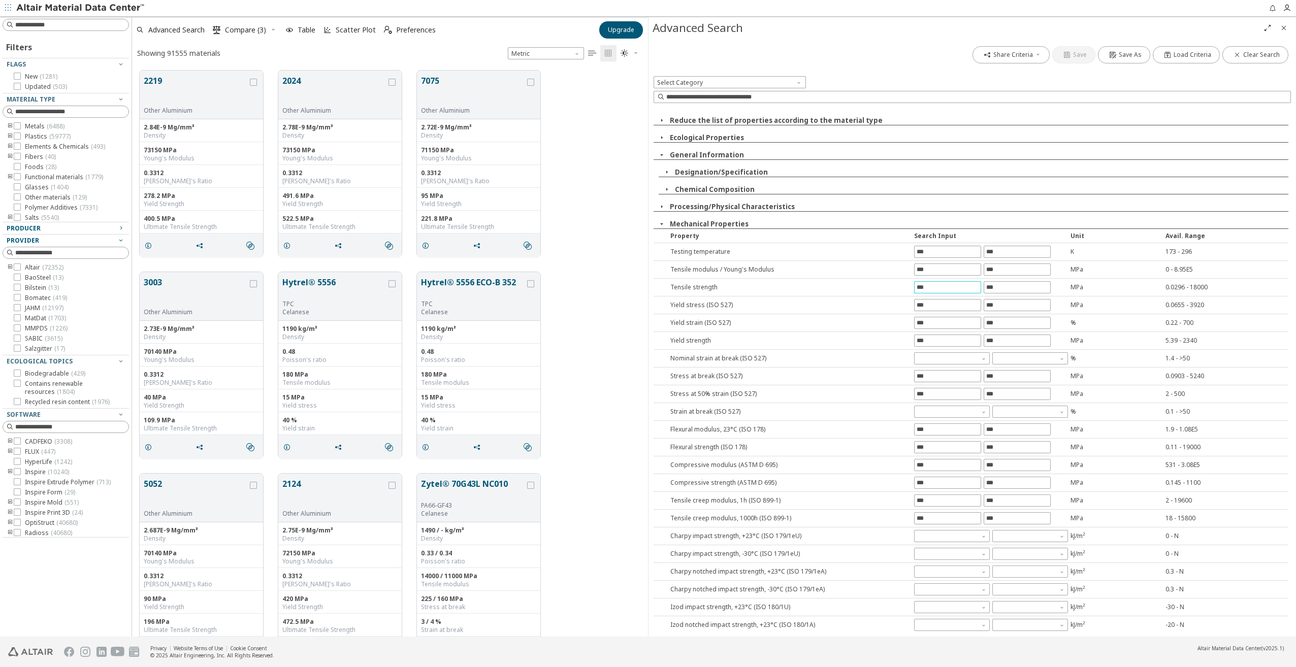
click at [944, 286] on input "text" at bounding box center [947, 287] width 66 height 11
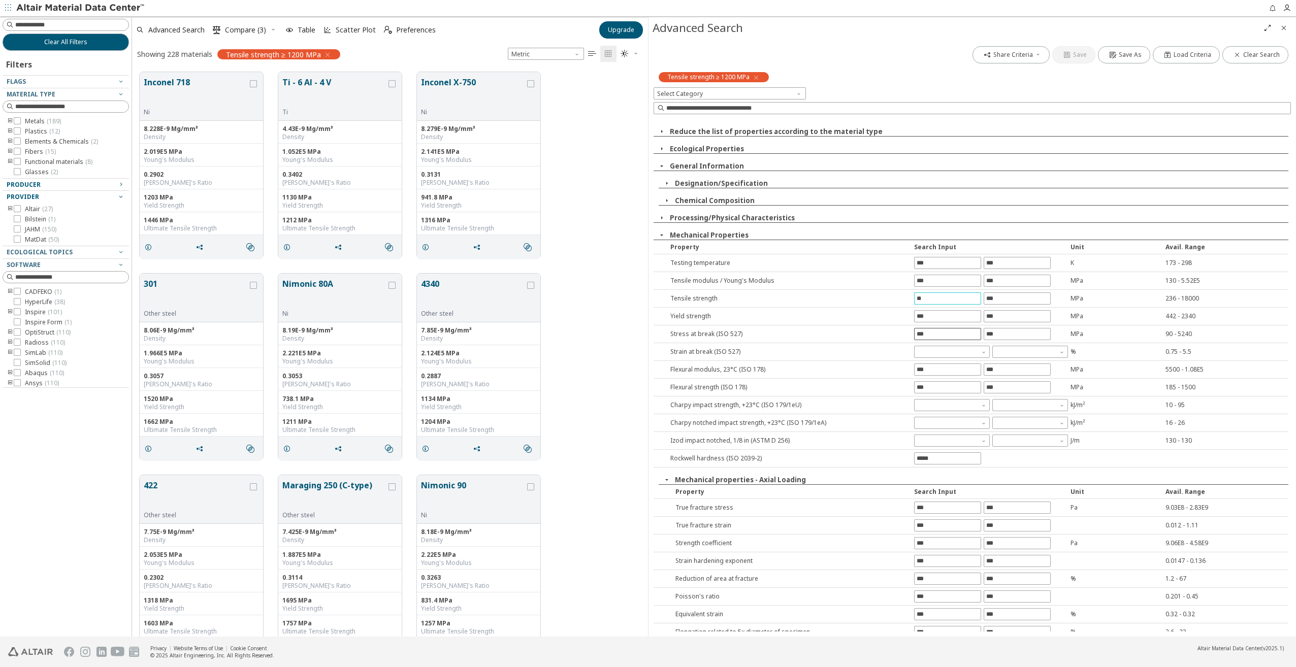
type input "*"
click at [922, 316] on div "Share Criteria Save Save As Load Criteria Clear Search Tensile strength ≥ 1200 …" at bounding box center [971, 338] width 647 height 598
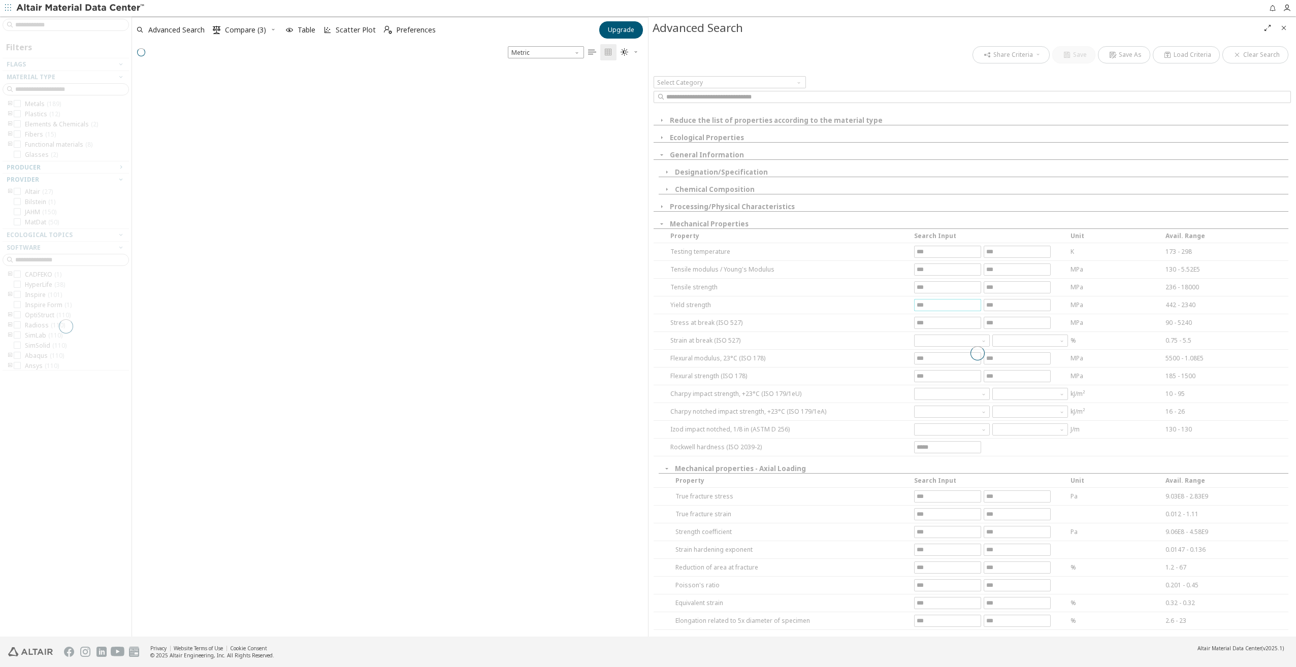
scroll to position [568, 508]
click at [924, 306] on div at bounding box center [976, 353] width 647 height 619
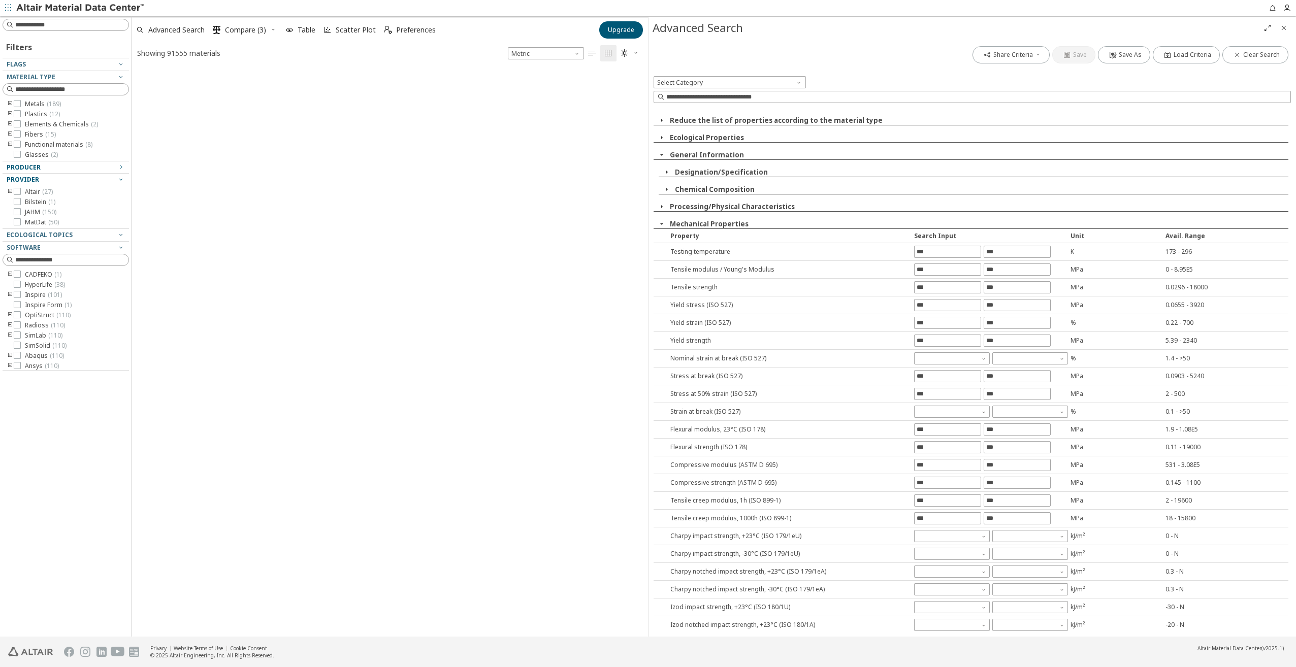
scroll to position [8, 8]
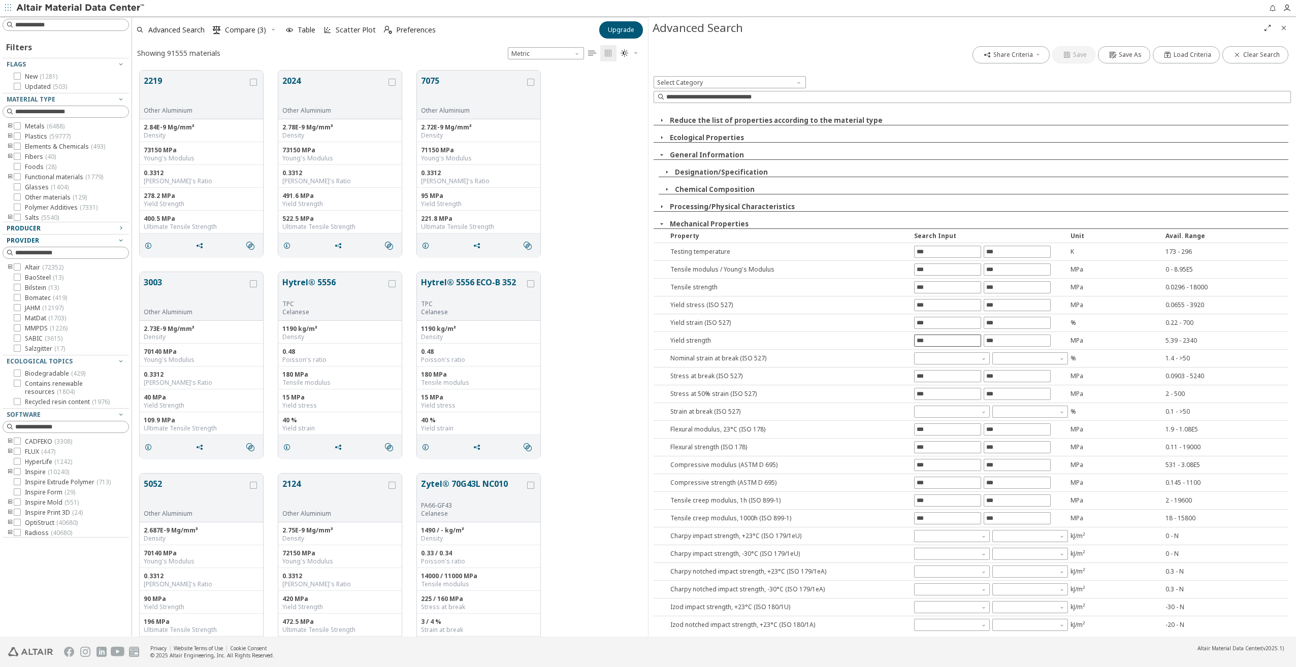
click at [924, 340] on input "text" at bounding box center [947, 340] width 66 height 11
type input "****"
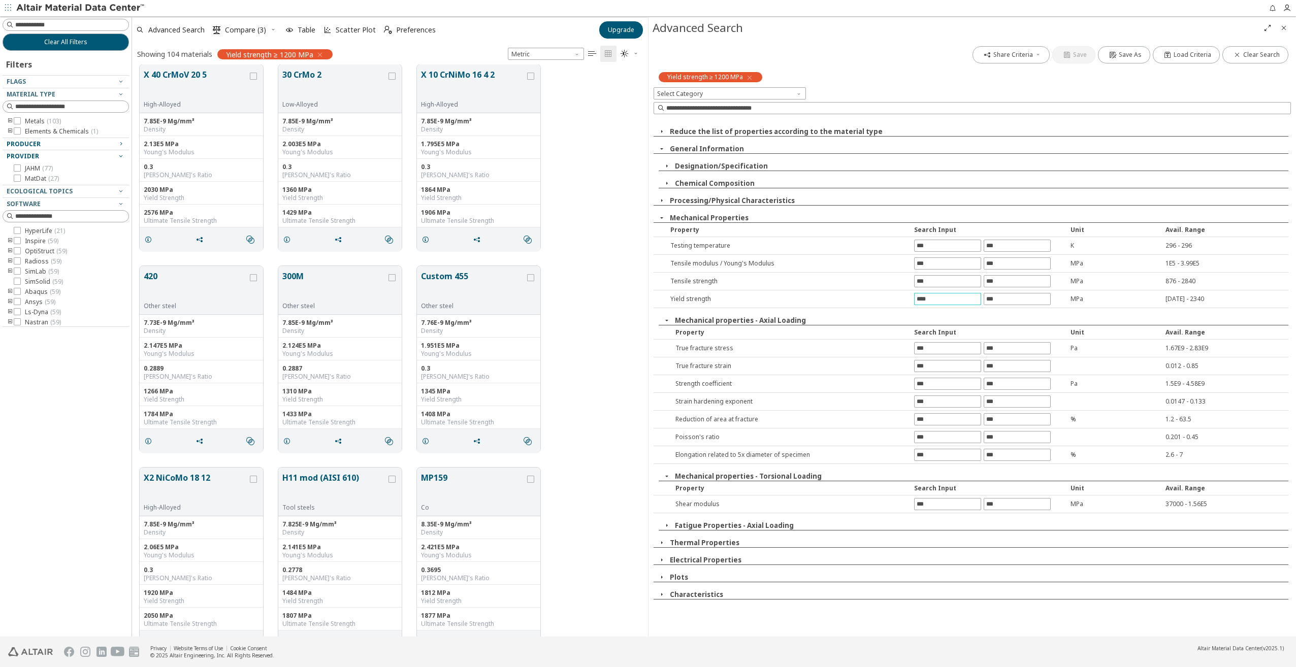
scroll to position [1218, 0]
click at [427, 437] on icon "grid" at bounding box center [425, 440] width 8 height 8
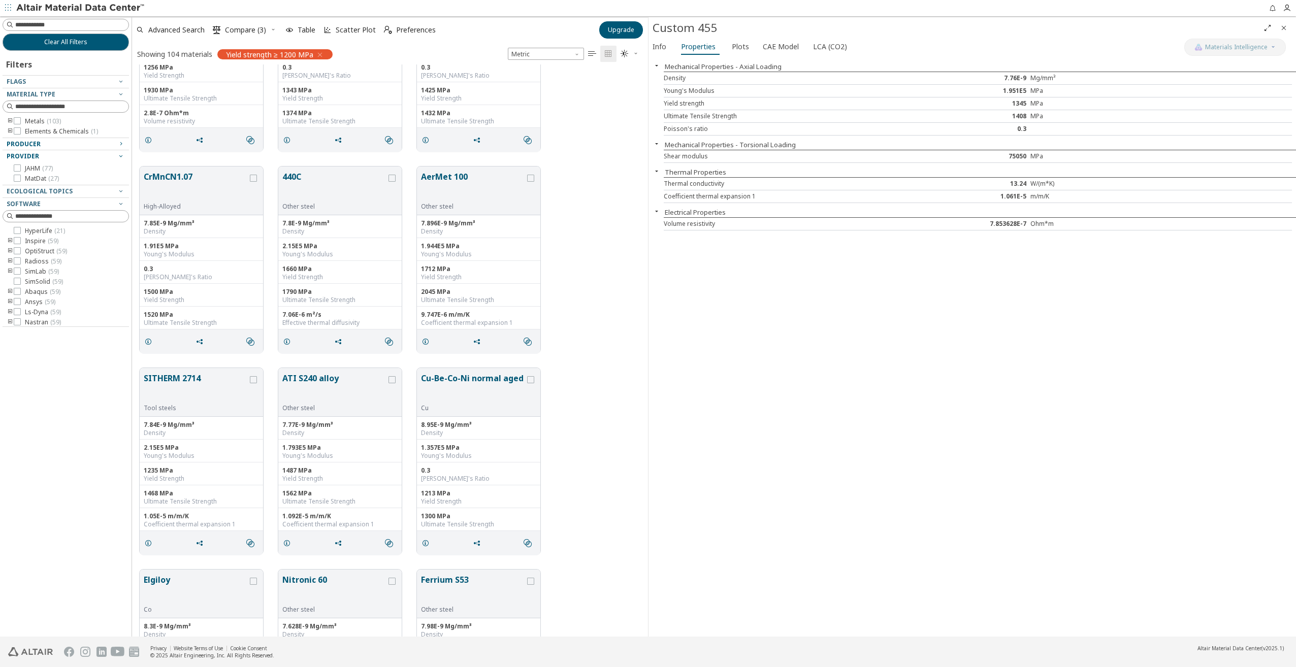
scroll to position [3503, 0]
